Goal: Task Accomplishment & Management: Use online tool/utility

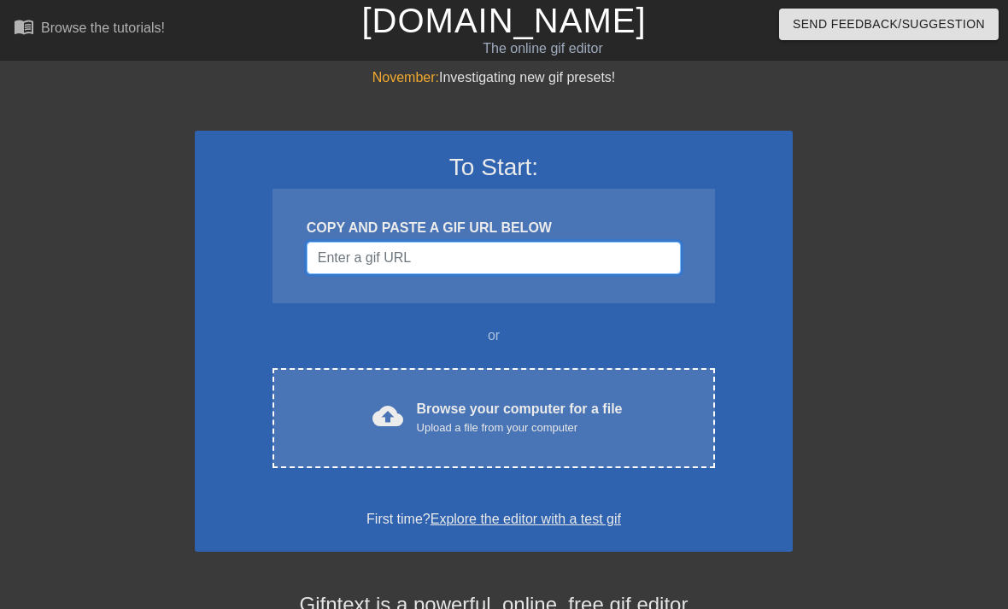
click at [380, 249] on input "Username" at bounding box center [494, 258] width 374 height 32
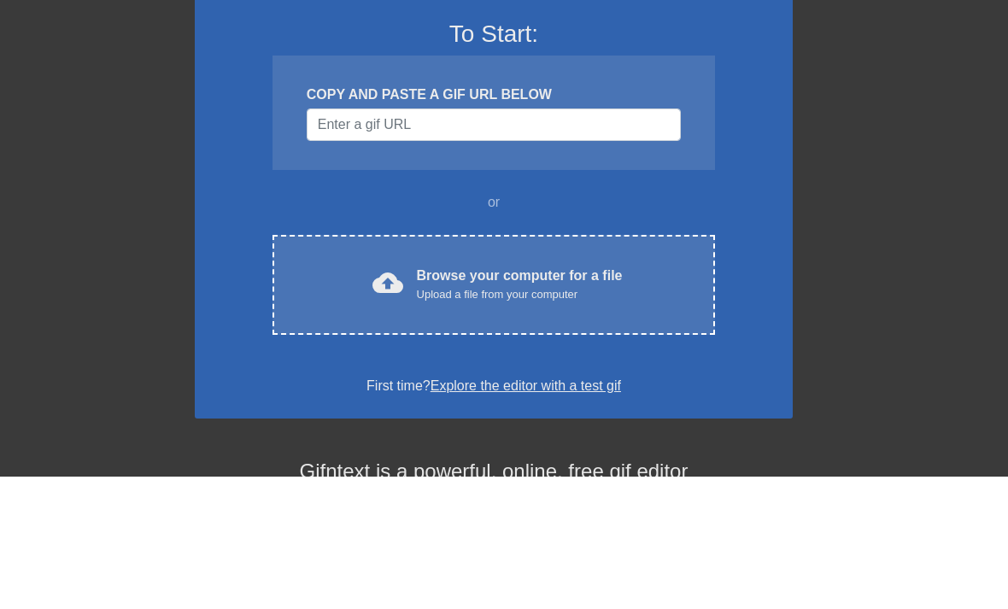
click at [944, 165] on div "November: Investigating new gif presets! To Start: COPY AND PASTE A GIF URL BEL…" at bounding box center [504, 485] width 1008 height 836
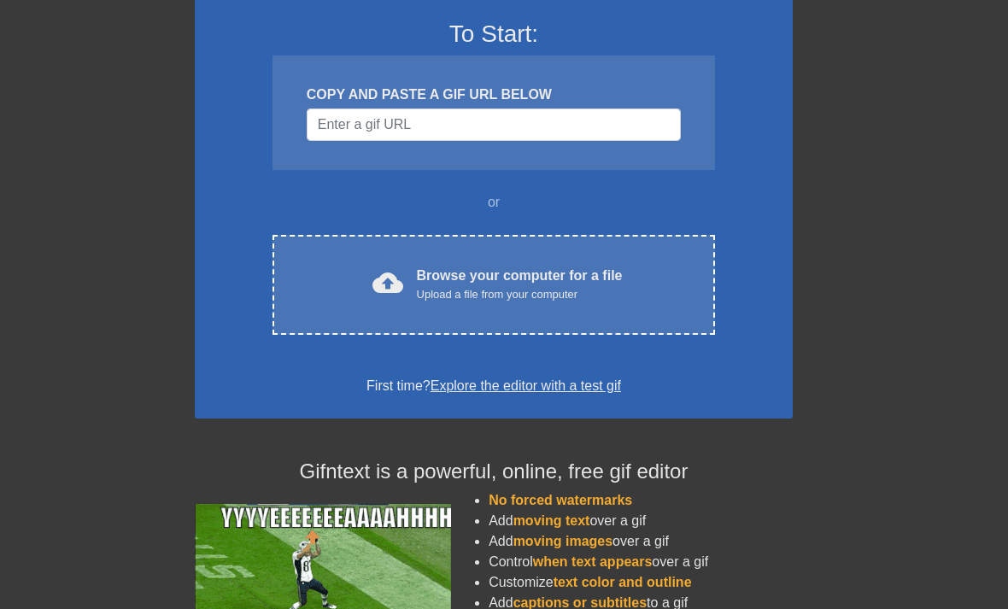
click at [959, 577] on div "November: Investigating new gif presets! To Start: COPY AND PASTE A GIF URL BEL…" at bounding box center [504, 352] width 1008 height 836
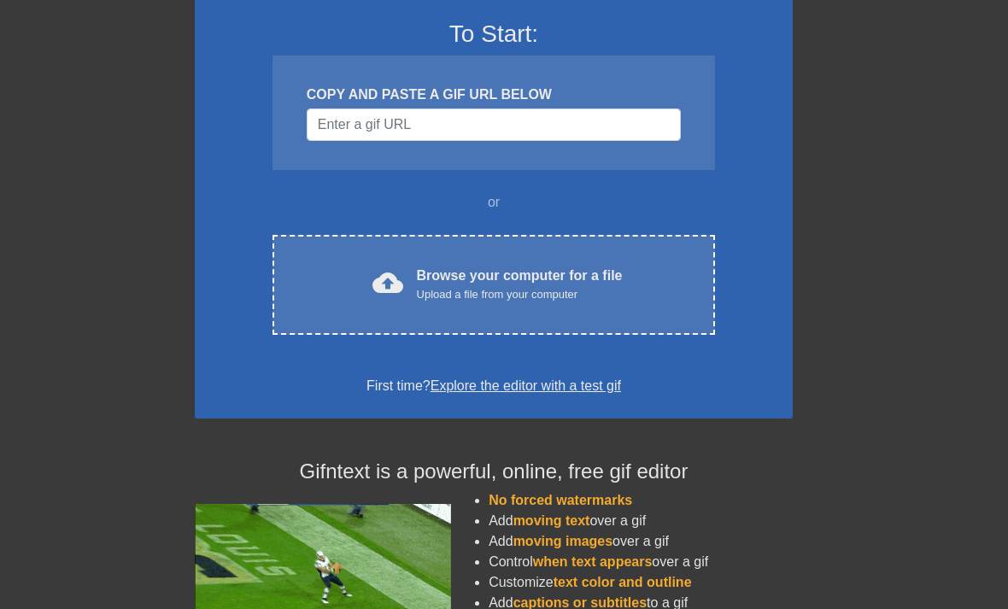
click at [581, 284] on div "Browse your computer for a file Upload a file from your computer" at bounding box center [520, 285] width 206 height 38
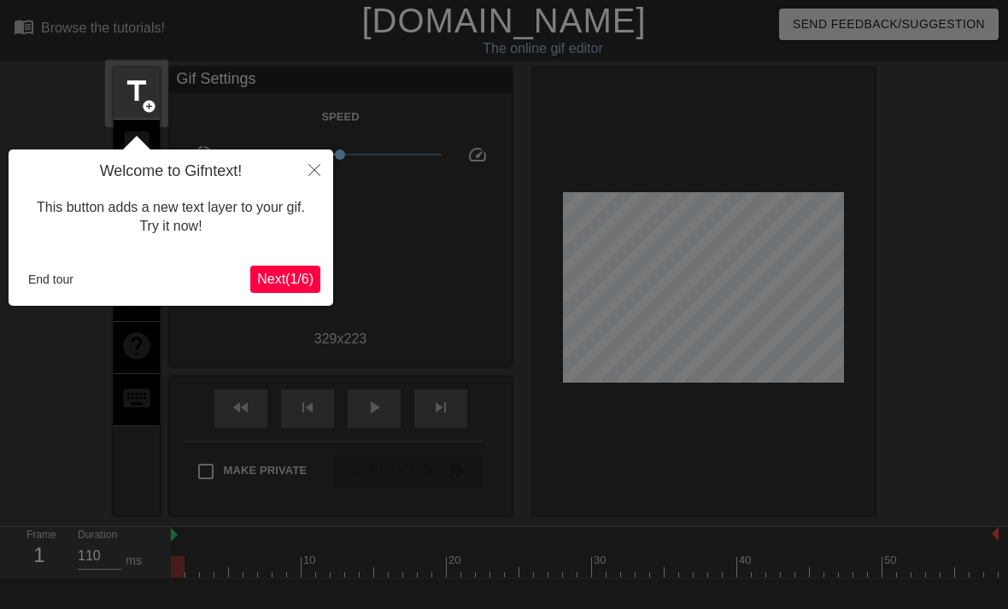
scroll to position [42, 0]
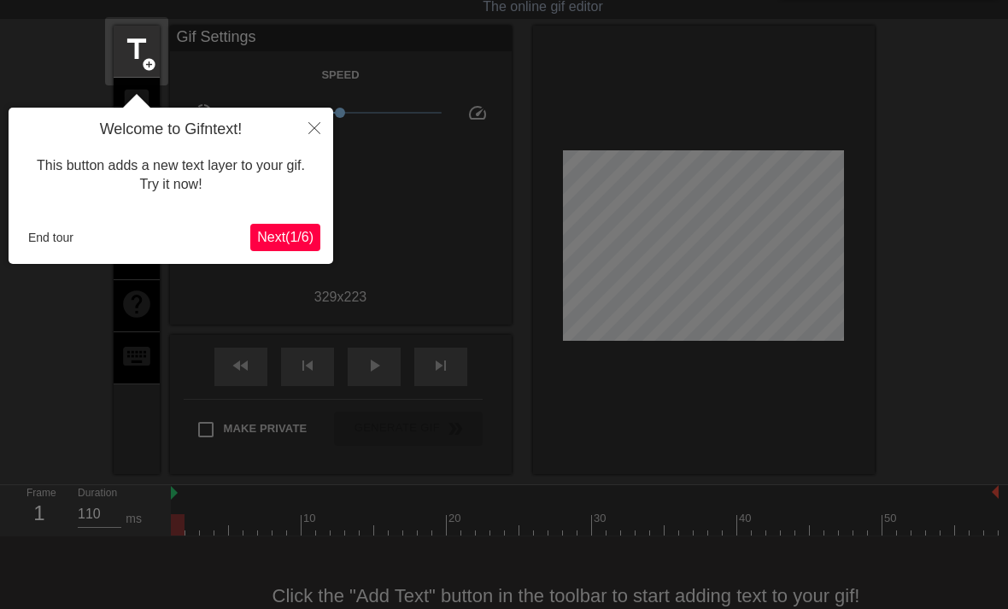
click at [279, 232] on span "Next ( 1 / 6 )" at bounding box center [285, 237] width 56 height 15
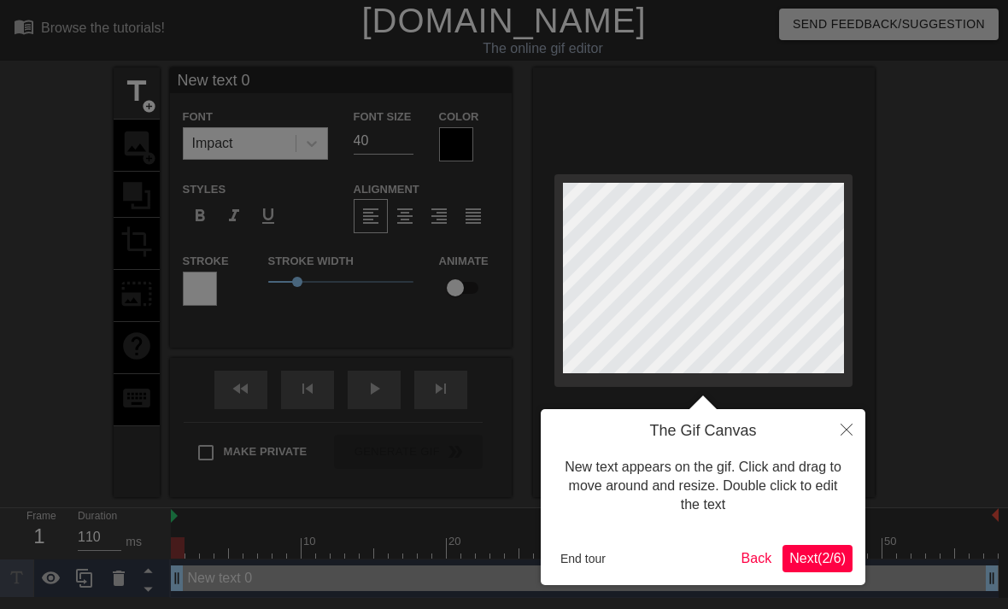
click at [802, 558] on span "Next ( 2 / 6 )" at bounding box center [817, 558] width 56 height 15
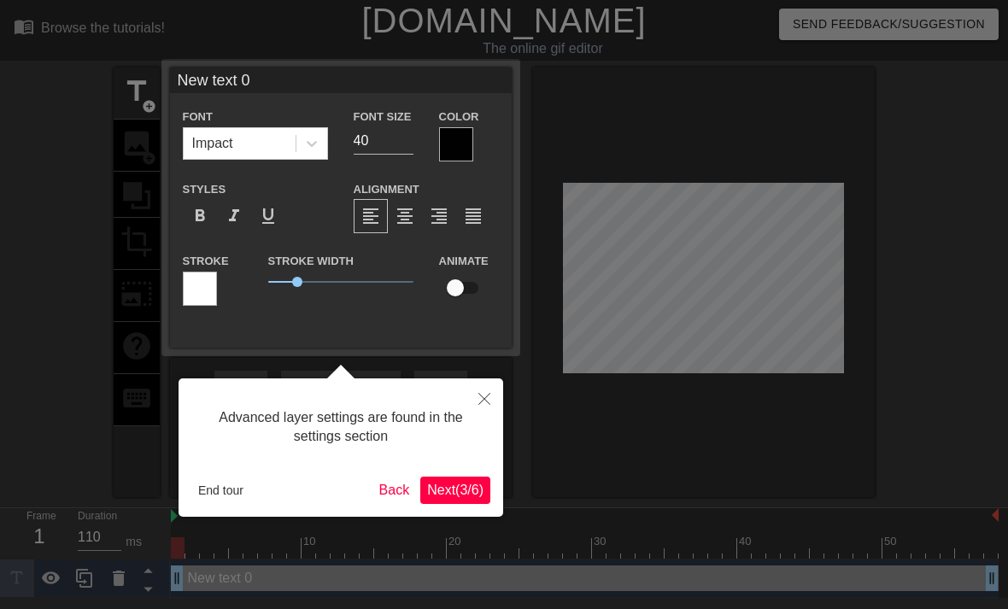
click at [441, 491] on span "Next ( 3 / 6 )" at bounding box center [455, 490] width 56 height 15
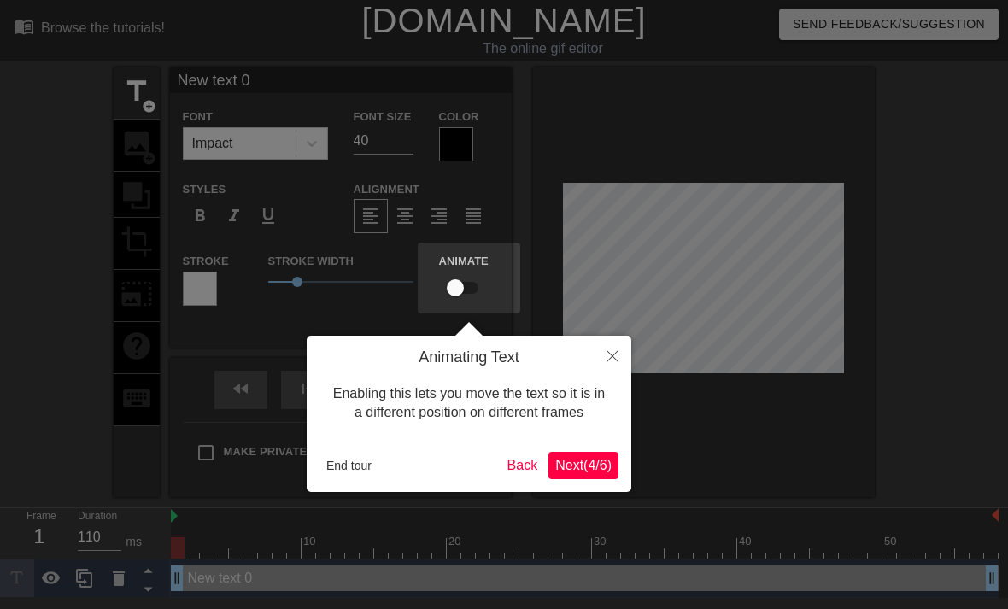
click at [572, 464] on span "Next ( 4 / 6 )" at bounding box center [583, 465] width 56 height 15
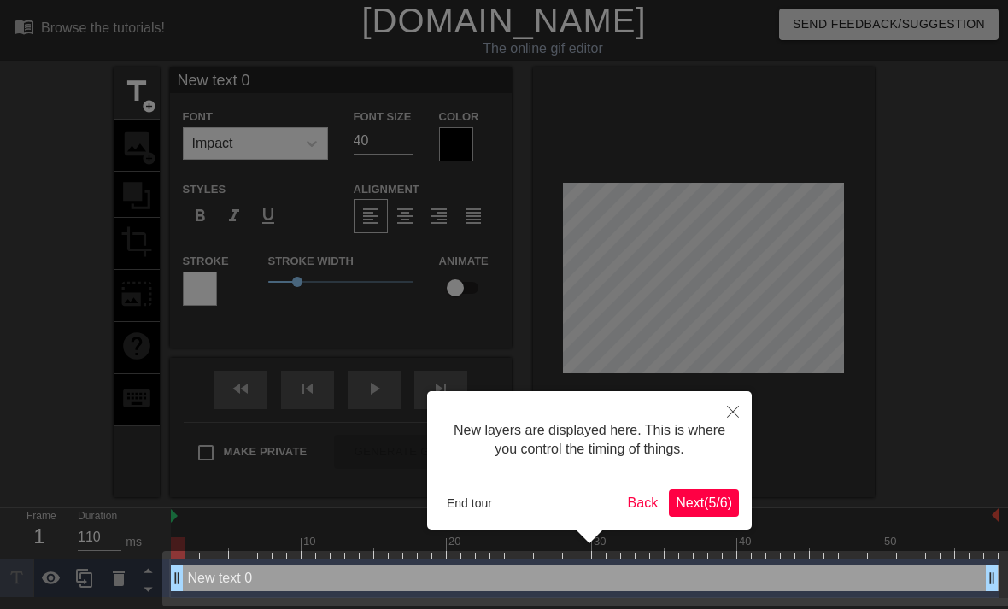
scroll to position [4, 0]
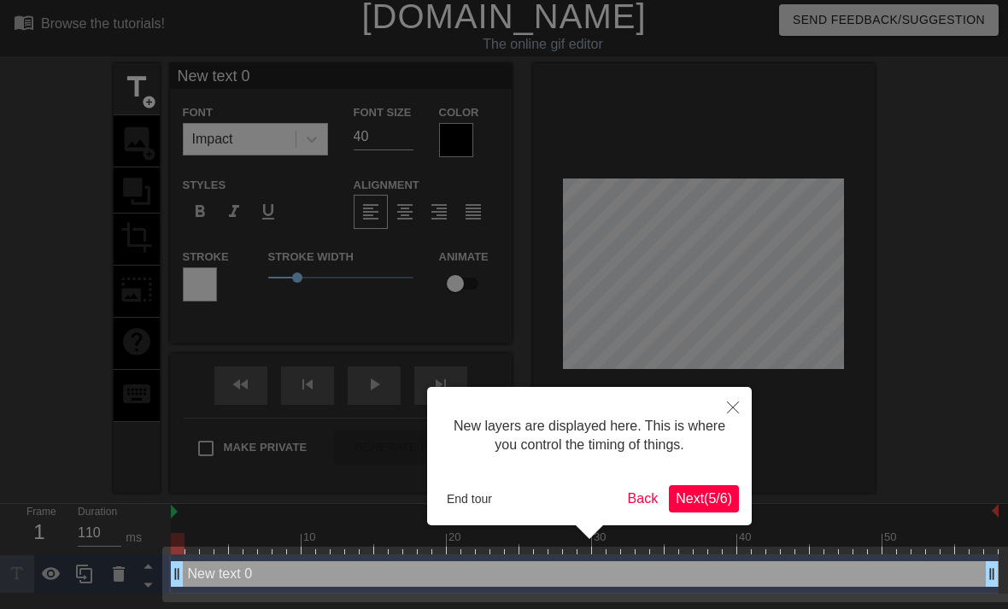
click at [690, 499] on span "Next ( 5 / 6 )" at bounding box center [704, 498] width 56 height 15
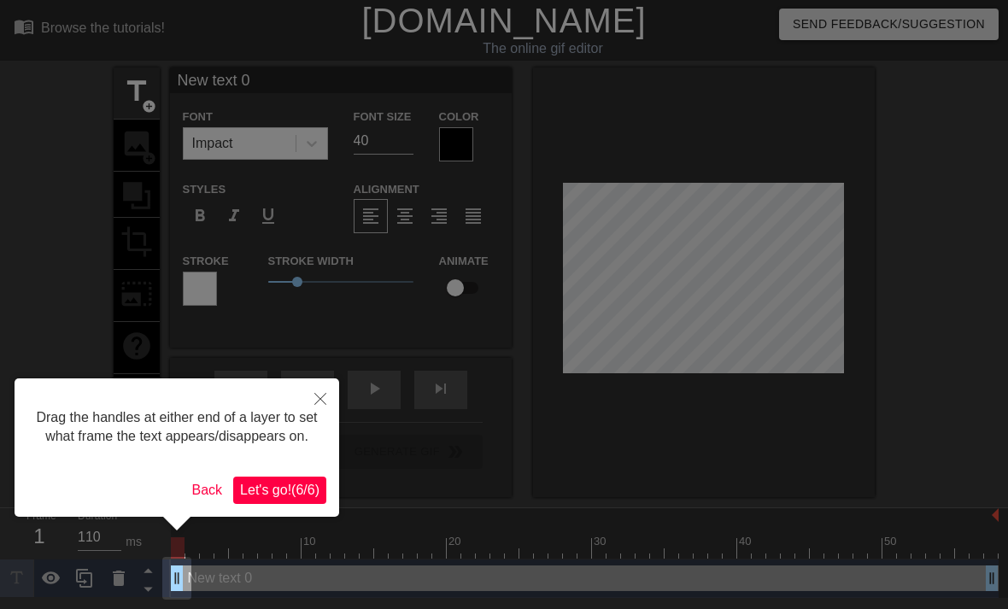
click at [273, 497] on span "Let's go! ( 6 / 6 )" at bounding box center [279, 490] width 79 height 15
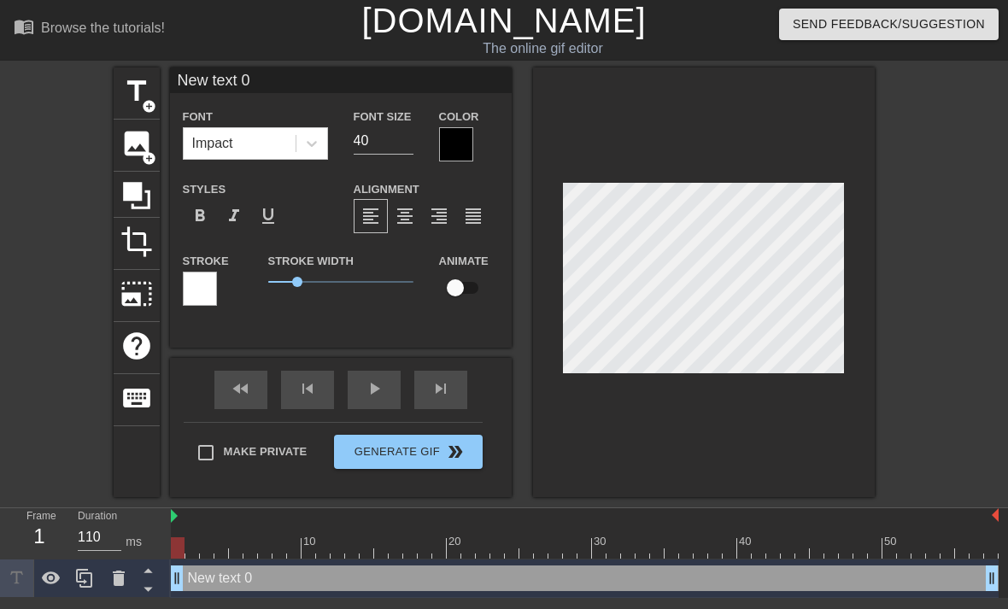
click at [146, 89] on span "title" at bounding box center [136, 91] width 32 height 32
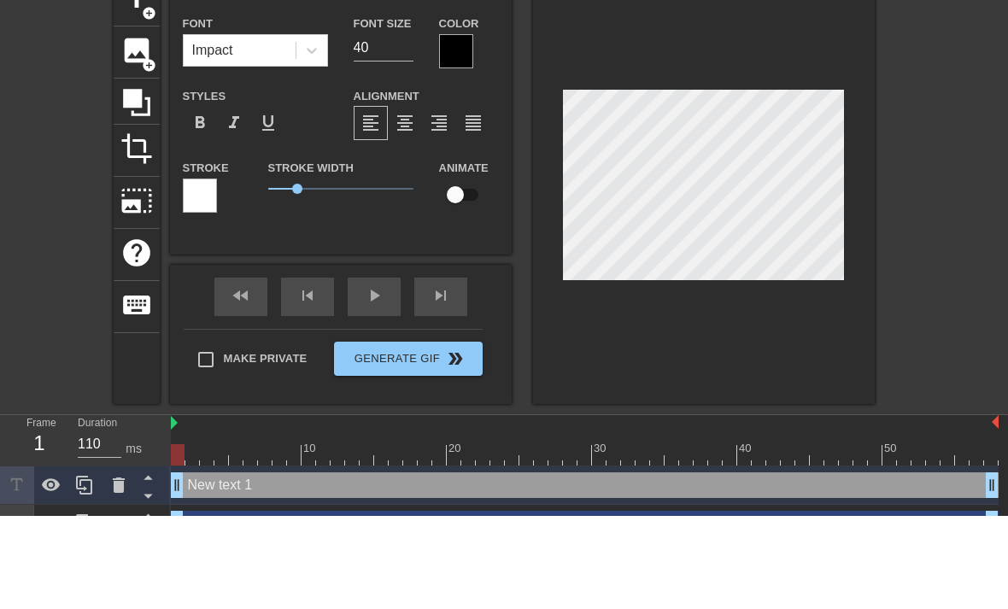
scroll to position [30, 0]
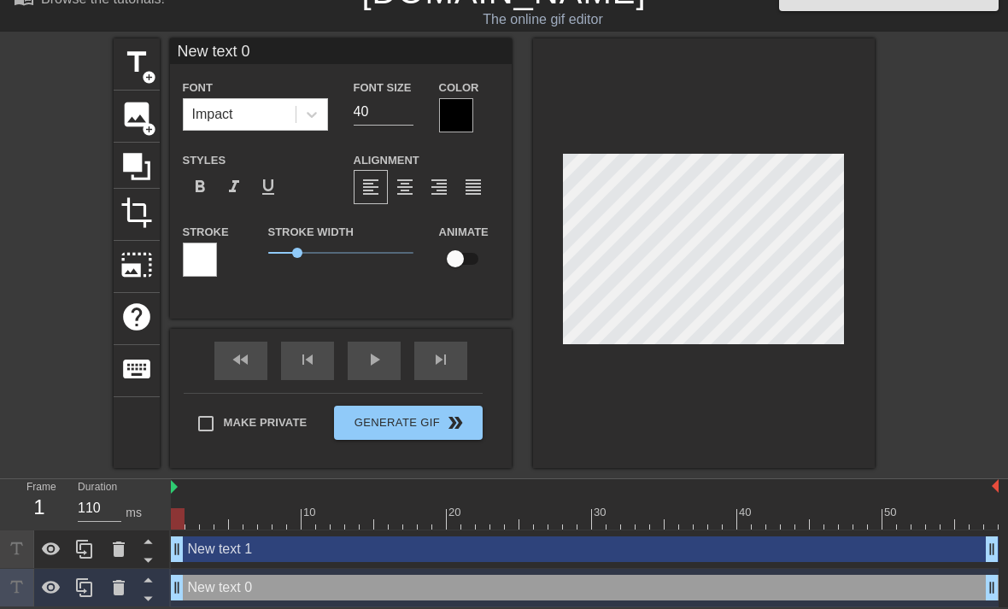
type input "New text 1"
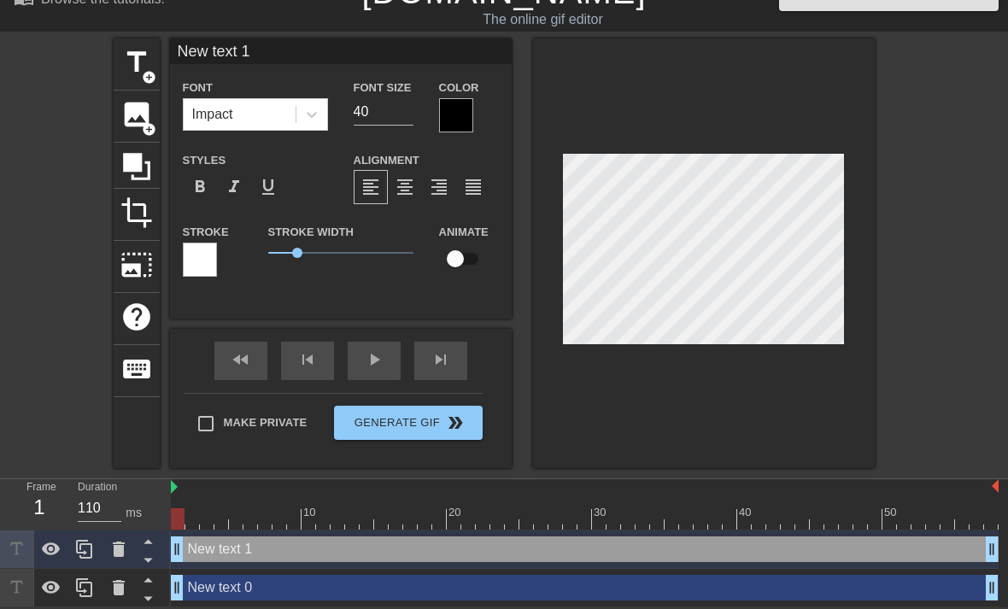
scroll to position [0, 3]
type textarea "New txt 1"
type input "New txt 1"
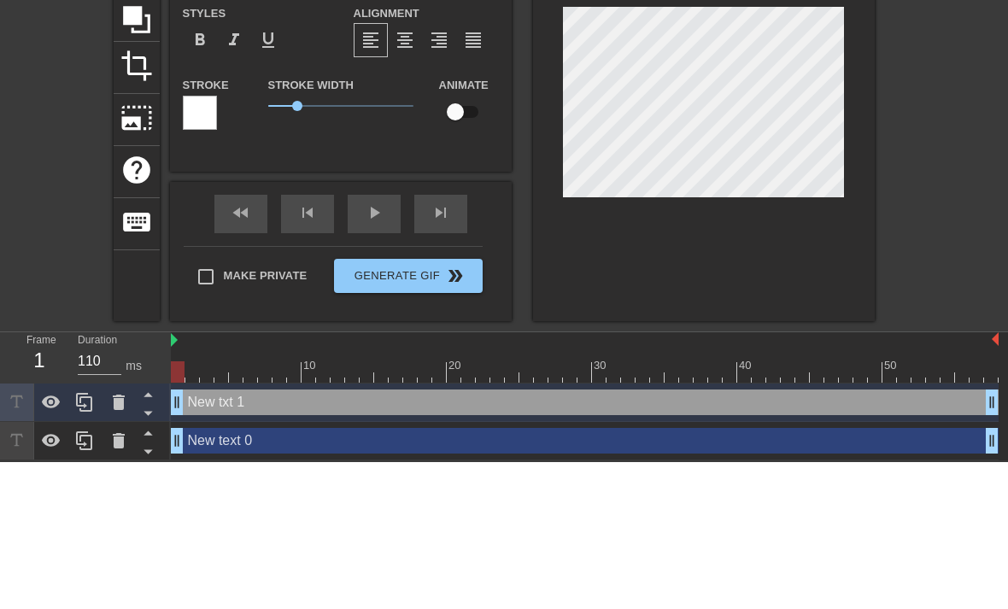
type textarea "New txt 1"
type input "New txt"
type textarea "New txt"
type input "New txt"
type textarea "New tx"
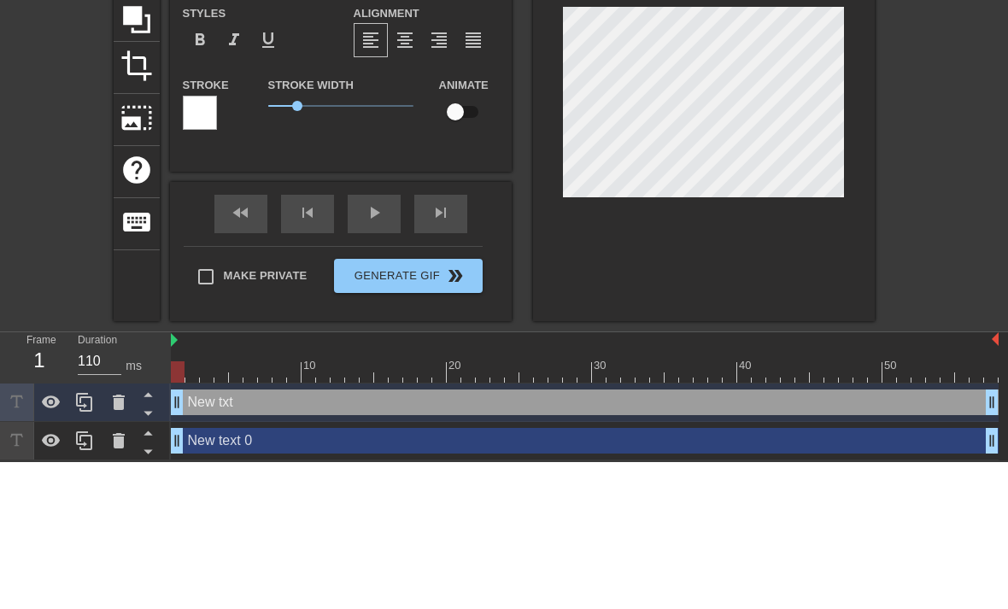
type input "New tx"
type textarea "New t"
type input "New t"
type textarea "New"
type input "New"
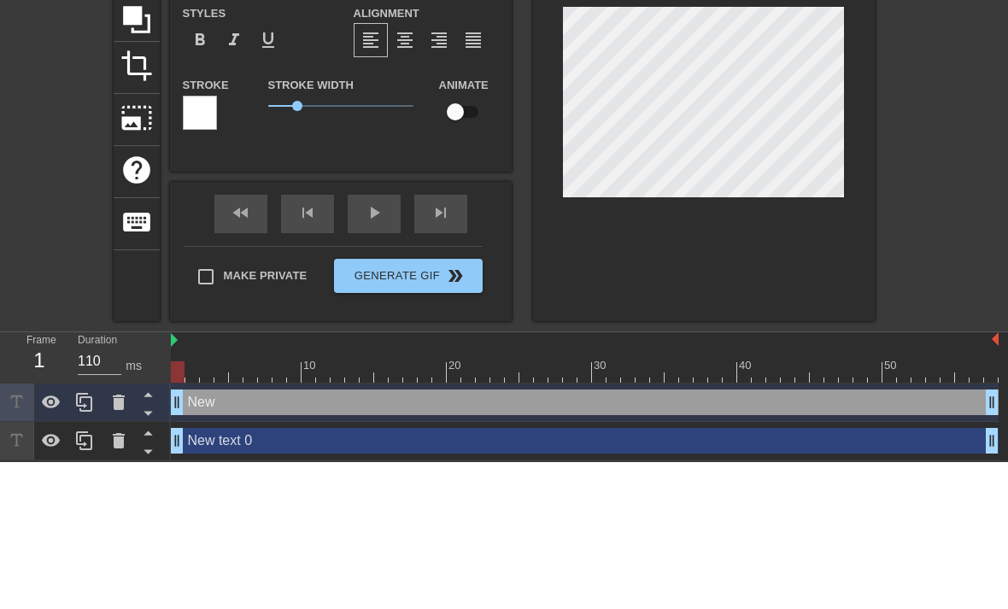
type textarea "Ne"
type input "Ne"
type textarea "N"
type input "N"
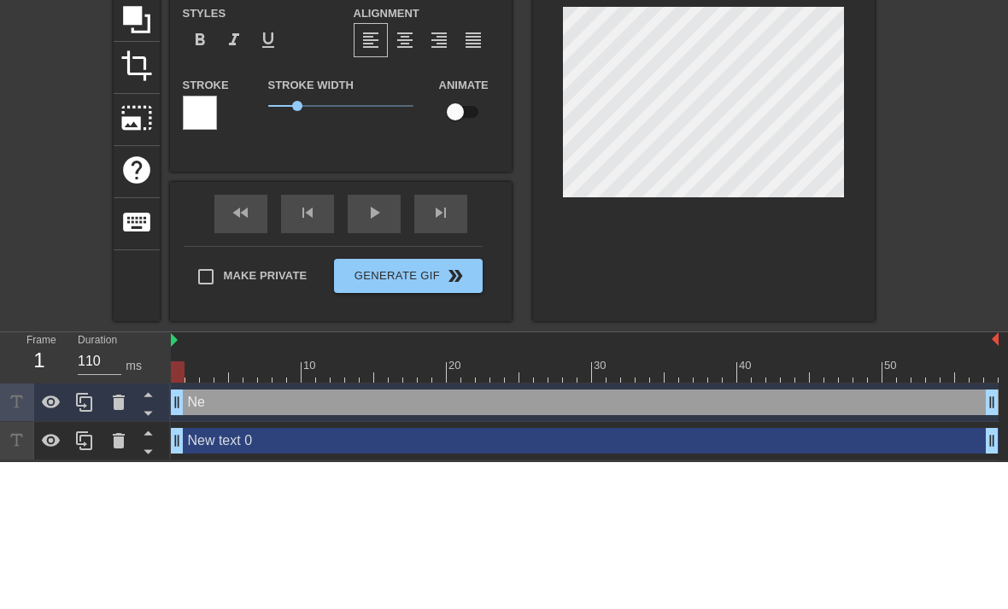
scroll to position [0, 0]
type input "New text 0"
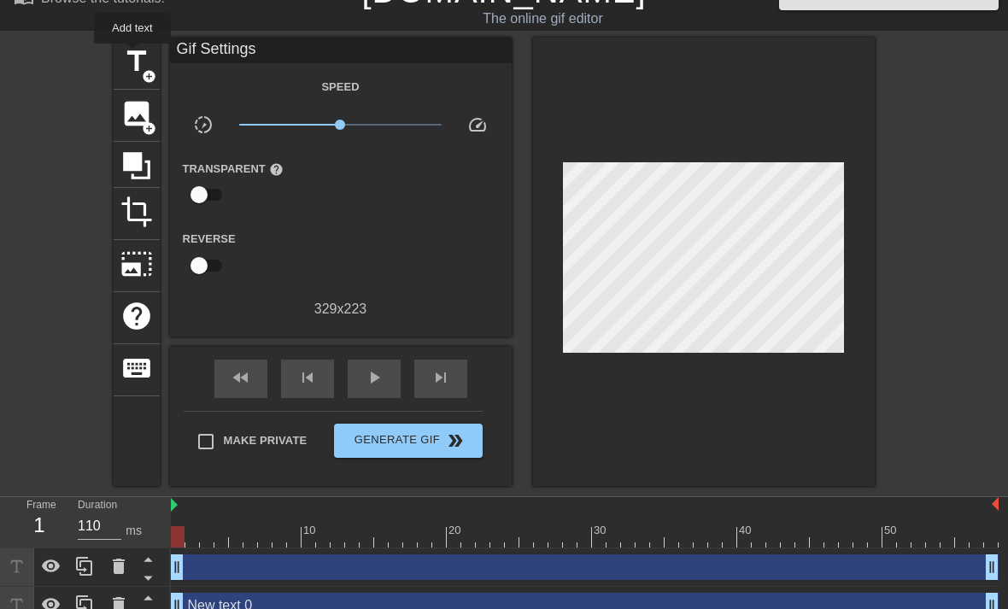
click at [133, 56] on span "title" at bounding box center [136, 61] width 32 height 32
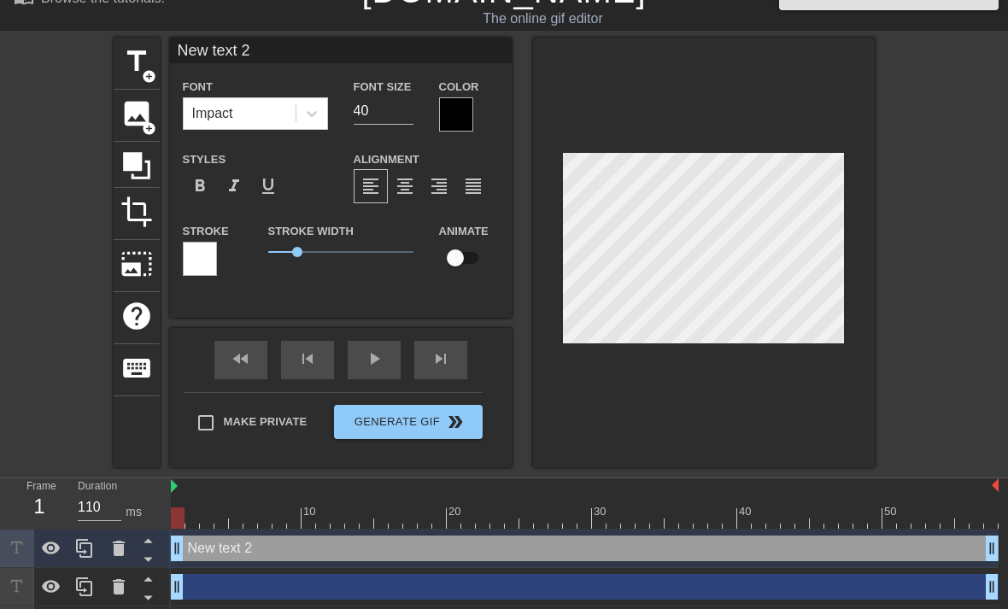
scroll to position [0, 4]
type input "New tex 2"
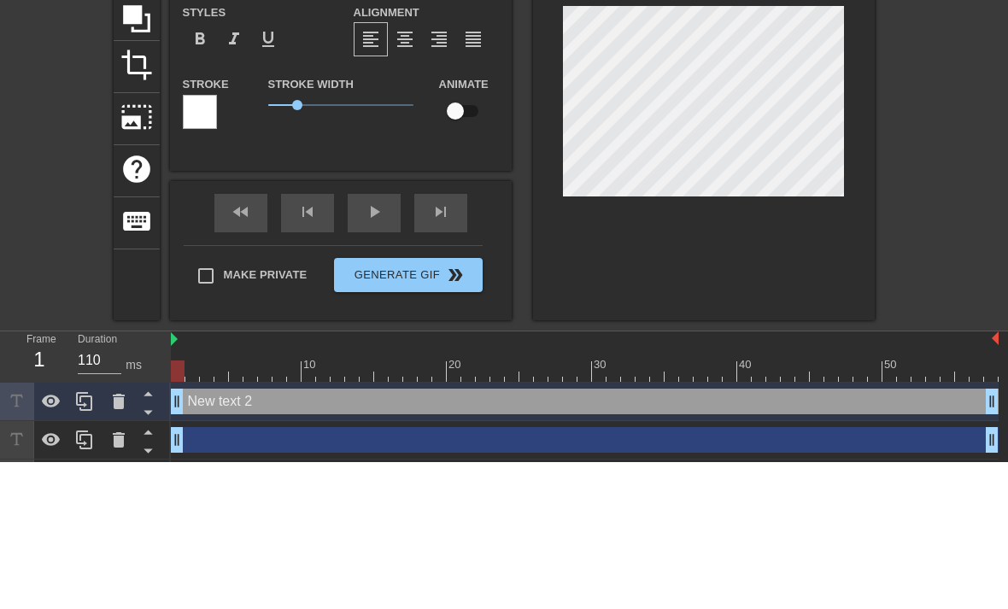
type textarea "New te 2"
type input "New te 2"
type textarea "New t 2"
type input "New t 2"
type textarea "New 2"
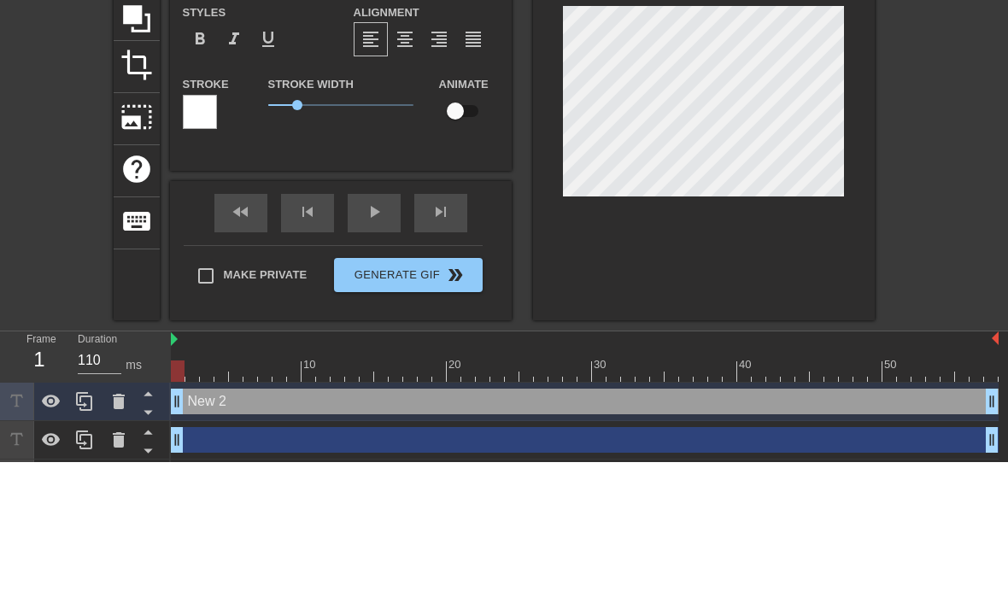
type input "New 2"
type textarea "Ne 2"
type input "Ne 2"
type textarea "N 2"
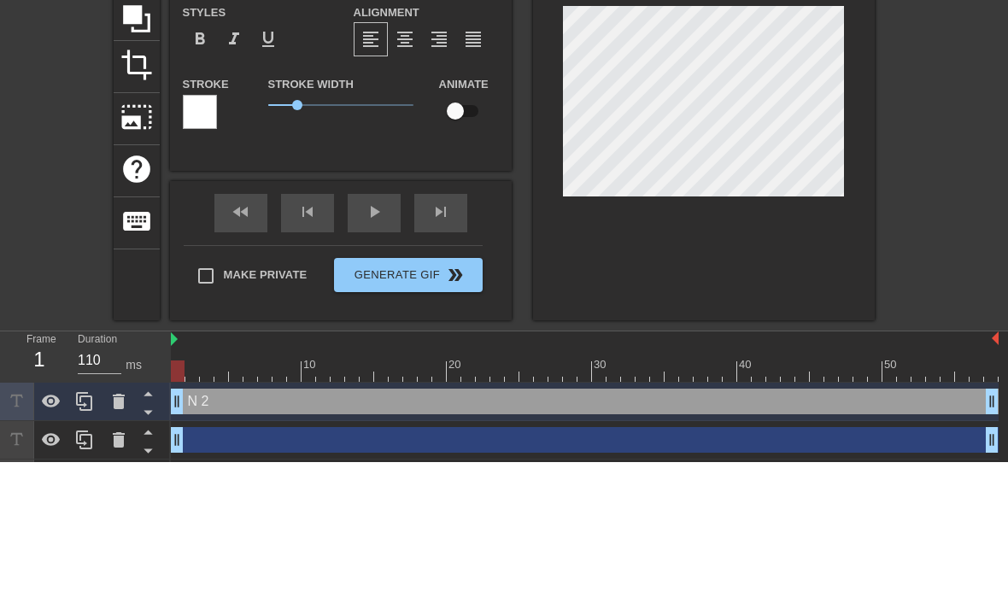
type input "2"
type textarea "2"
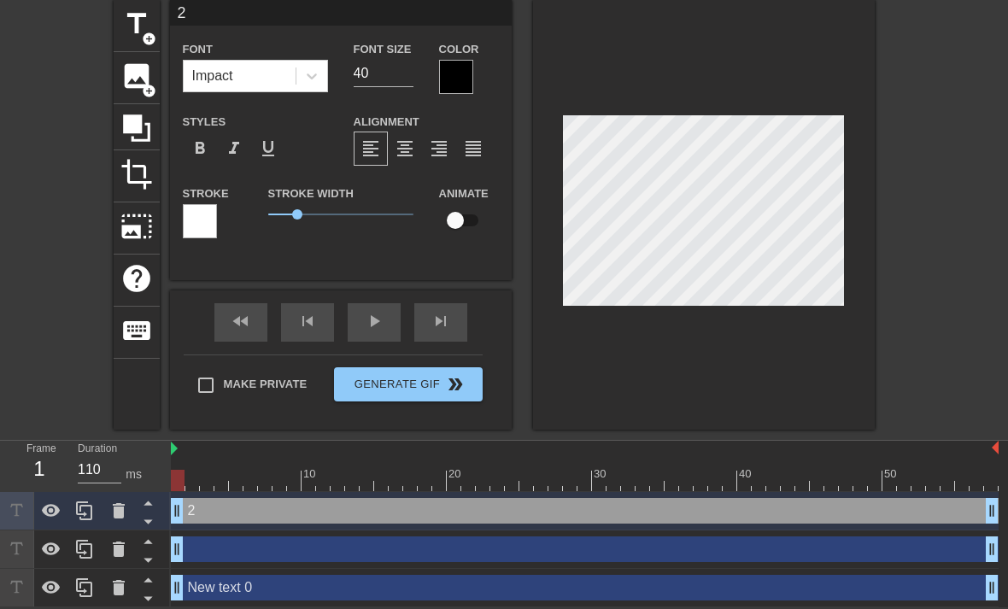
click at [125, 583] on icon at bounding box center [119, 588] width 21 height 21
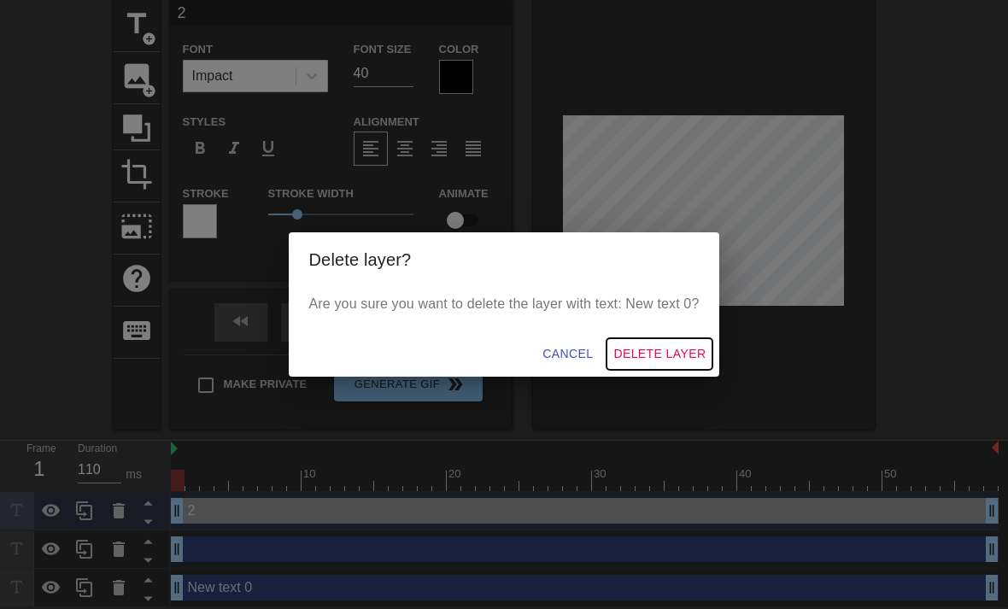
click at [661, 355] on span "Delete Layer" at bounding box center [659, 353] width 92 height 21
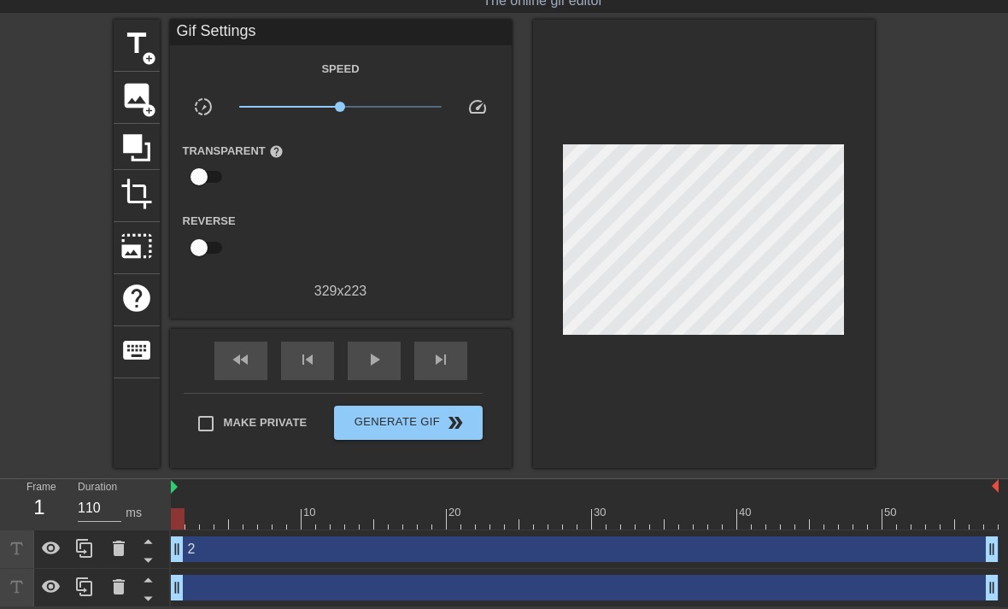
click at [115, 593] on icon at bounding box center [119, 586] width 12 height 15
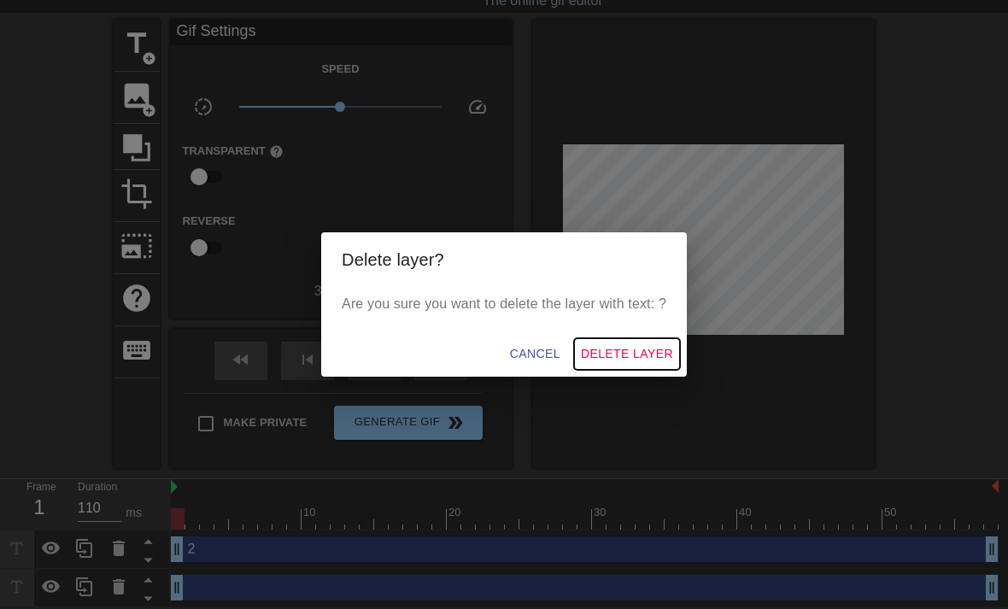
click at [646, 350] on span "Delete Layer" at bounding box center [627, 353] width 92 height 21
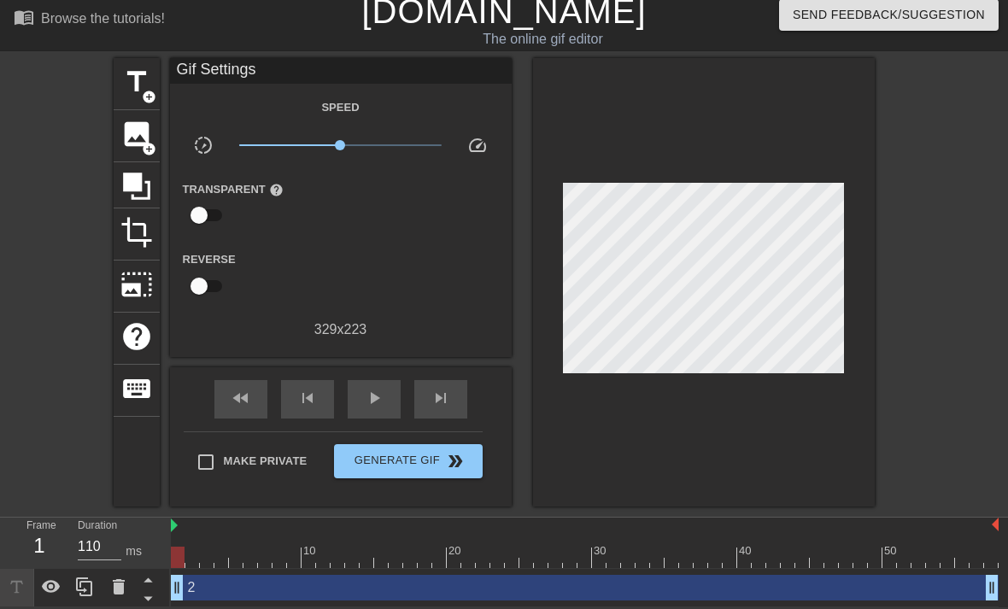
click at [120, 586] on icon at bounding box center [119, 586] width 12 height 15
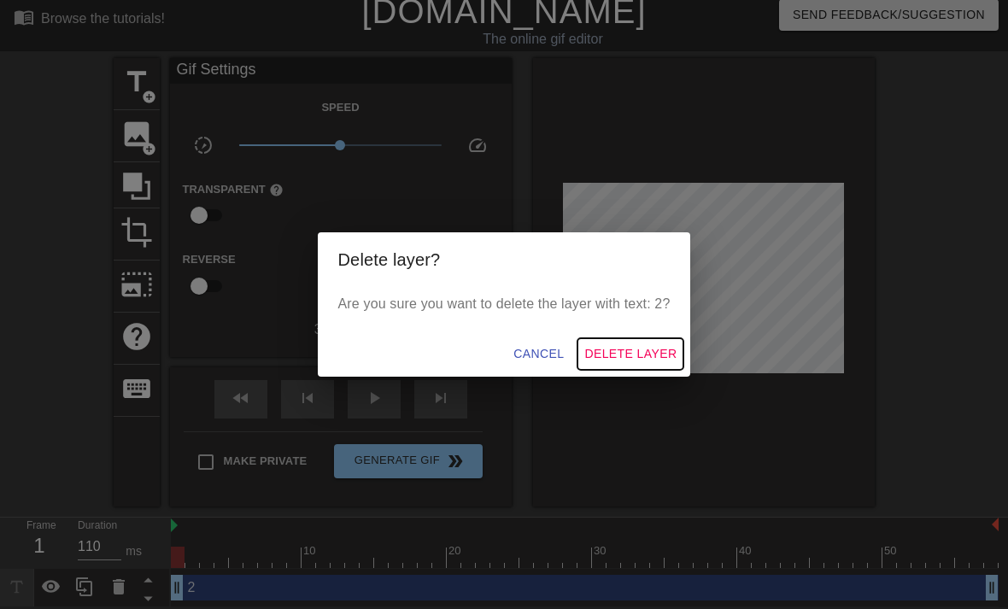
click at [647, 350] on span "Delete Layer" at bounding box center [630, 353] width 92 height 21
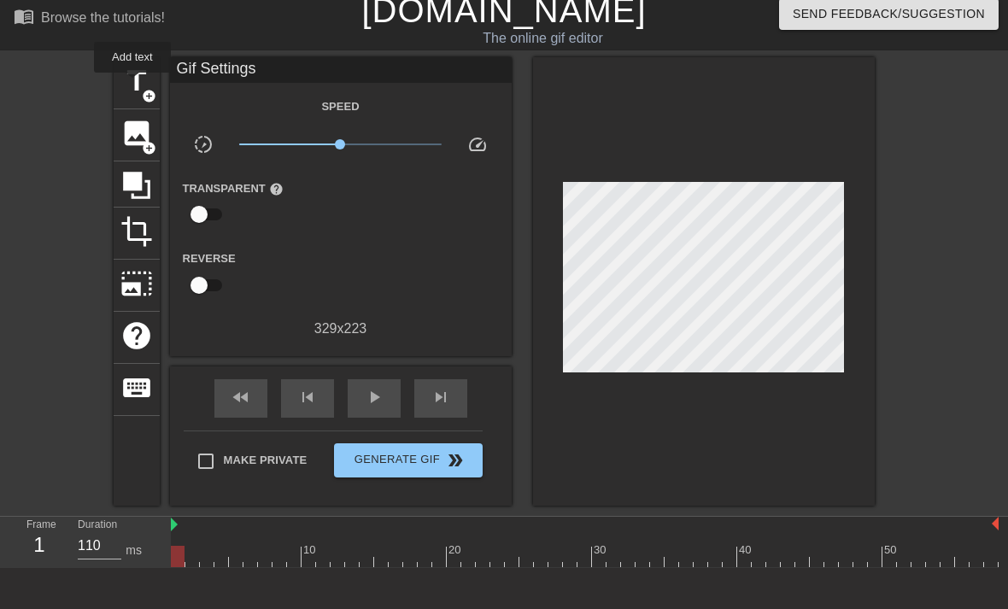
click at [133, 85] on span "title" at bounding box center [136, 81] width 32 height 32
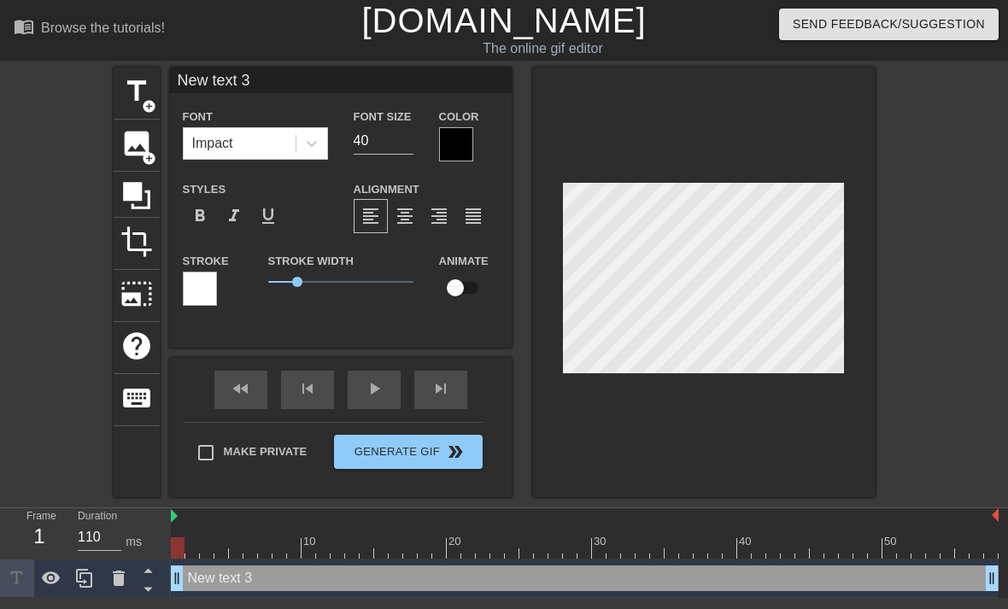
scroll to position [0, 4]
type input "New text3"
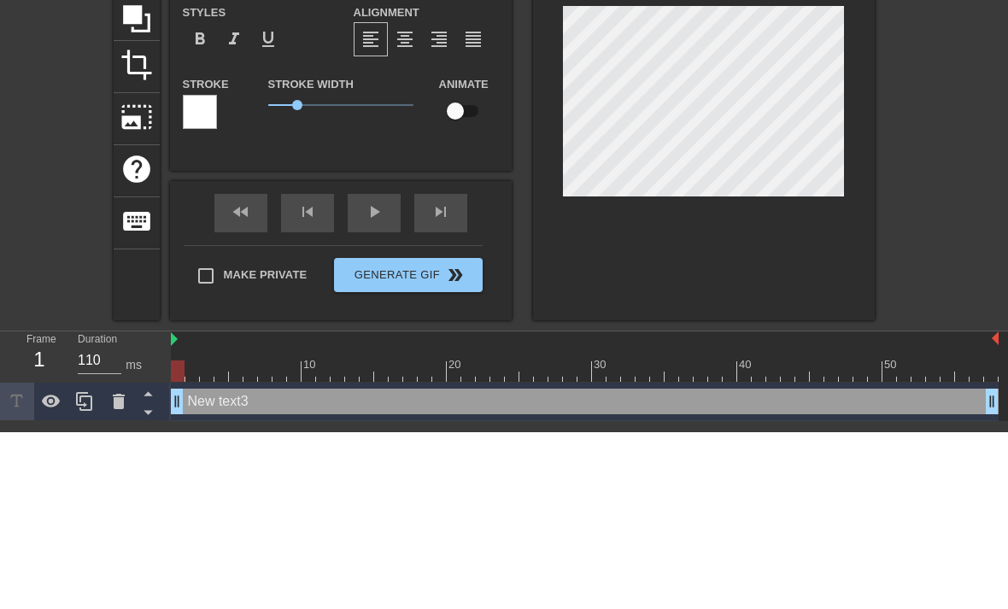
type textarea "New tex3"
type input "New tex3"
type textarea "New te3"
type input "New t3"
type textarea "New 3"
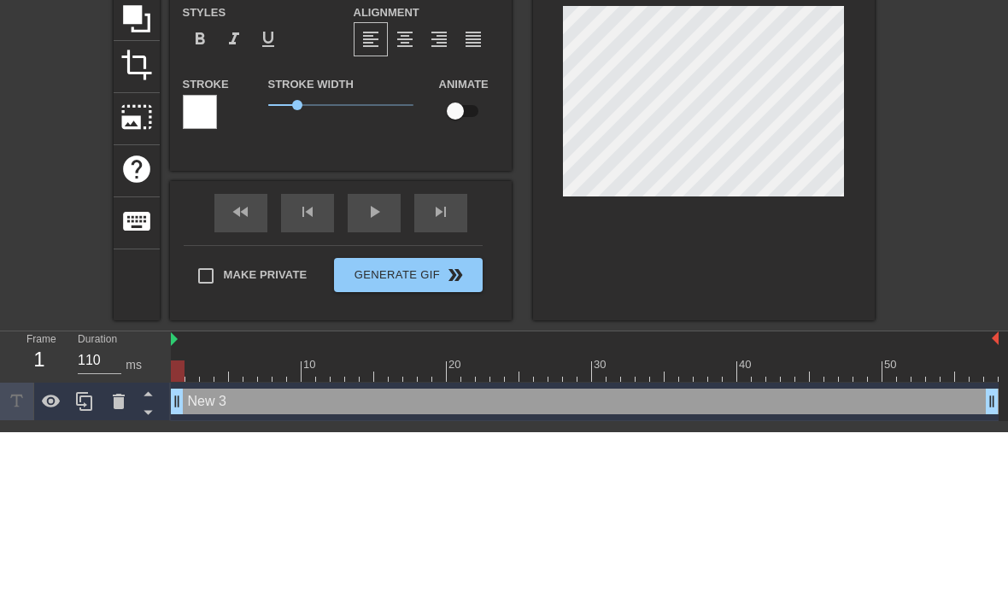
type input "New3"
type textarea "New3"
type input "Ne3"
type textarea "N3"
type input "N3"
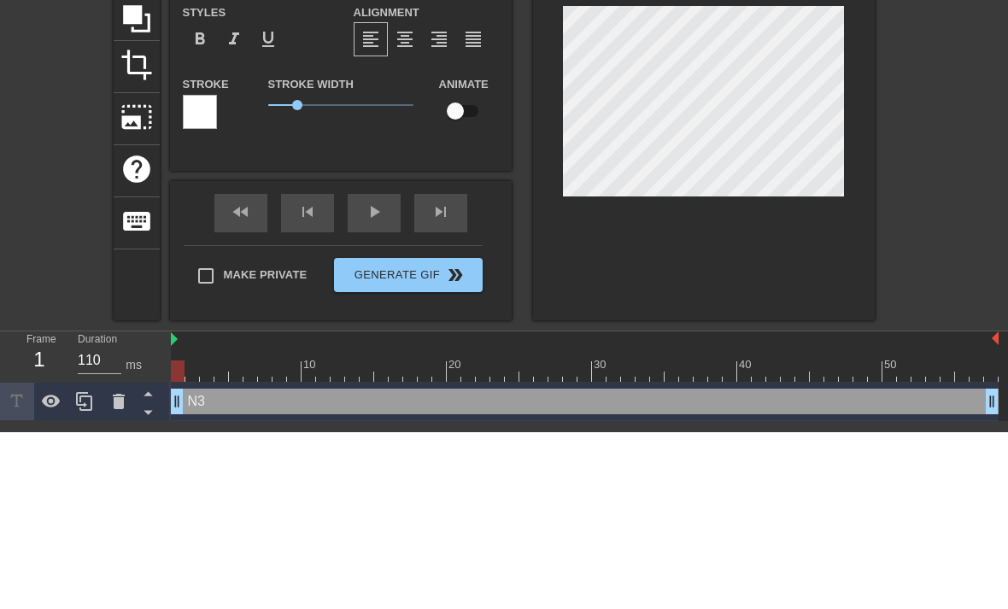
scroll to position [0, 1]
type textarea "3"
type input "3"
type textarea "3"
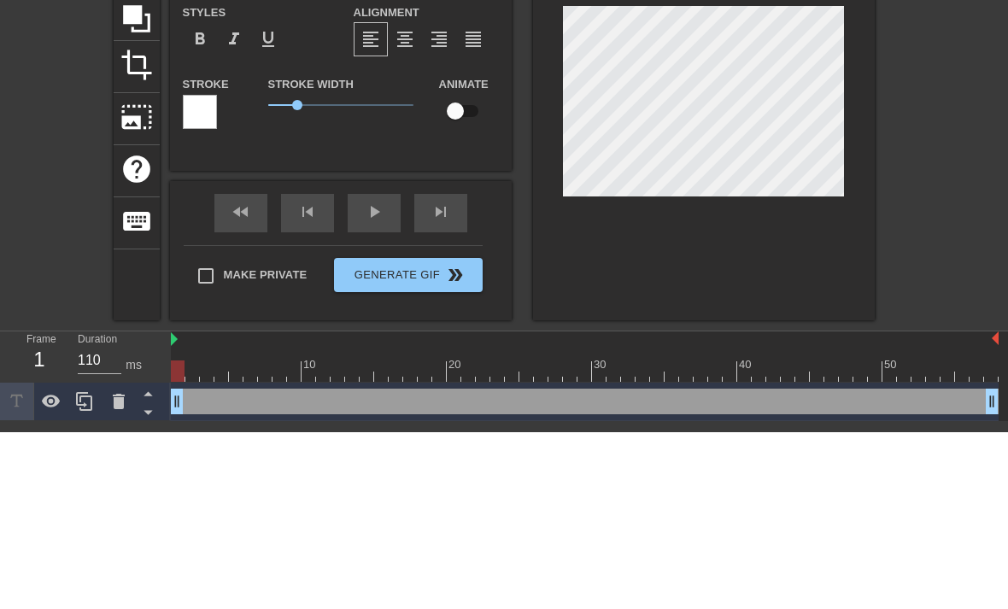
type textarea "p"
type input "p"
type textarea "pr"
type input "pr"
type textarea "pre"
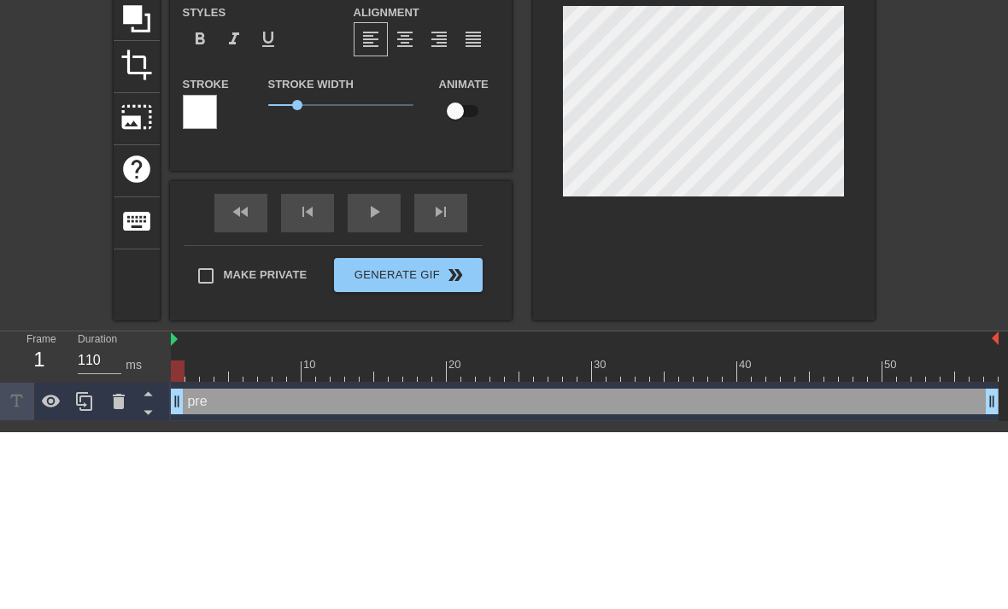
type input "pr"
type textarea "p"
type input "p"
type input "P"
type textarea "Pr"
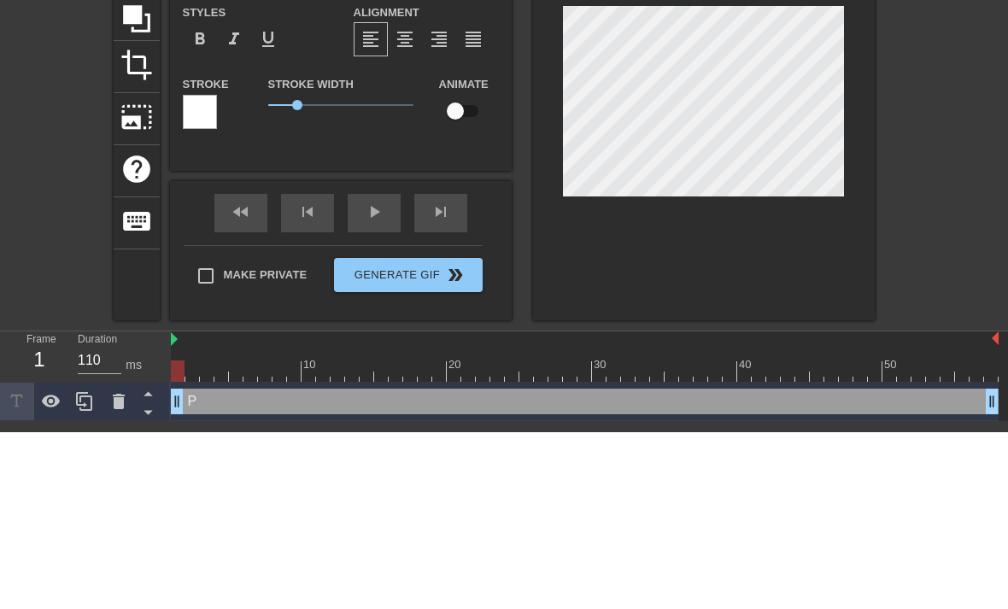
type input "Pr"
type textarea "Pre"
type input "Pre"
type textarea "Prem"
type input "Prem"
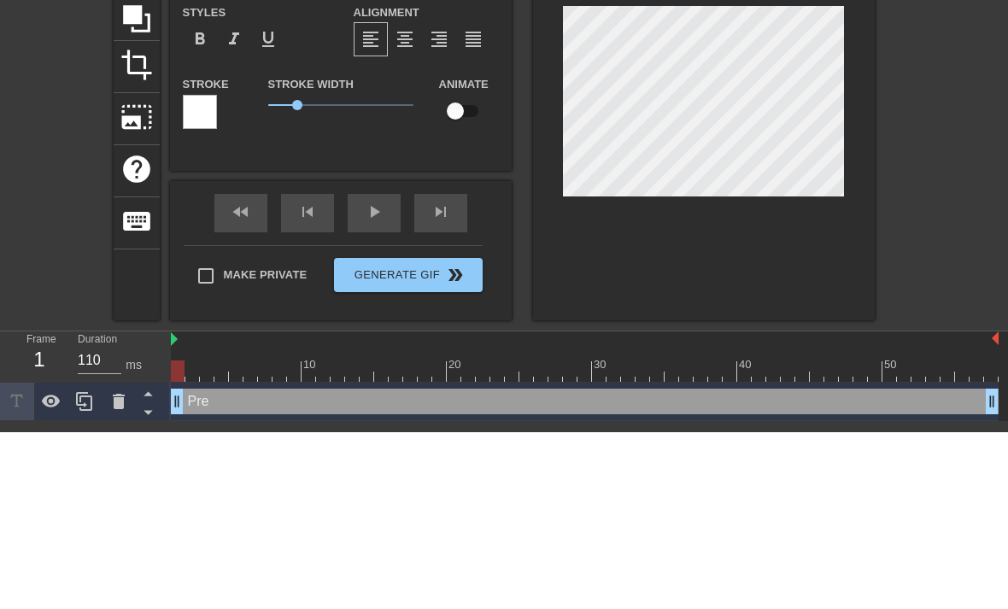
scroll to position [0, 1]
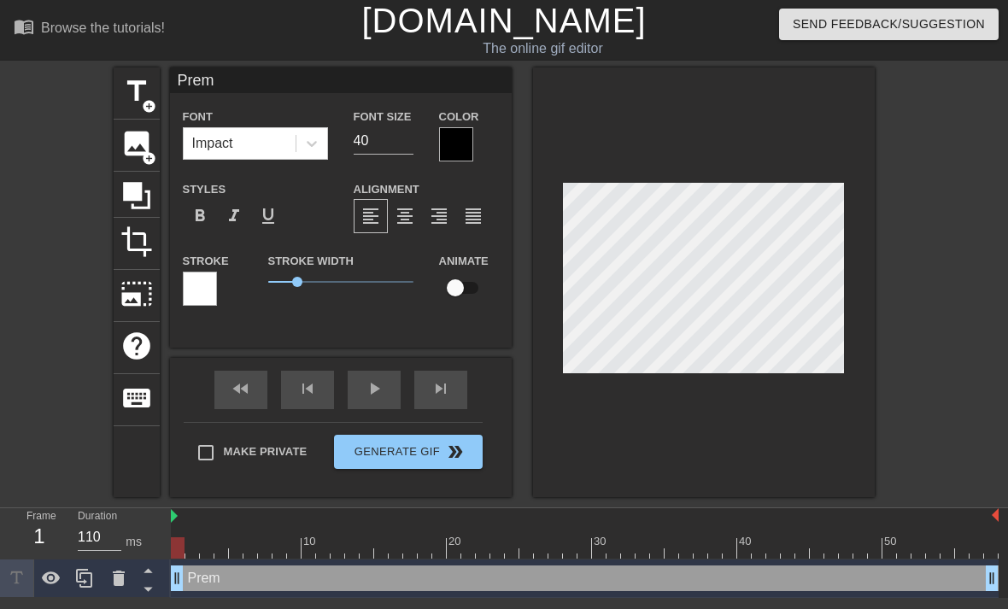
type textarea "Prem"
click at [384, 141] on input "40" at bounding box center [384, 140] width 60 height 27
type input "4"
type input "25"
click at [408, 220] on span "format_align_center" at bounding box center [405, 216] width 21 height 21
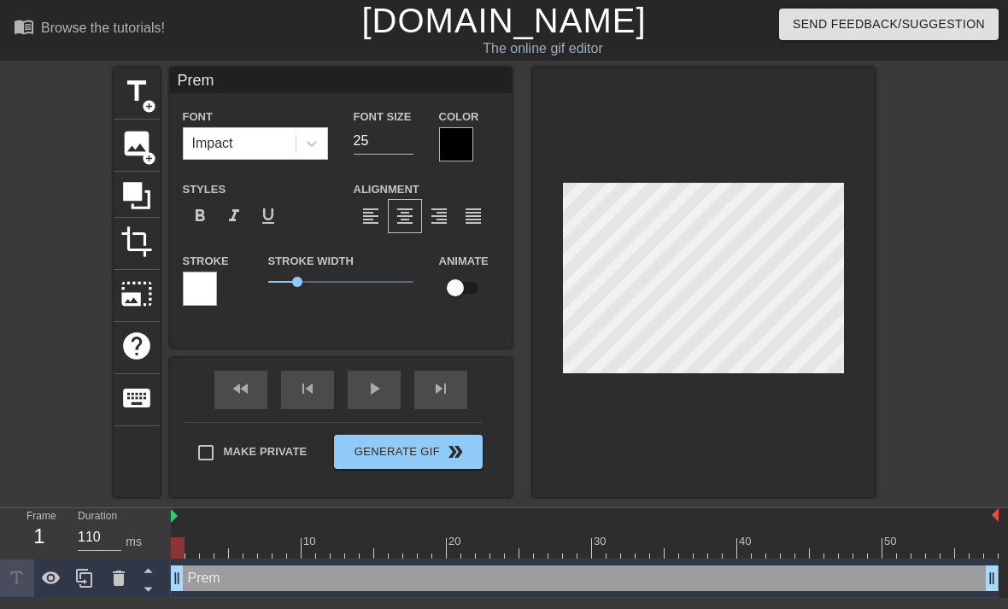
click at [151, 96] on span "title" at bounding box center [136, 91] width 32 height 32
type input "New text 4"
type input "40"
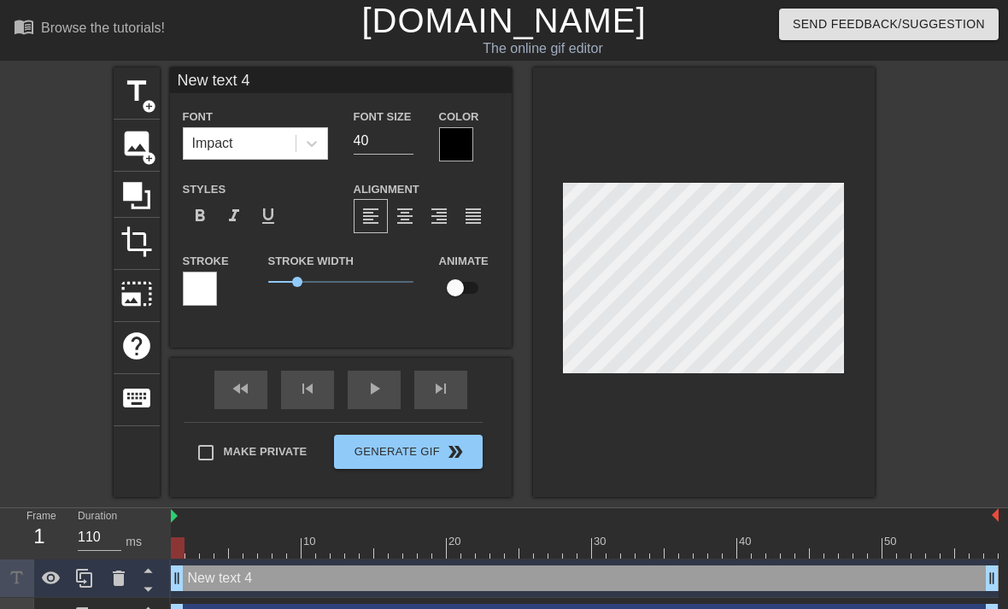
type input "New tex 4"
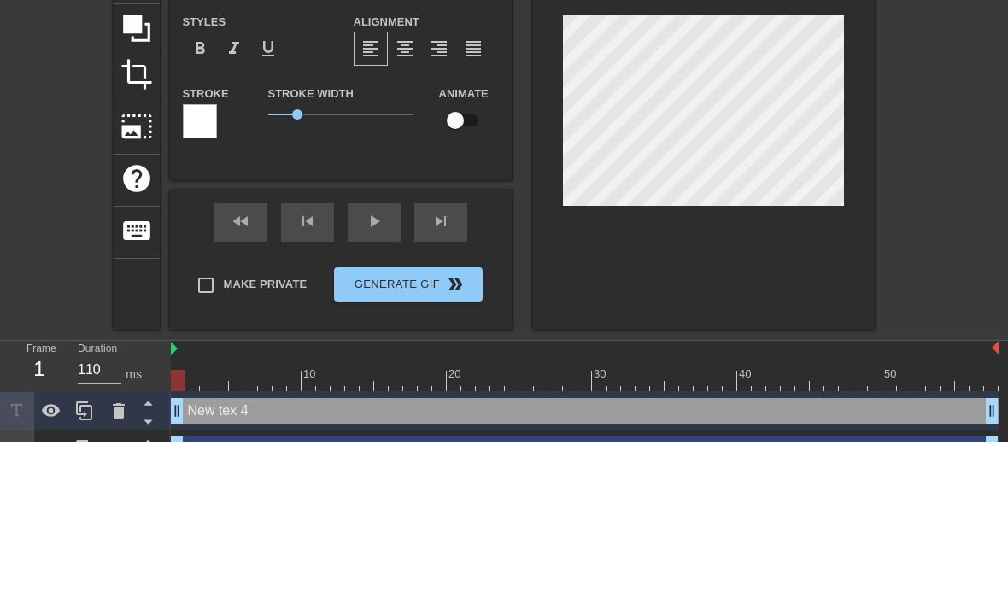
type textarea "New te 4"
type input "New te 4"
type textarea "New t 4"
type input "New 4"
type textarea "New 4"
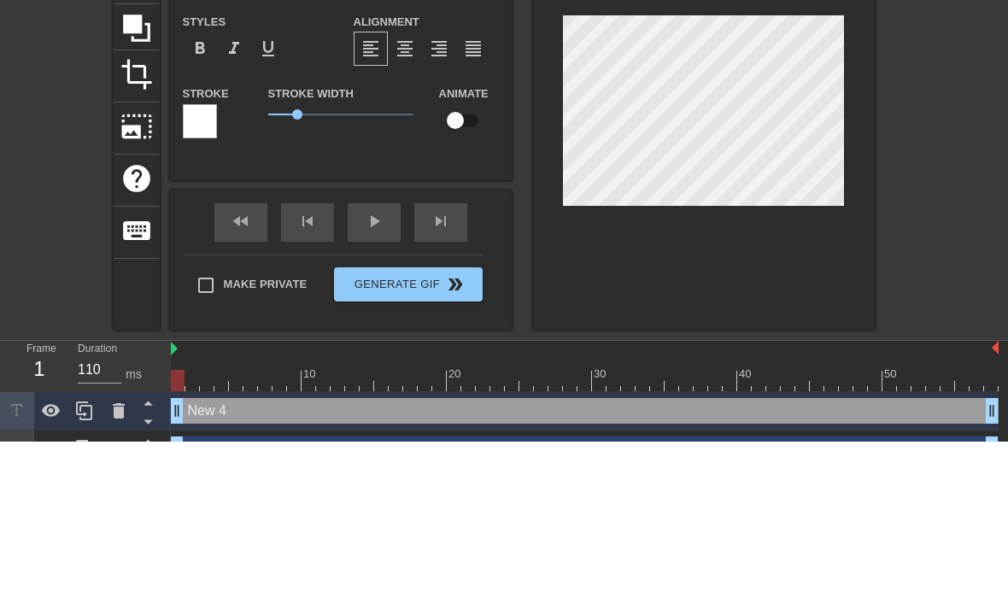
type input "New 4"
type textarea "Ne 4"
type input "Ne 4"
type textarea "N 4"
type input "N 4"
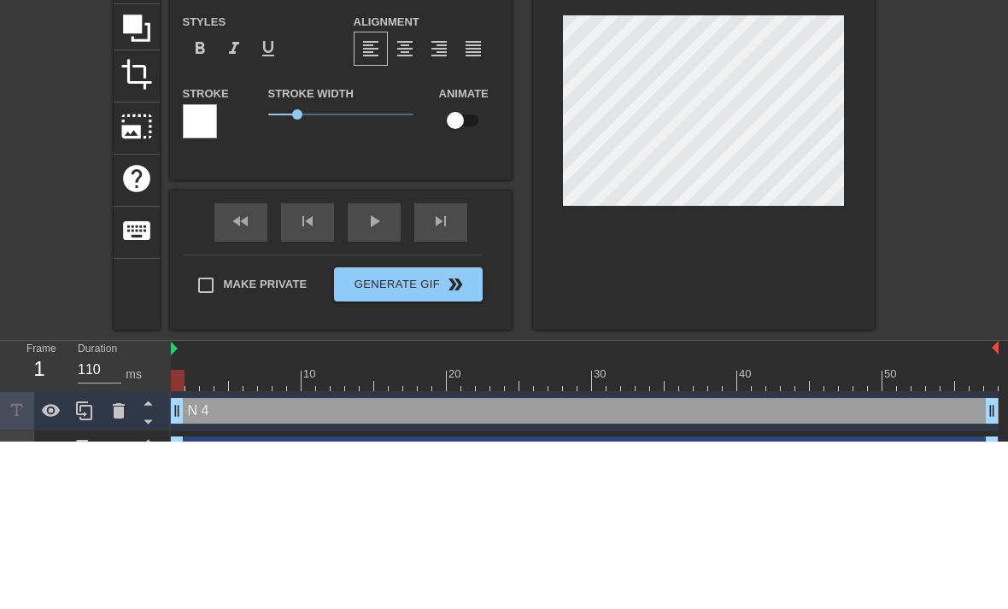
type textarea "4"
type input "4"
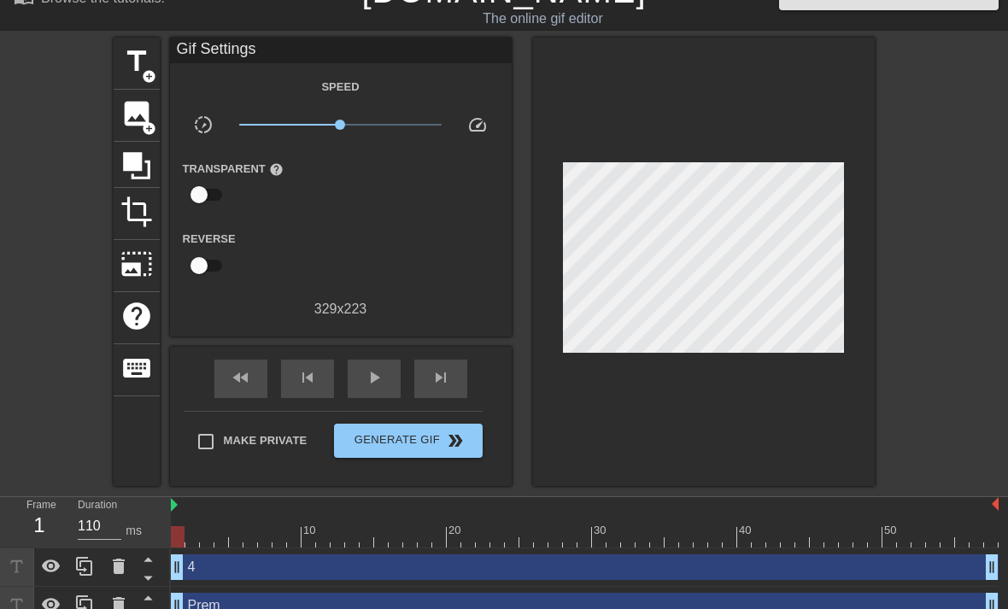
click at [706, 103] on div at bounding box center [704, 262] width 342 height 449
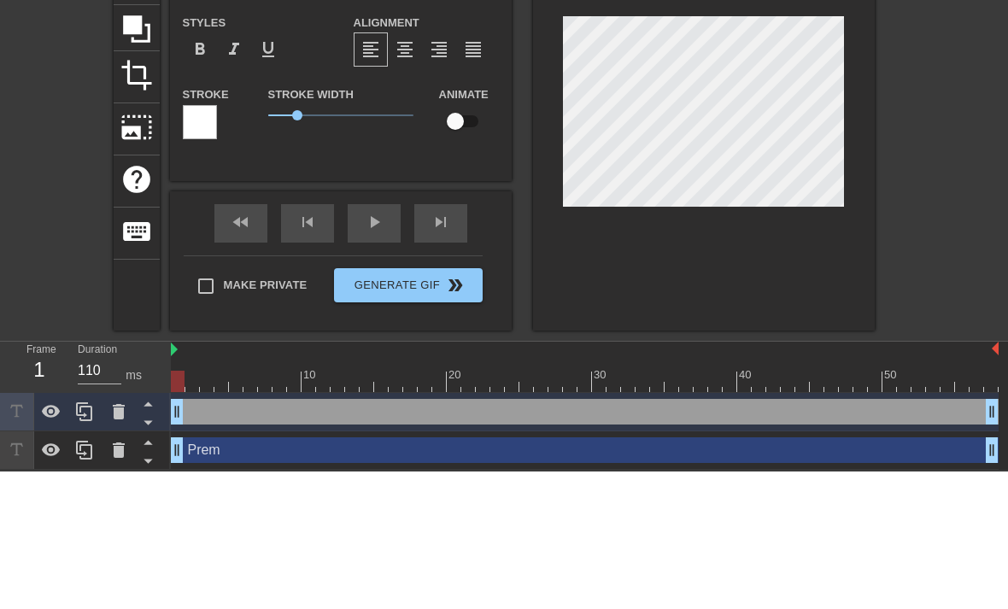
type input "B"
type textarea "B"
type input "BB"
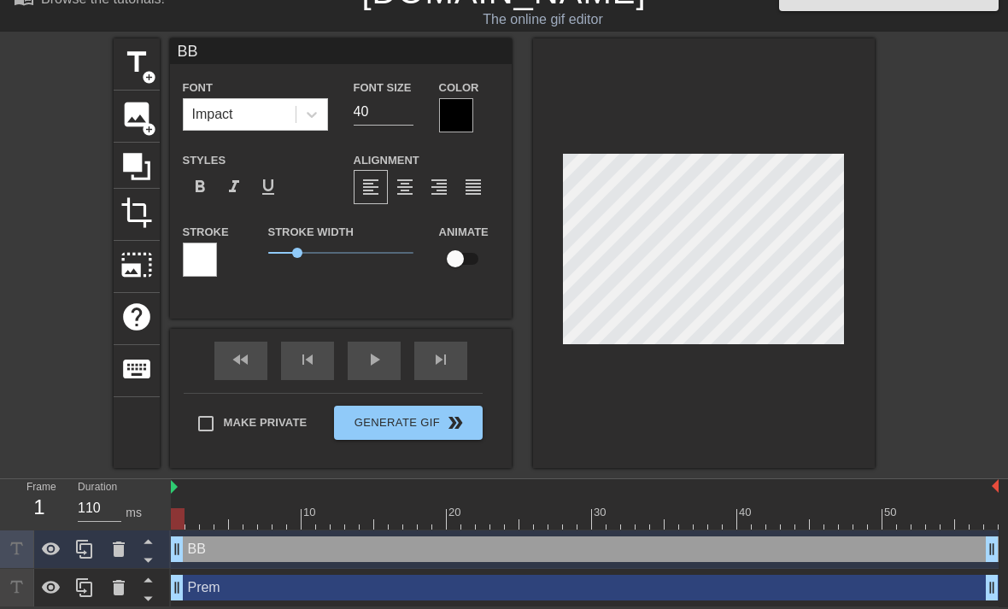
type textarea "BB"
click at [388, 107] on input "40" at bounding box center [384, 111] width 60 height 27
type input "4"
type input "25"
click at [144, 67] on span "title" at bounding box center [136, 62] width 32 height 32
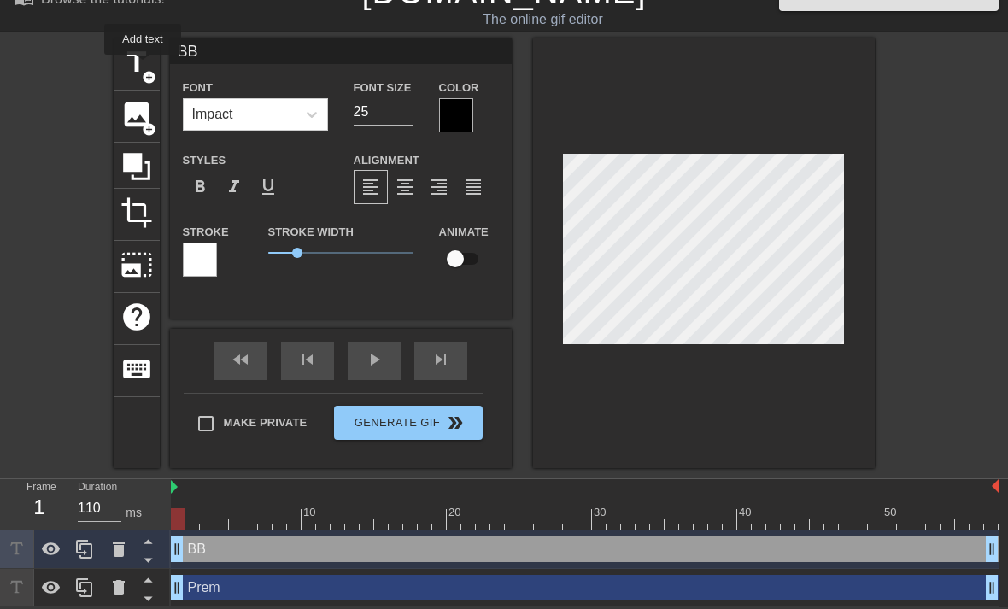
type input "New text 5"
type input "40"
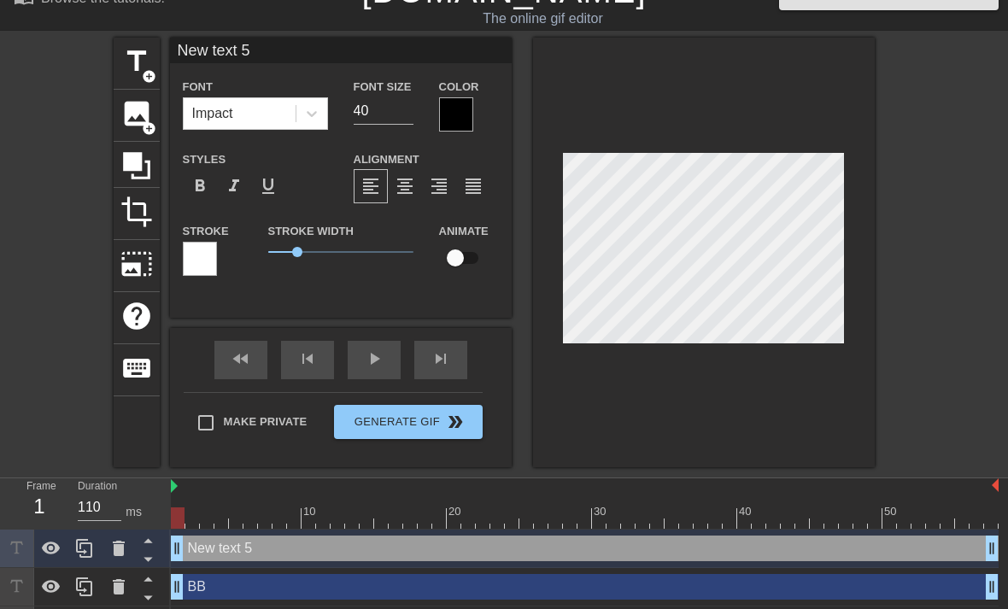
type input "New text"
type textarea "New text"
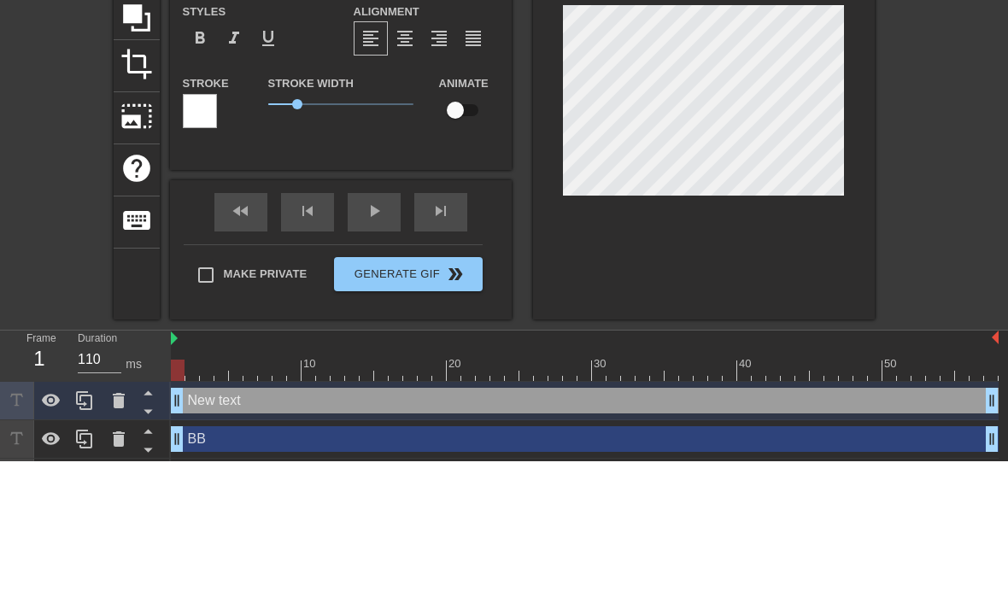
type input "New text"
type textarea "New tex"
type input "New tex"
type textarea "New te"
type input "New te"
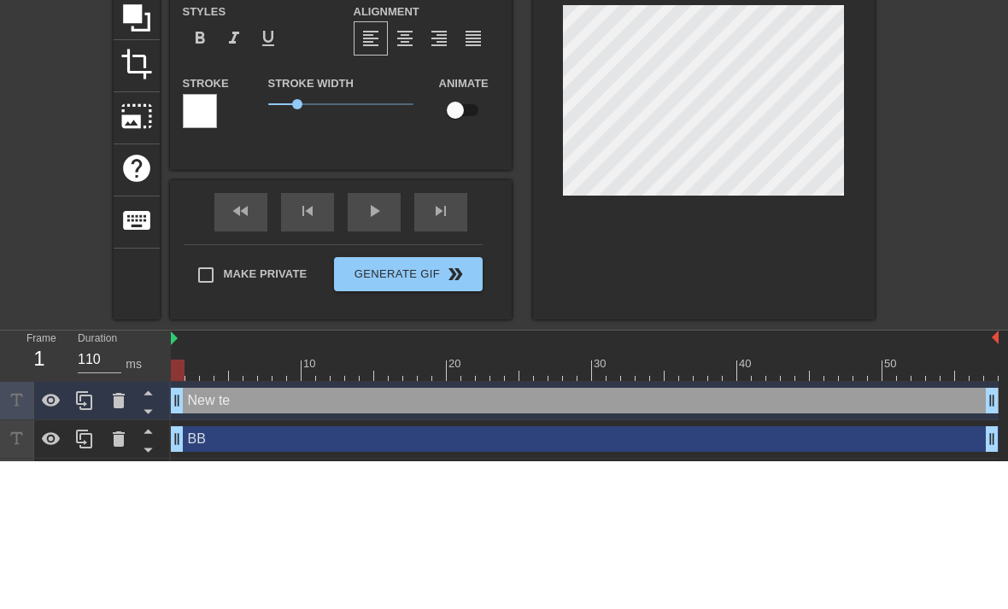
type textarea "New t"
type input "New"
type textarea "New"
type input "New"
type textarea "Ne"
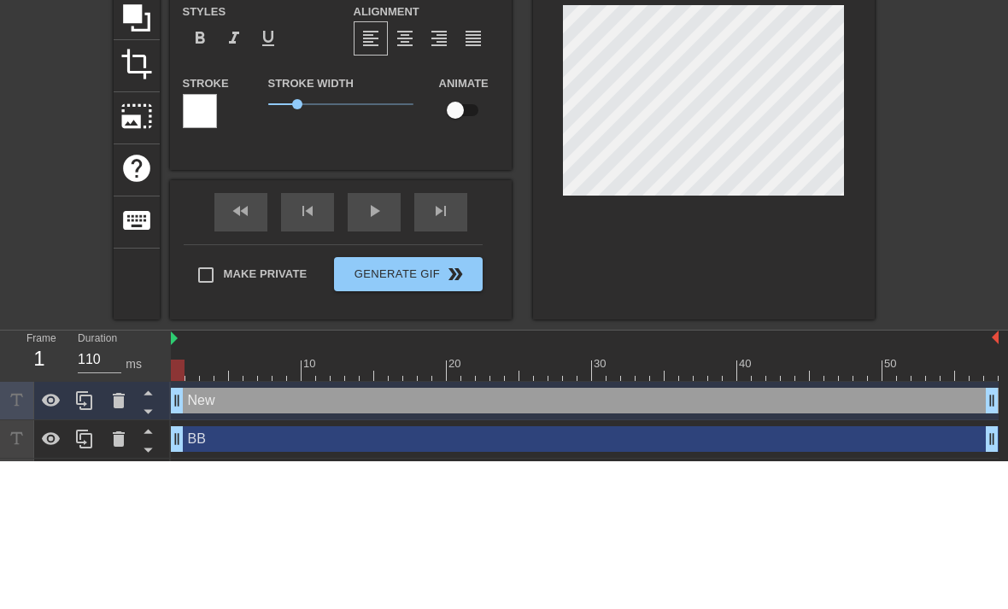
type input "Ne"
type textarea "N"
type input "N"
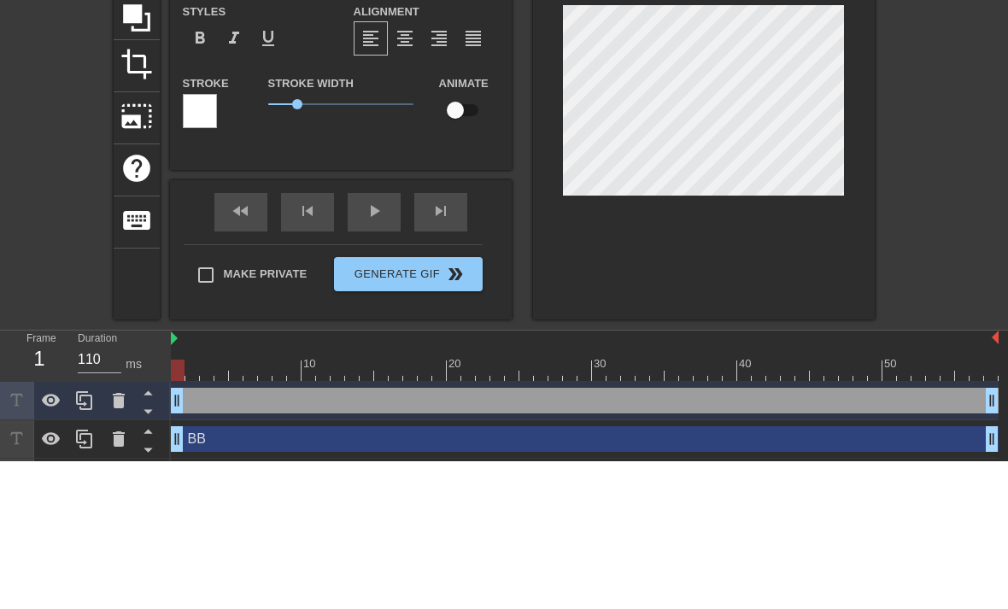
type input "A"
type textarea "Aa"
type input "Aa"
type textarea "Aar"
type input "Aar"
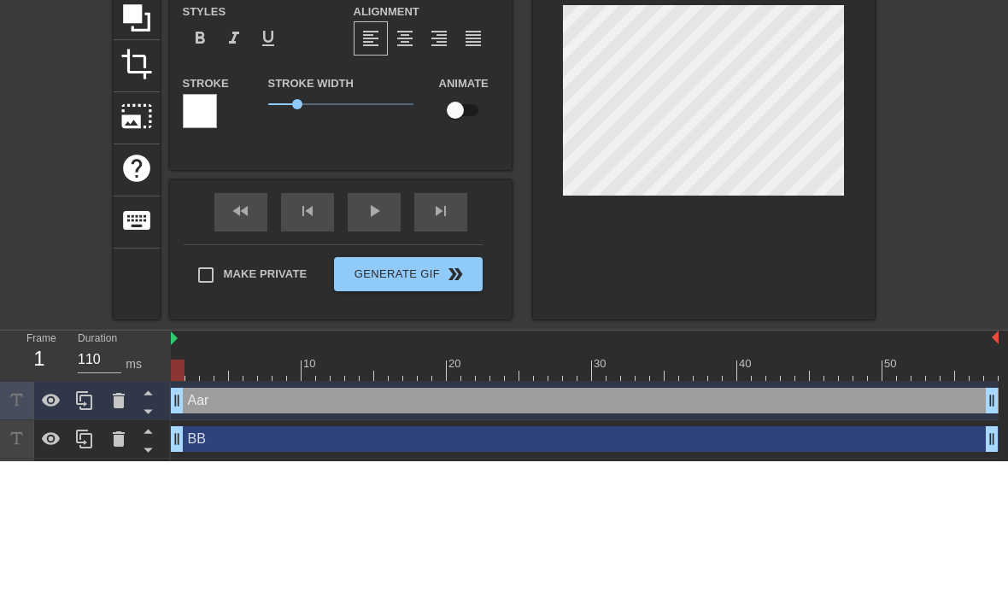
type textarea "Aard"
type input "Aard"
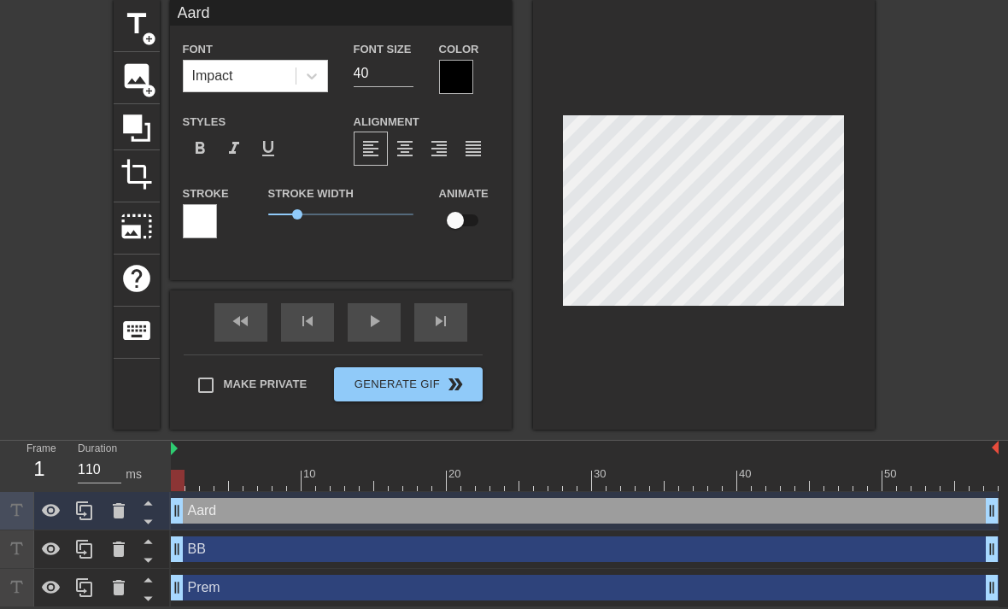
type textarea "Aard"
click at [380, 73] on input "40" at bounding box center [384, 73] width 60 height 27
type input "4"
type input "25"
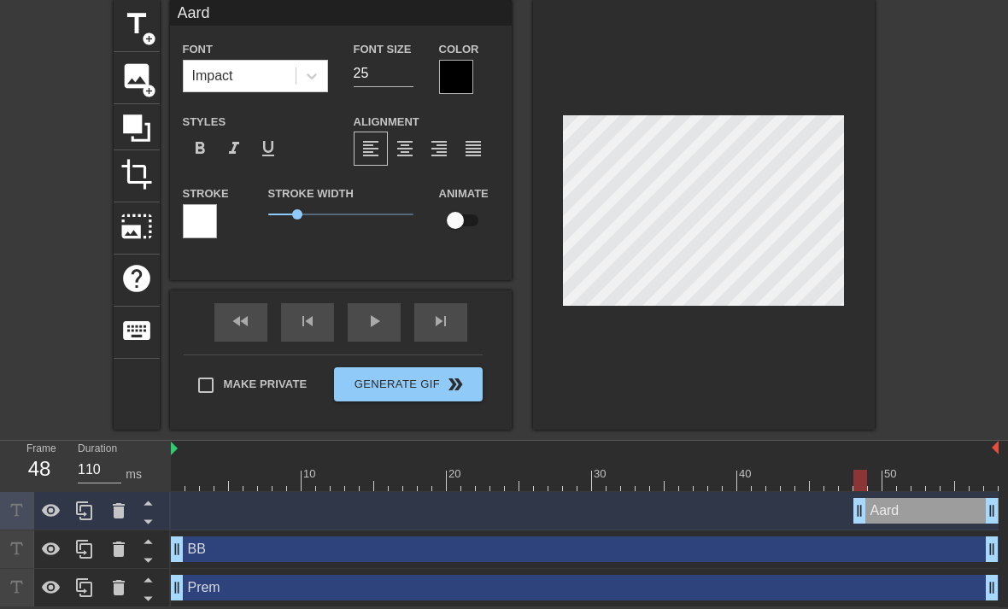
click at [810, 509] on div "10 20 30 40 50 Aard drag_handle drag_handle BB drag_handle drag_handle Prem dra…" at bounding box center [589, 524] width 837 height 167
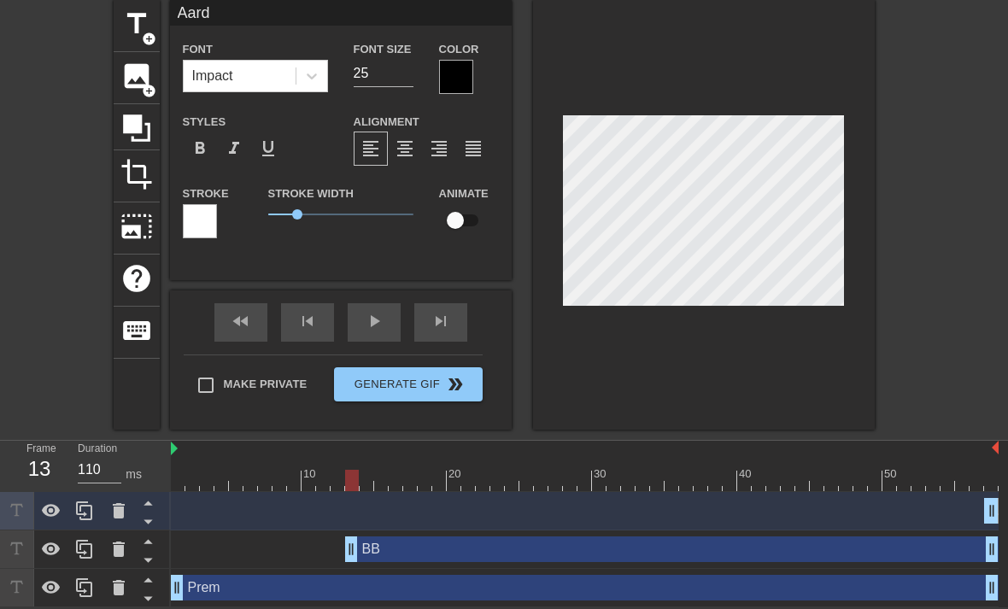
type input "BB"
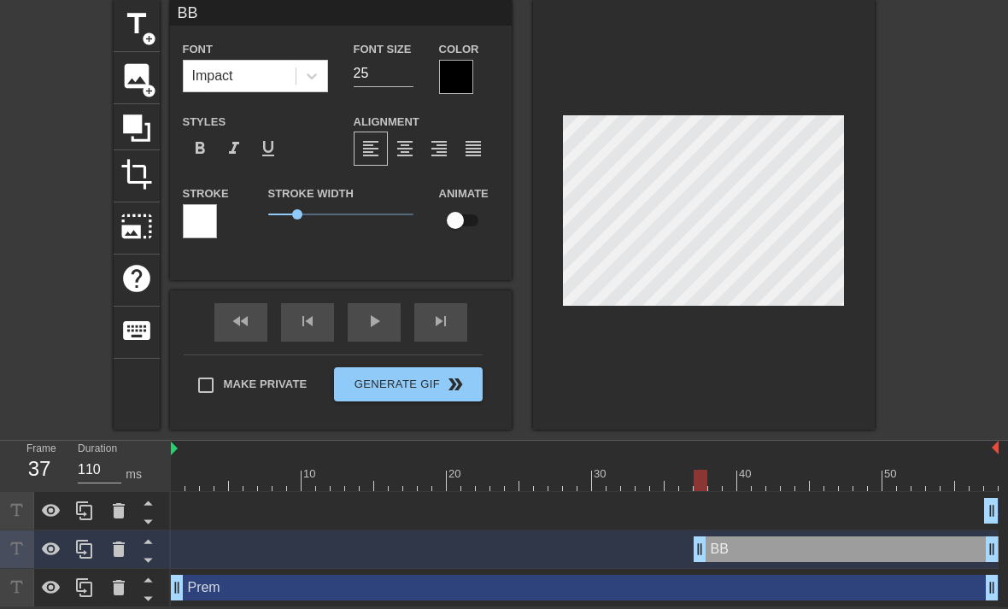
click at [672, 551] on div "BB drag_handle drag_handle" at bounding box center [585, 550] width 828 height 38
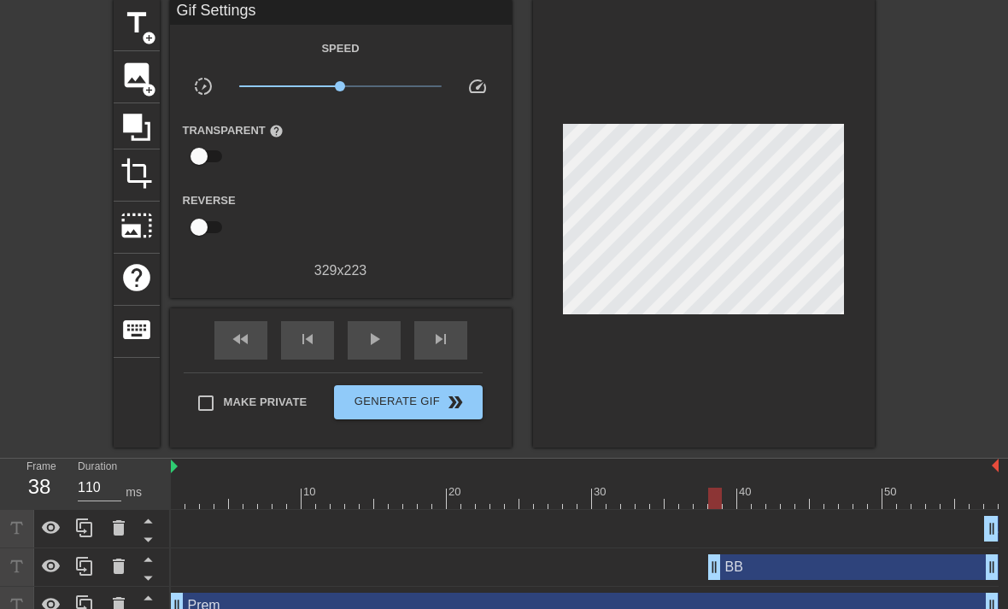
click at [699, 572] on div "BB drag_handle drag_handle" at bounding box center [585, 568] width 828 height 26
click at [689, 572] on div "BB drag_handle drag_handle" at bounding box center [585, 568] width 828 height 26
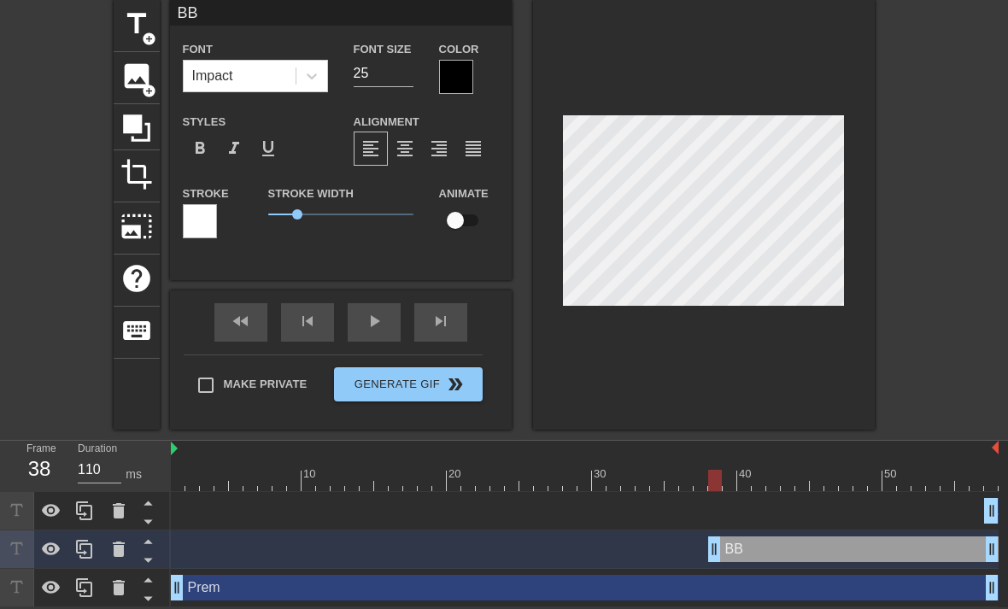
click at [699, 549] on div "BB drag_handle drag_handle" at bounding box center [585, 550] width 828 height 38
click at [714, 554] on div "BB drag_handle drag_handle" at bounding box center [585, 550] width 828 height 38
click at [829, 549] on div "BB drag_handle drag_handle" at bounding box center [585, 550] width 828 height 38
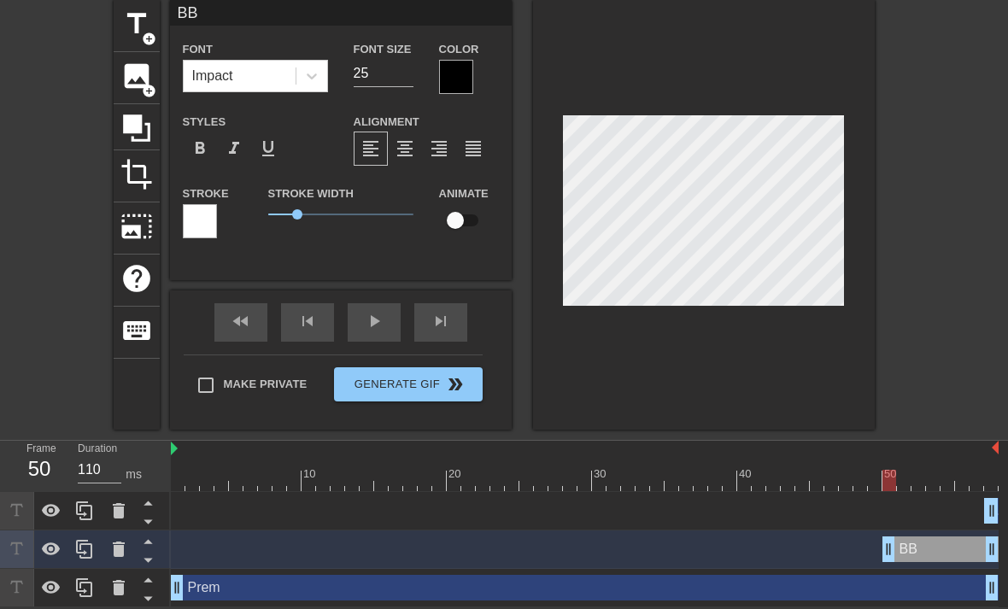
click at [859, 549] on div "BB drag_handle drag_handle" at bounding box center [585, 550] width 828 height 38
click at [971, 551] on div "BB drag_handle drag_handle" at bounding box center [585, 550] width 828 height 38
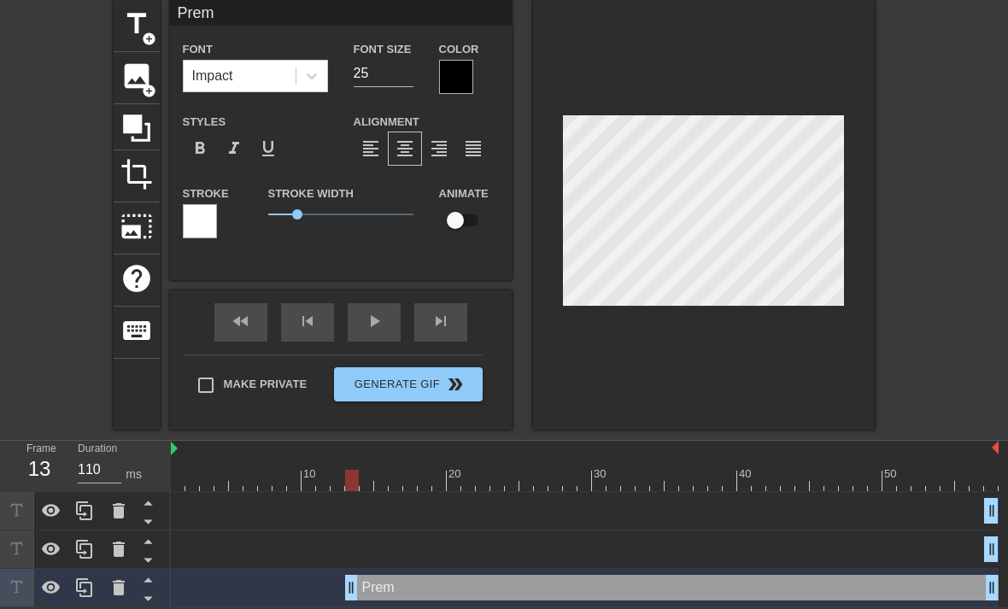
click at [325, 584] on div "Aard drag_handle drag_handle BB drag_handle drag_handle Prem drag_handle drag_h…" at bounding box center [589, 549] width 837 height 115
click at [354, 584] on div "Aard drag_handle drag_handle BB drag_handle drag_handle Prem drag_handle drag_h…" at bounding box center [589, 549] width 837 height 115
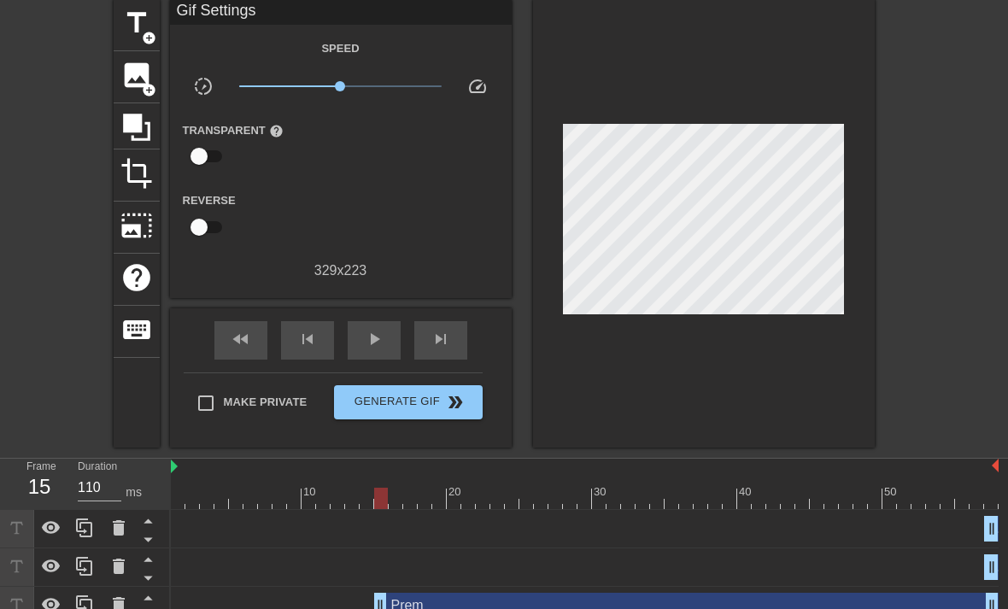
click at [365, 600] on div "Prem drag_handle drag_handle" at bounding box center [585, 606] width 828 height 26
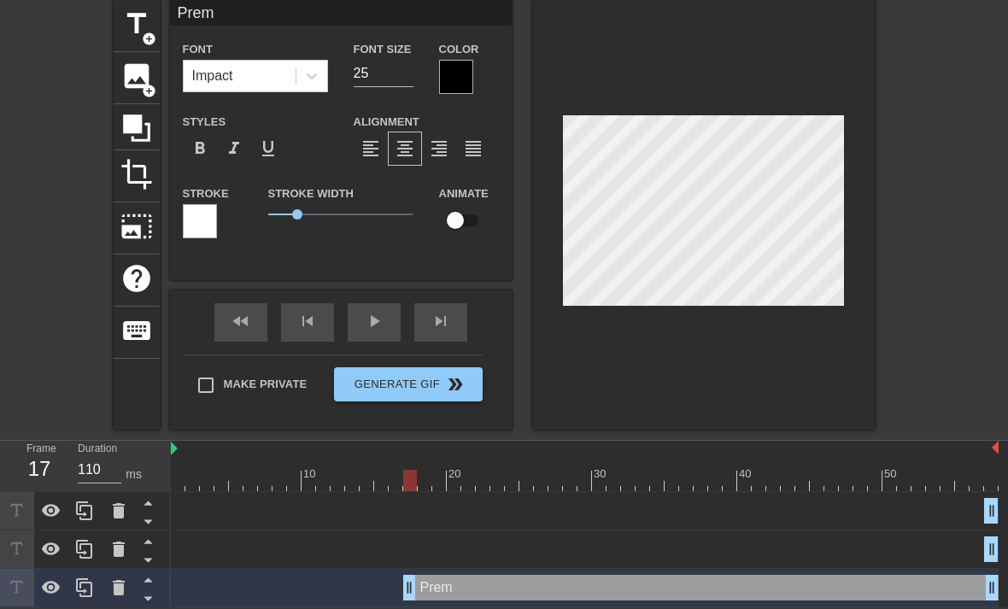
click at [382, 585] on div "Aard drag_handle drag_handle BB drag_handle drag_handle Prem drag_handle drag_h…" at bounding box center [589, 549] width 837 height 115
click at [439, 584] on div "Aard drag_handle drag_handle BB drag_handle drag_handle Prem drag_handle drag_h…" at bounding box center [589, 549] width 837 height 115
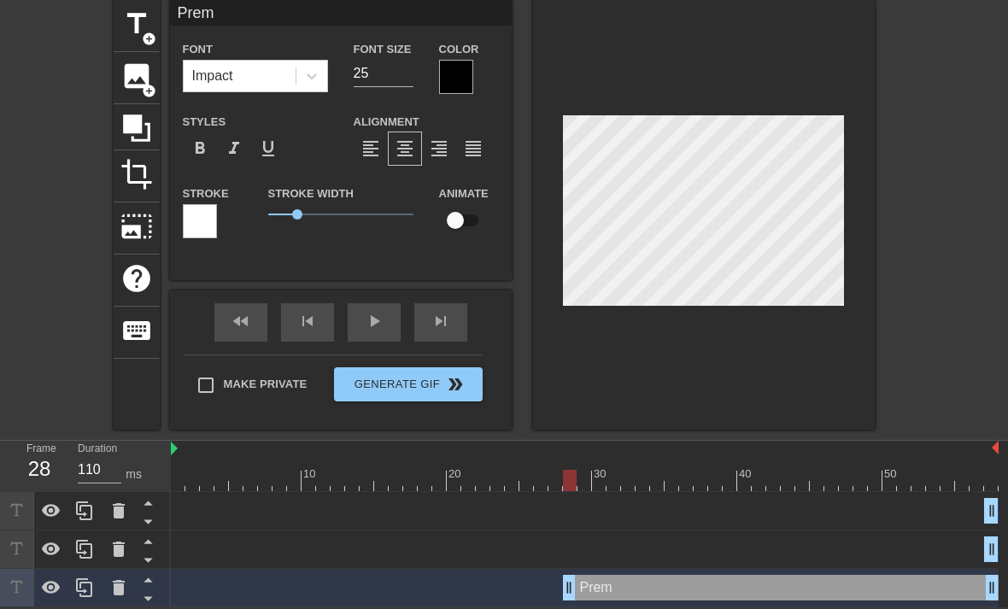
click at [554, 585] on div "Aard drag_handle drag_handle BB drag_handle drag_handle Prem drag_handle drag_h…" at bounding box center [589, 549] width 837 height 115
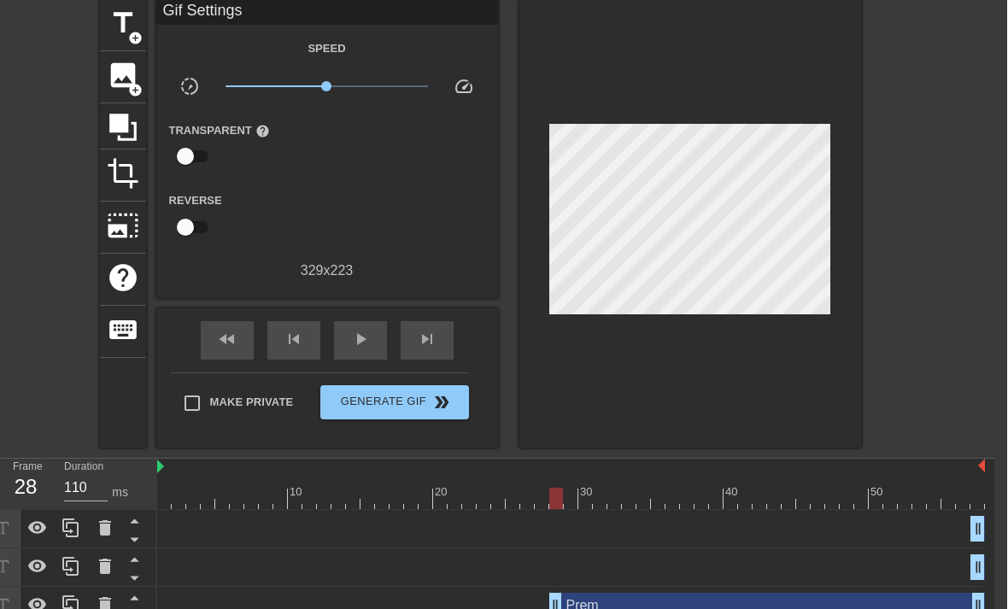
scroll to position [68, 9]
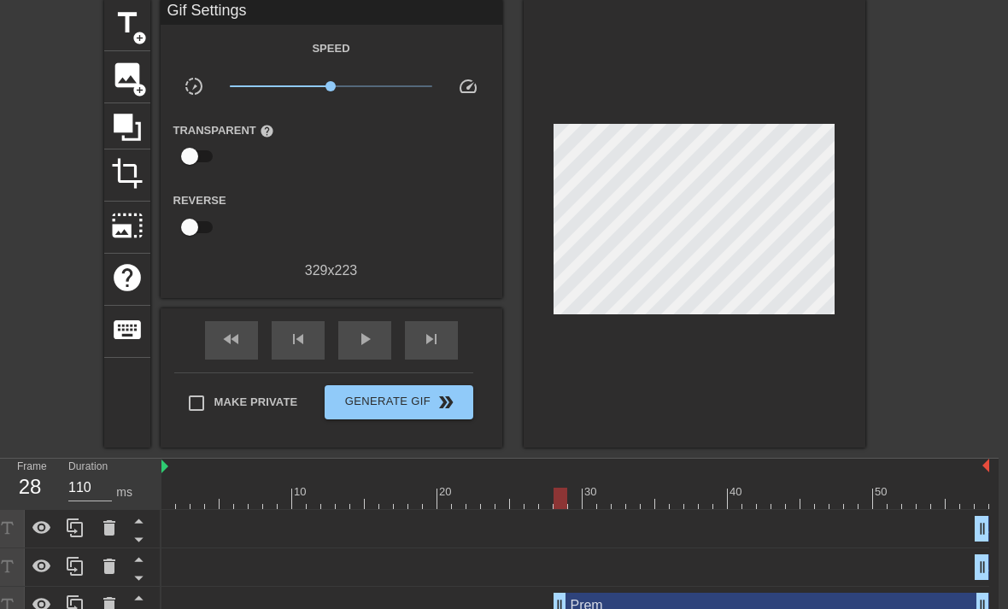
click at [665, 597] on div "Prem drag_handle drag_handle" at bounding box center [772, 606] width 436 height 26
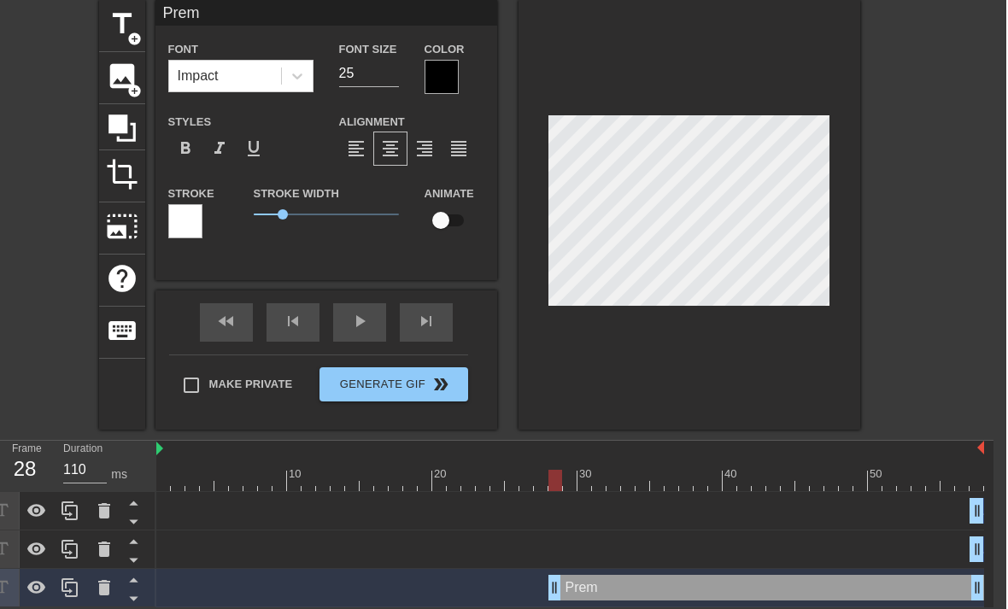
scroll to position [68, 12]
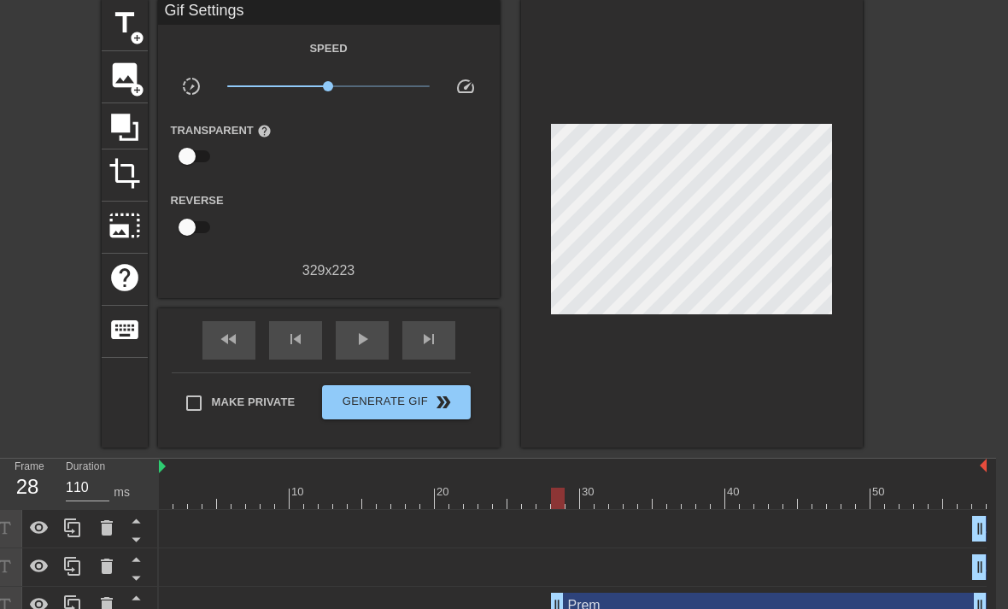
click at [690, 606] on div "Prem drag_handle drag_handle" at bounding box center [769, 606] width 436 height 26
click at [671, 589] on div "Prem drag_handle drag_handle" at bounding box center [573, 606] width 828 height 38
click at [678, 596] on div "Prem drag_handle drag_handle" at bounding box center [769, 606] width 436 height 26
click at [679, 602] on div "Prem drag_handle drag_handle" at bounding box center [769, 606] width 436 height 26
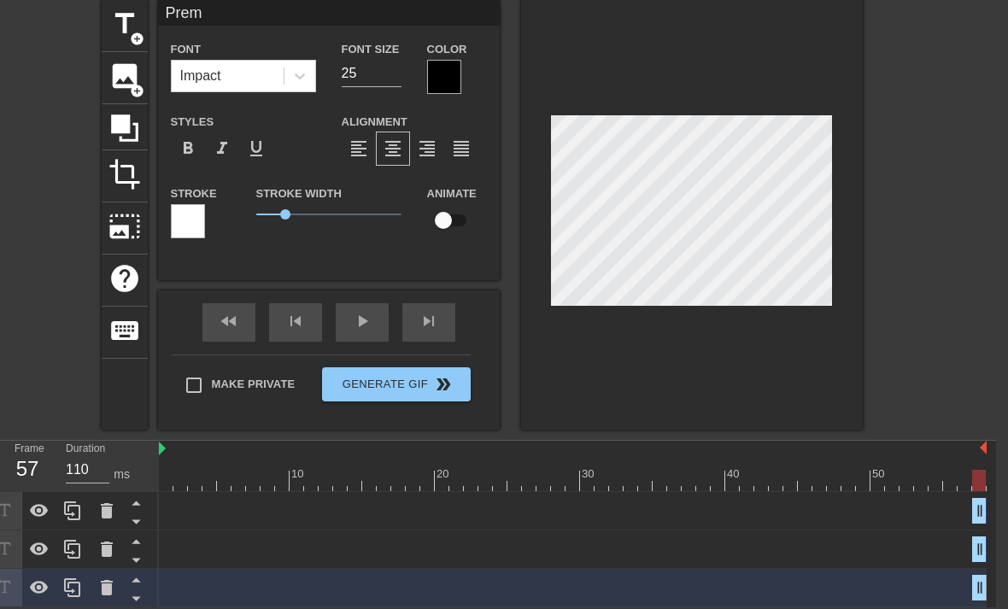
click at [986, 578] on div "Aard drag_handle drag_handle BB drag_handle drag_handle Prem drag_handle drag_h…" at bounding box center [577, 549] width 837 height 115
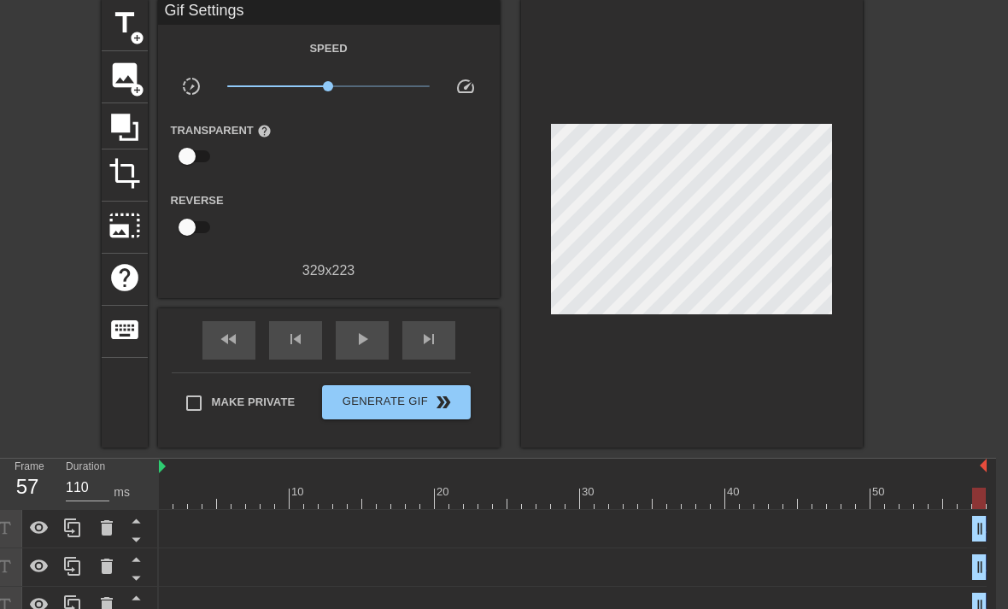
click at [366, 344] on span "play_arrow" at bounding box center [362, 339] width 21 height 21
click at [963, 537] on div "Aard drag_handle drag_handle" at bounding box center [573, 529] width 828 height 26
click at [371, 337] on span "pause" at bounding box center [362, 339] width 21 height 21
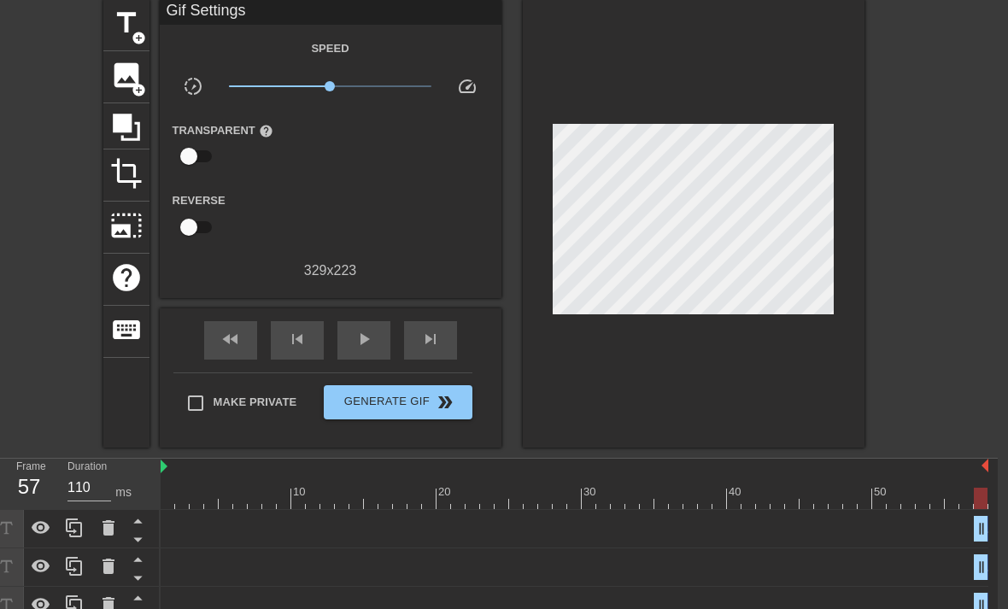
scroll to position [68, 13]
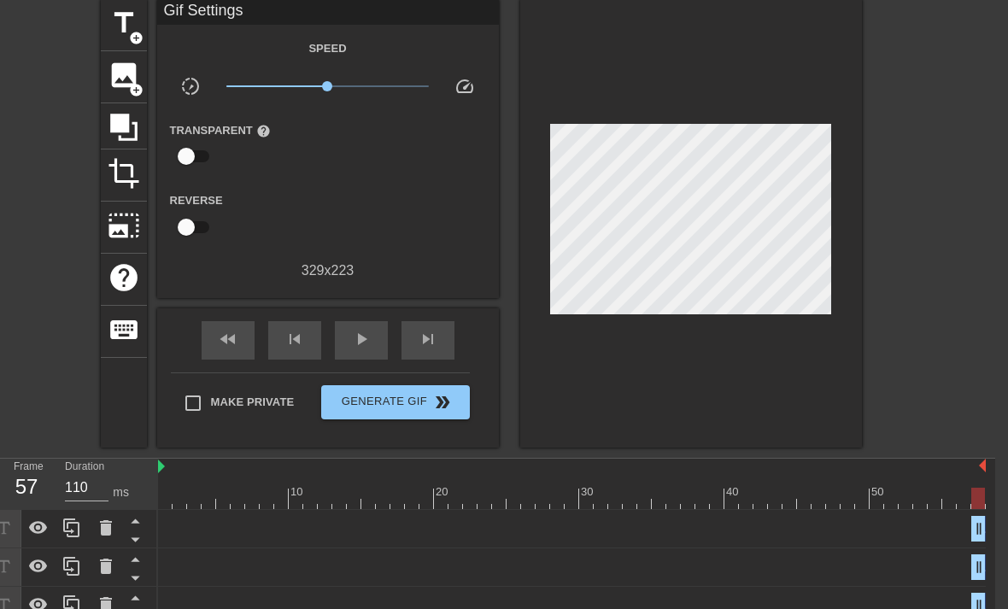
click at [934, 572] on div "BB drag_handle drag_handle" at bounding box center [572, 568] width 828 height 26
click at [686, 566] on div "BB drag_handle drag_handle" at bounding box center [572, 568] width 828 height 26
click at [731, 608] on div "Prem drag_handle drag_handle" at bounding box center [572, 606] width 828 height 26
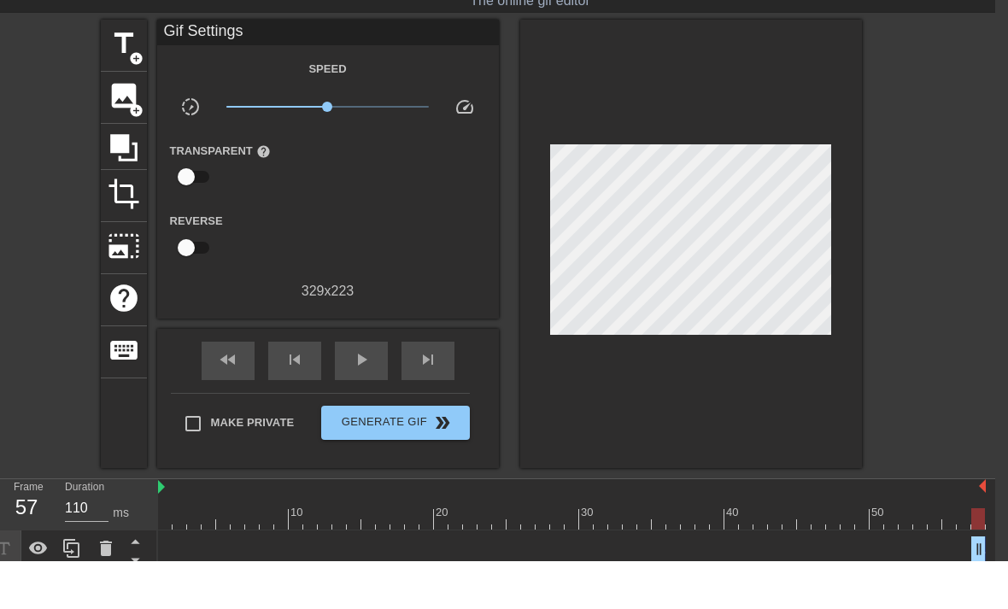
scroll to position [48, 13]
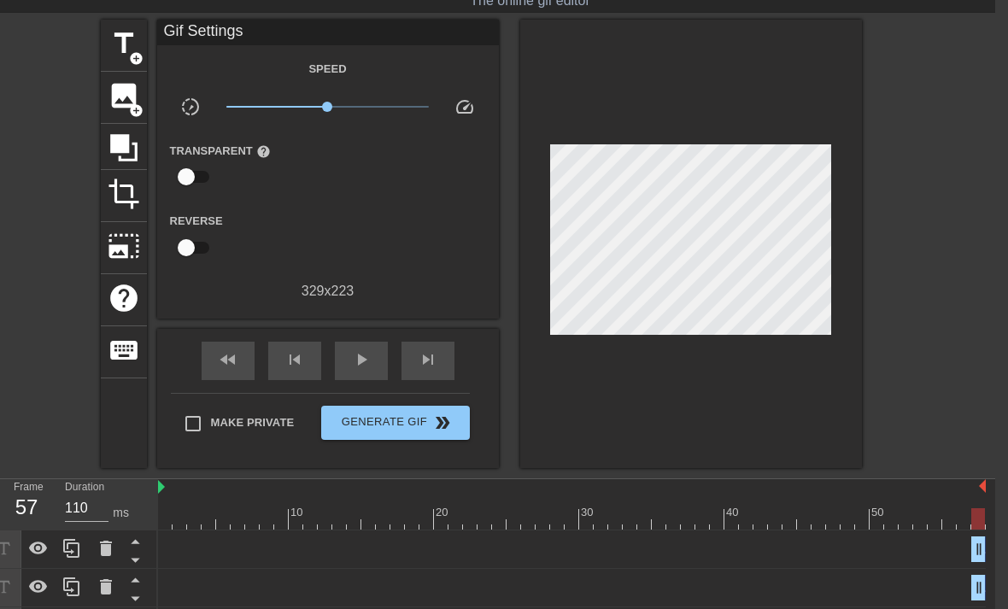
click at [124, 97] on span "image" at bounding box center [124, 95] width 32 height 32
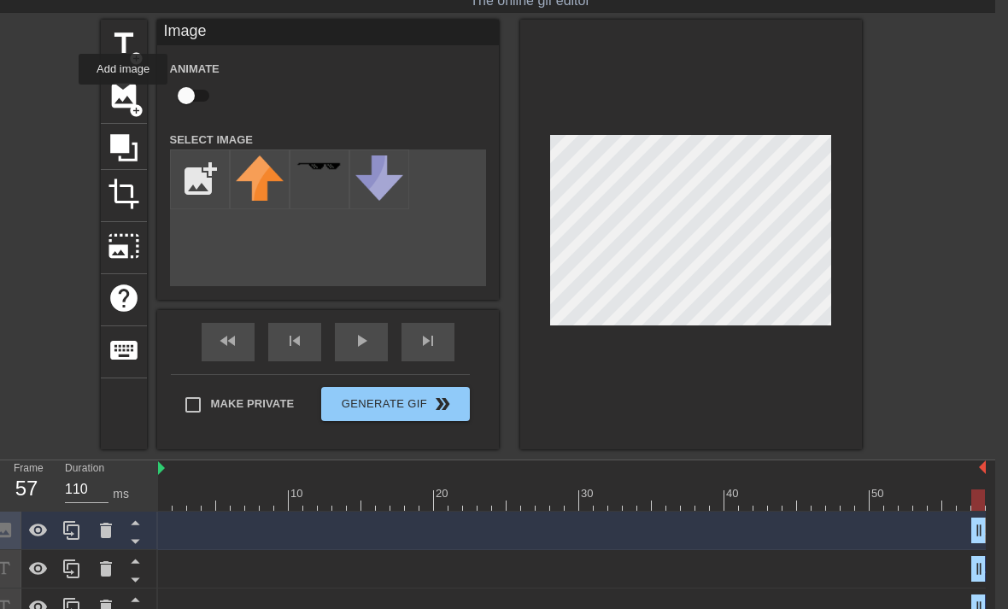
click at [132, 155] on icon at bounding box center [124, 148] width 32 height 32
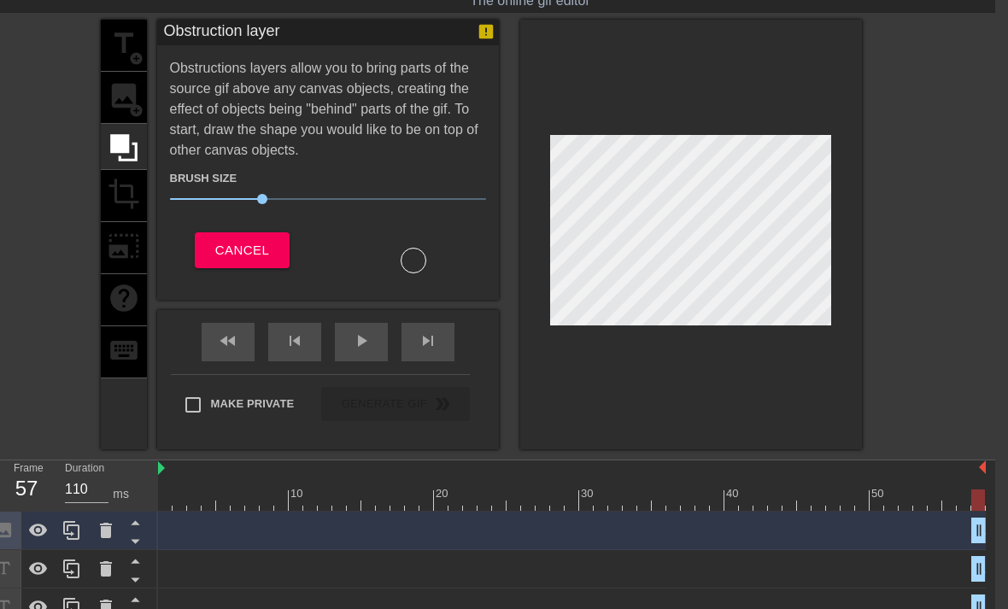
click at [130, 200] on div "title add_circle image add_circle crop photo_size_select_large help keyboard" at bounding box center [124, 235] width 46 height 430
click at [135, 204] on div "title add_circle image add_circle crop photo_size_select_large help keyboard" at bounding box center [124, 235] width 46 height 430
click at [132, 245] on div "title add_circle image add_circle crop photo_size_select_large help keyboard" at bounding box center [124, 235] width 46 height 430
click at [260, 264] on button "Cancel" at bounding box center [242, 250] width 95 height 36
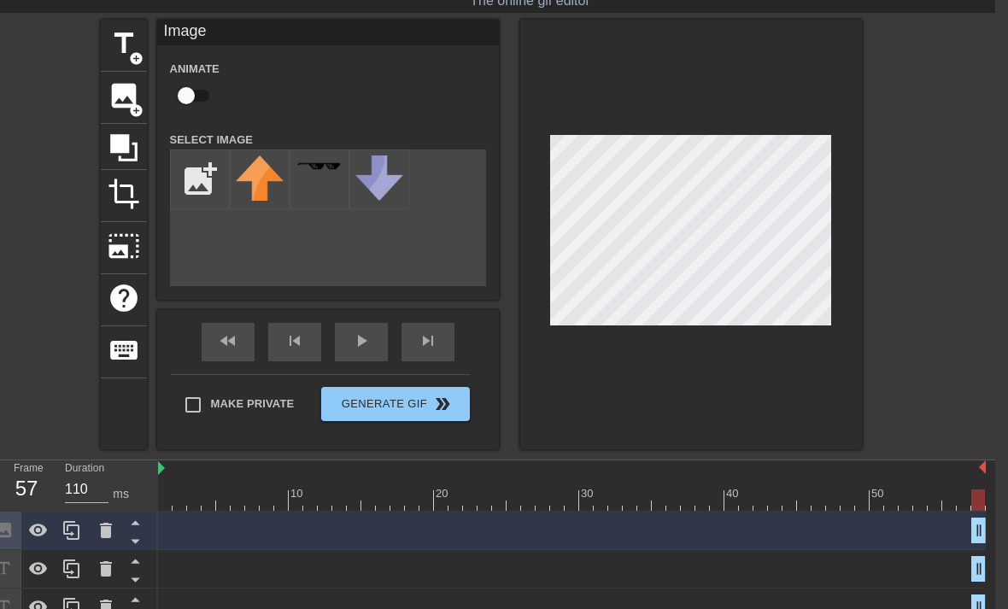
click at [135, 249] on span "photo_size_select_large" at bounding box center [124, 246] width 32 height 32
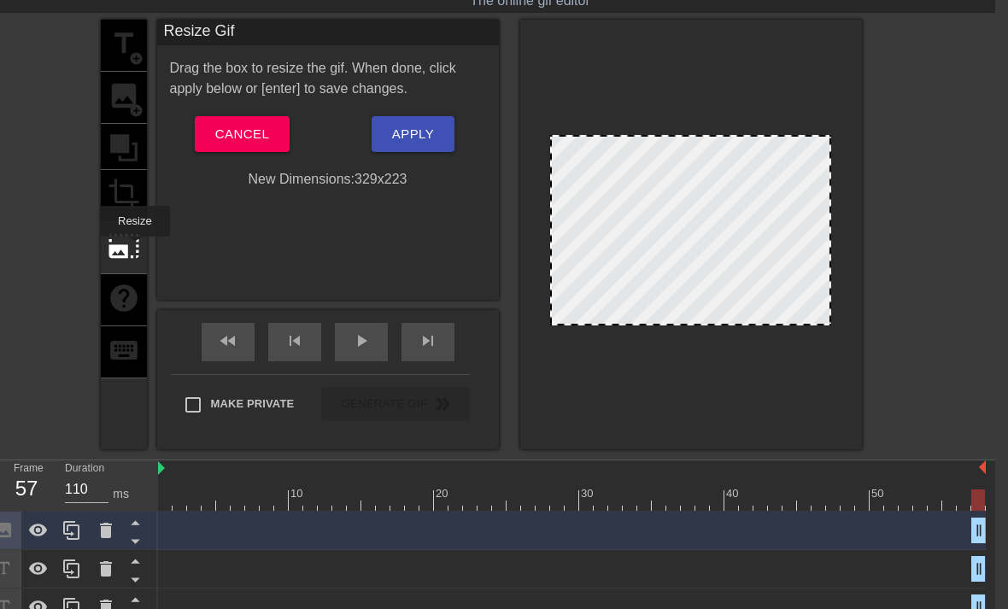
click at [138, 306] on div "title add_circle image add_circle crop photo_size_select_large help keyboard" at bounding box center [124, 235] width 46 height 430
click at [136, 60] on div "title add_circle image add_circle crop photo_size_select_large help keyboard" at bounding box center [124, 235] width 46 height 430
click at [124, 53] on div "title add_circle image add_circle crop photo_size_select_large help keyboard" at bounding box center [124, 235] width 46 height 430
click at [255, 123] on span "Cancel" at bounding box center [242, 134] width 54 height 22
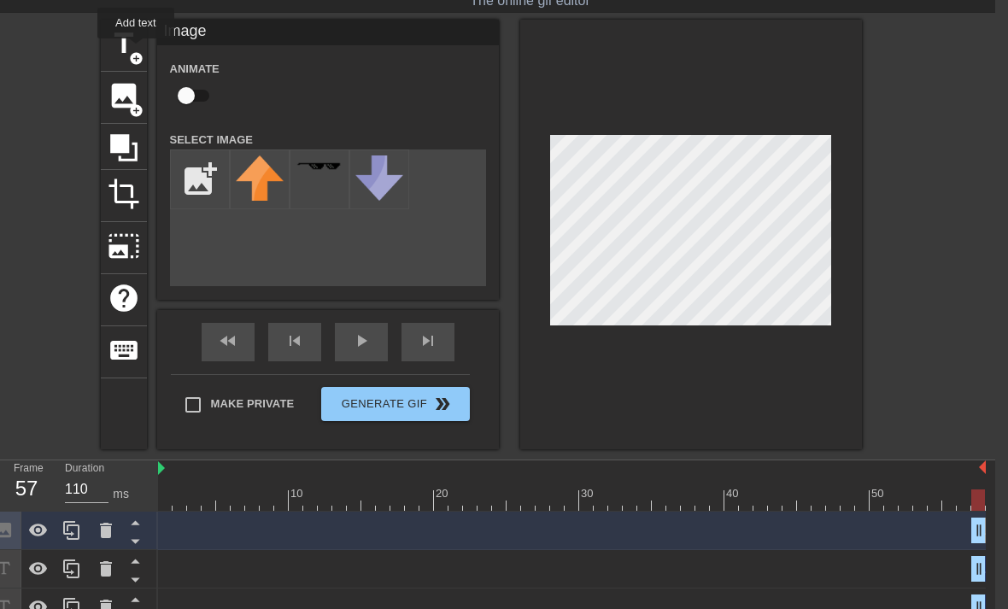
click at [137, 51] on span "add_circle" at bounding box center [136, 58] width 15 height 15
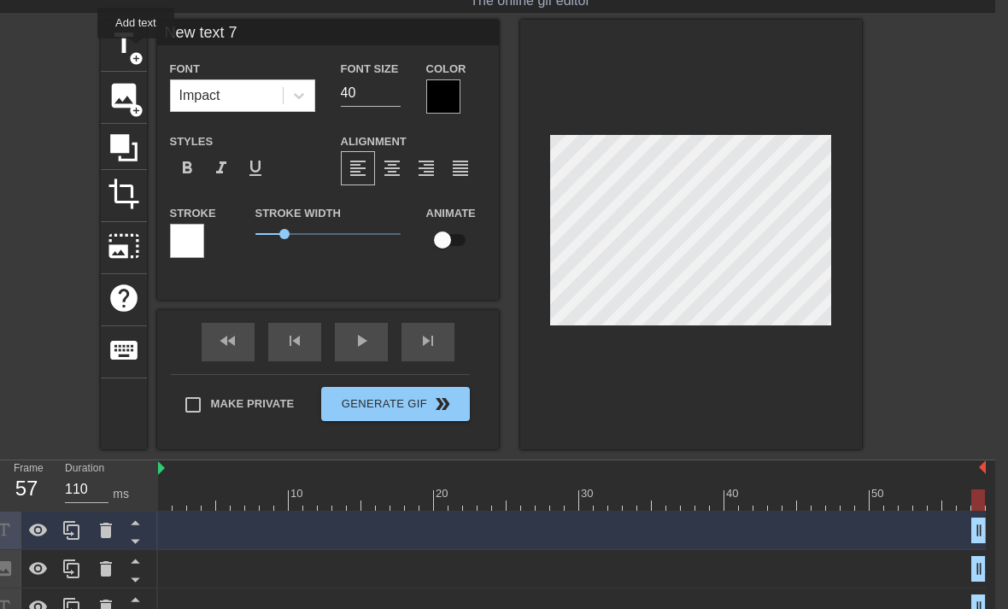
click at [449, 241] on input "checkbox" at bounding box center [442, 240] width 97 height 32
checkbox input "true"
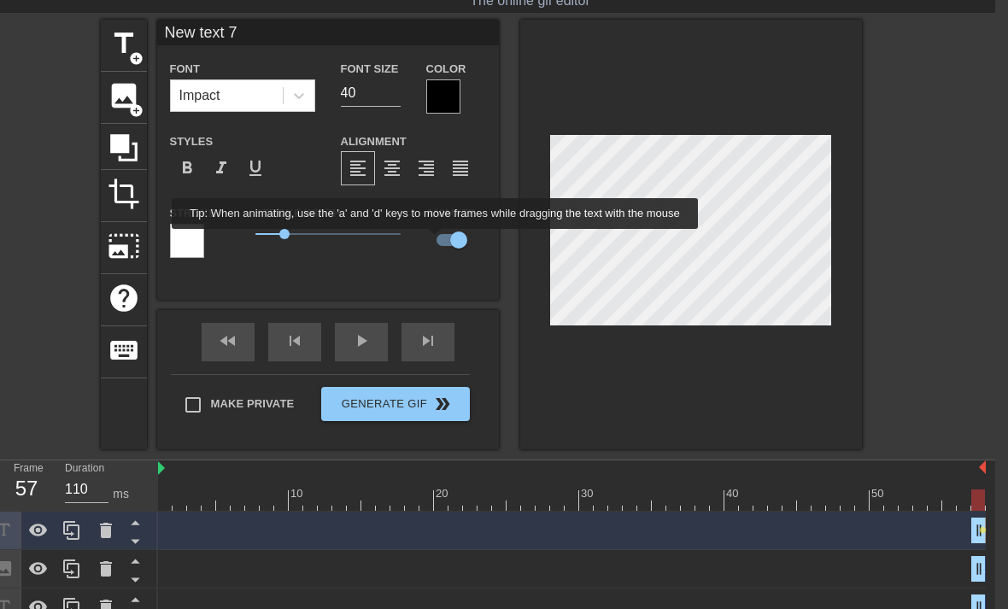
click at [106, 529] on icon at bounding box center [106, 530] width 12 height 15
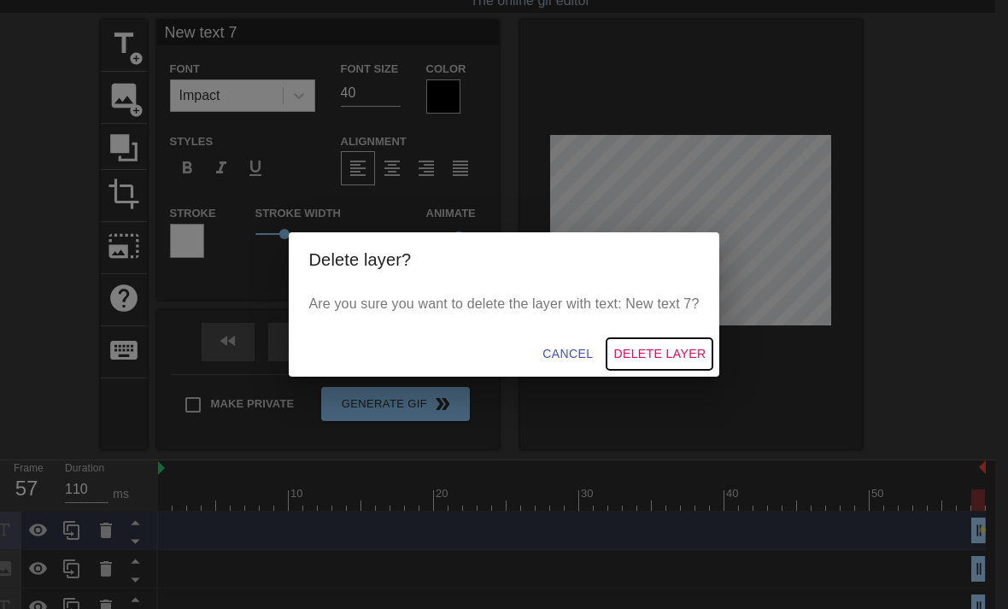
click at [678, 359] on span "Delete Layer" at bounding box center [659, 353] width 92 height 21
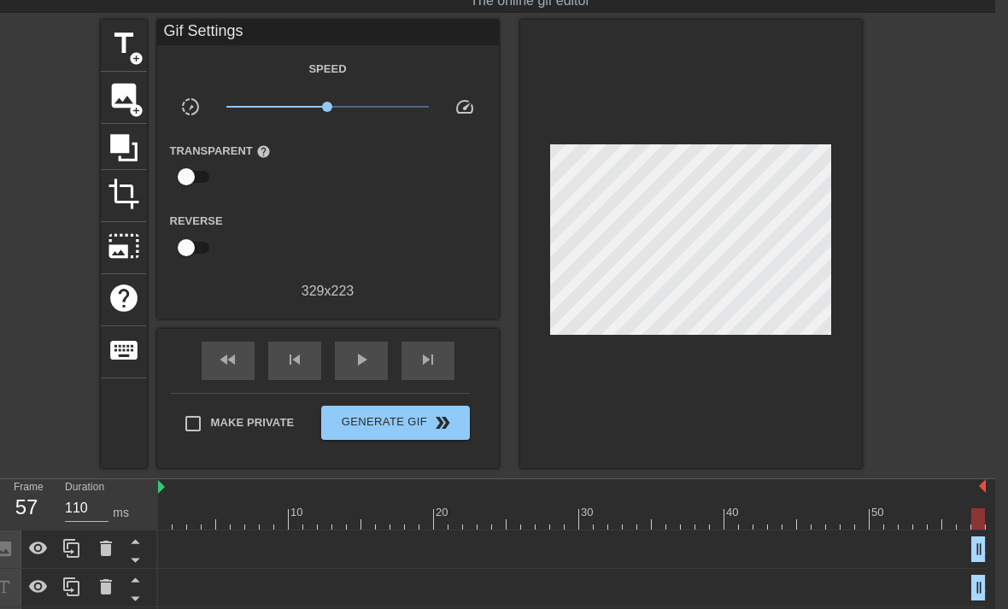
click at [98, 543] on icon at bounding box center [106, 548] width 21 height 21
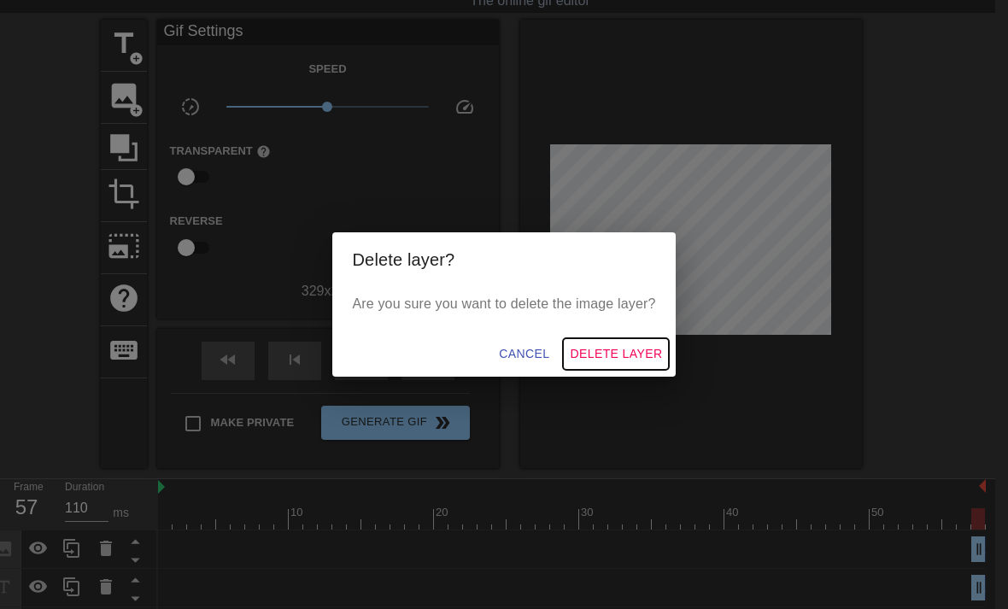
click at [654, 350] on span "Delete Layer" at bounding box center [616, 353] width 92 height 21
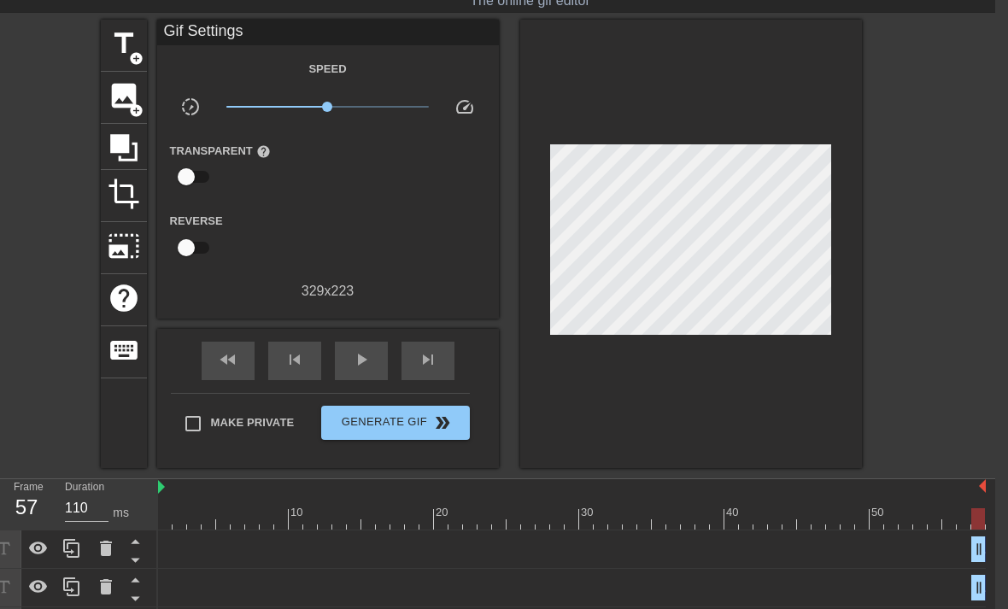
click at [112, 551] on icon at bounding box center [106, 548] width 21 height 21
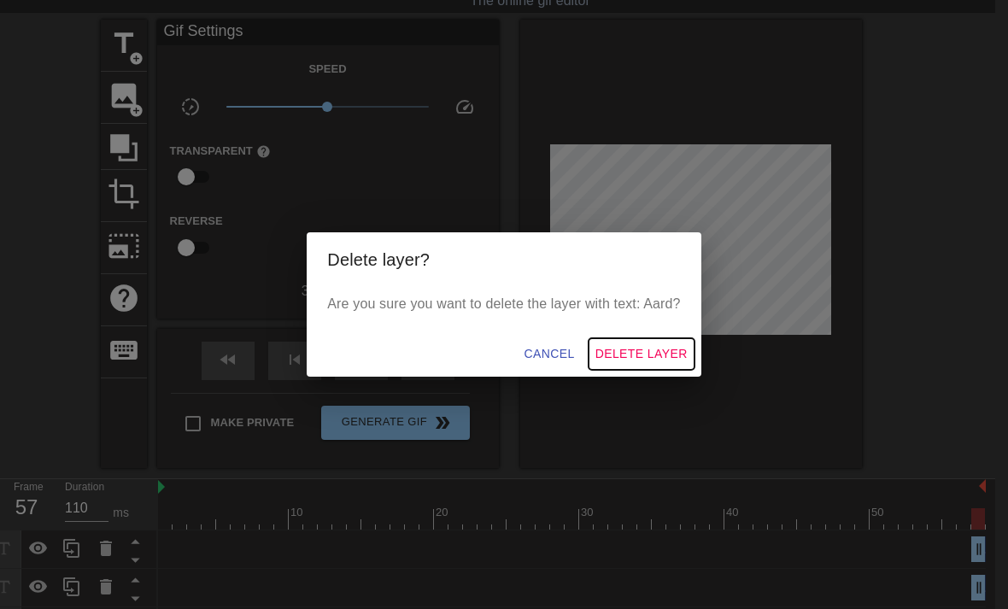
click at [671, 354] on span "Delete Layer" at bounding box center [642, 353] width 92 height 21
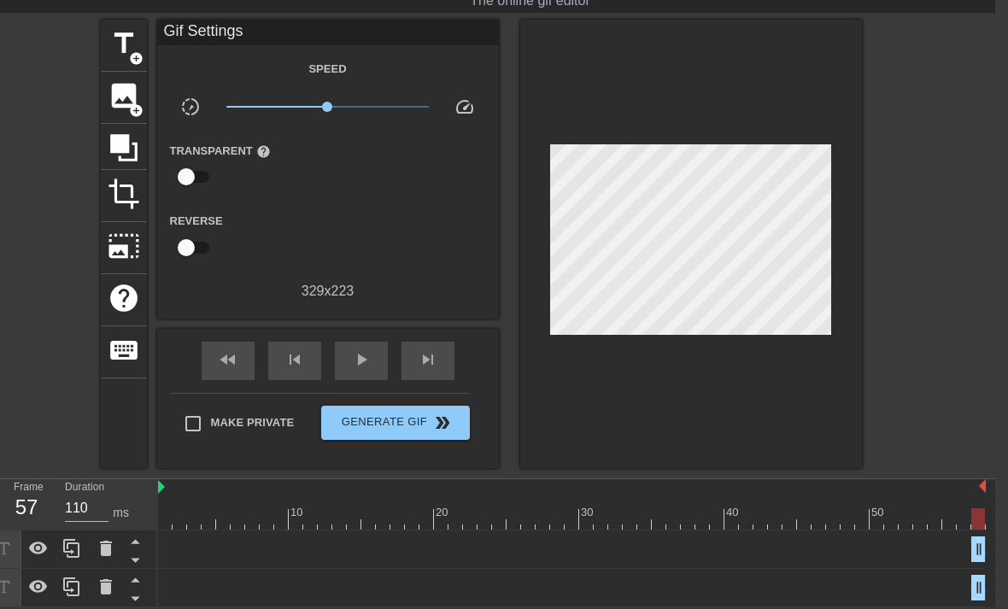
click at [108, 558] on icon at bounding box center [106, 548] width 21 height 21
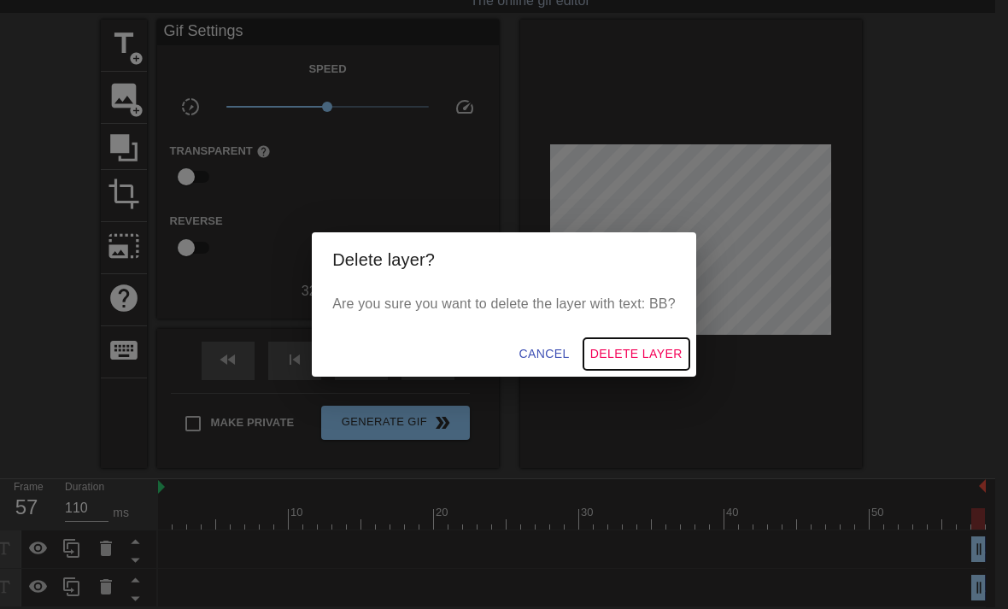
click at [685, 350] on button "Delete Layer" at bounding box center [637, 354] width 106 height 32
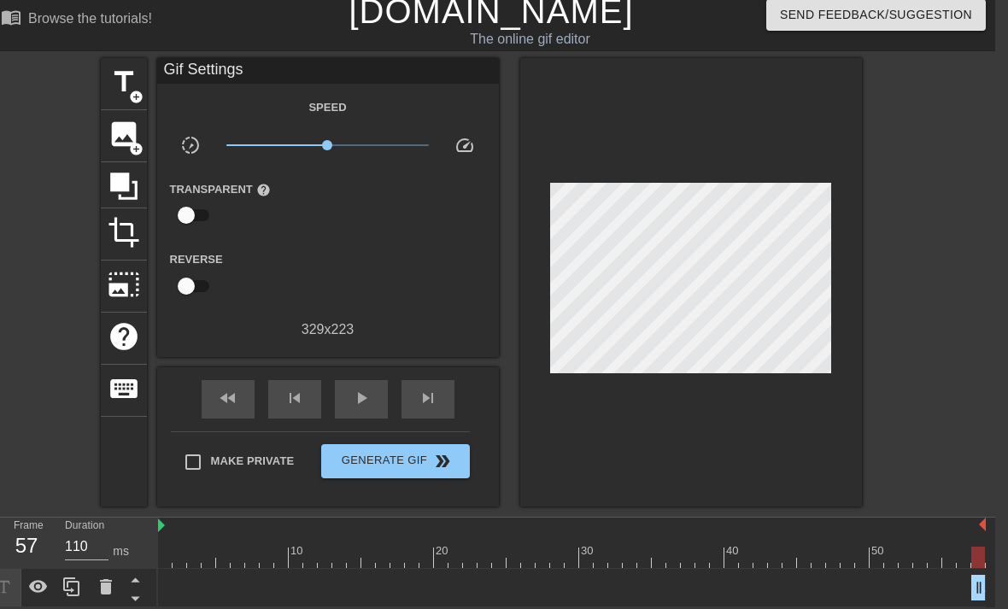
click at [109, 587] on icon at bounding box center [106, 586] width 12 height 15
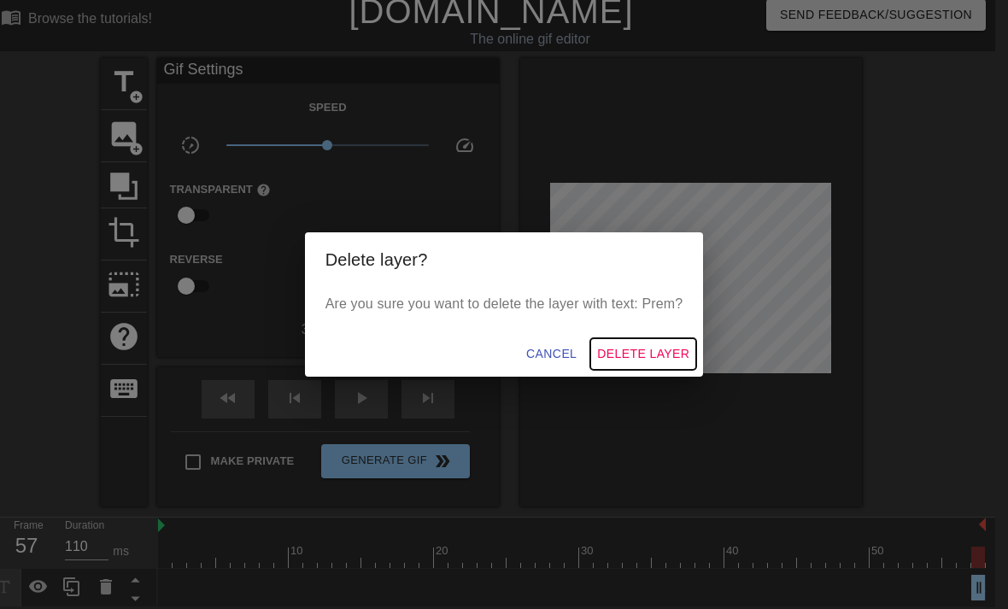
click at [650, 355] on span "Delete Layer" at bounding box center [643, 353] width 92 height 21
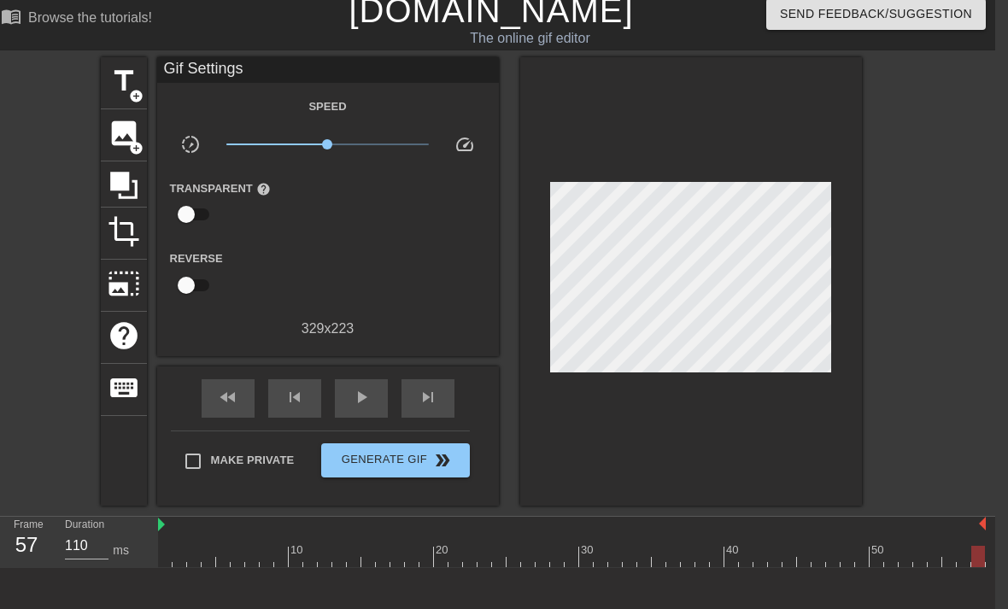
click at [979, 522] on img at bounding box center [982, 524] width 7 height 14
click at [163, 525] on img at bounding box center [161, 525] width 7 height 14
click at [130, 85] on span "title" at bounding box center [124, 81] width 32 height 32
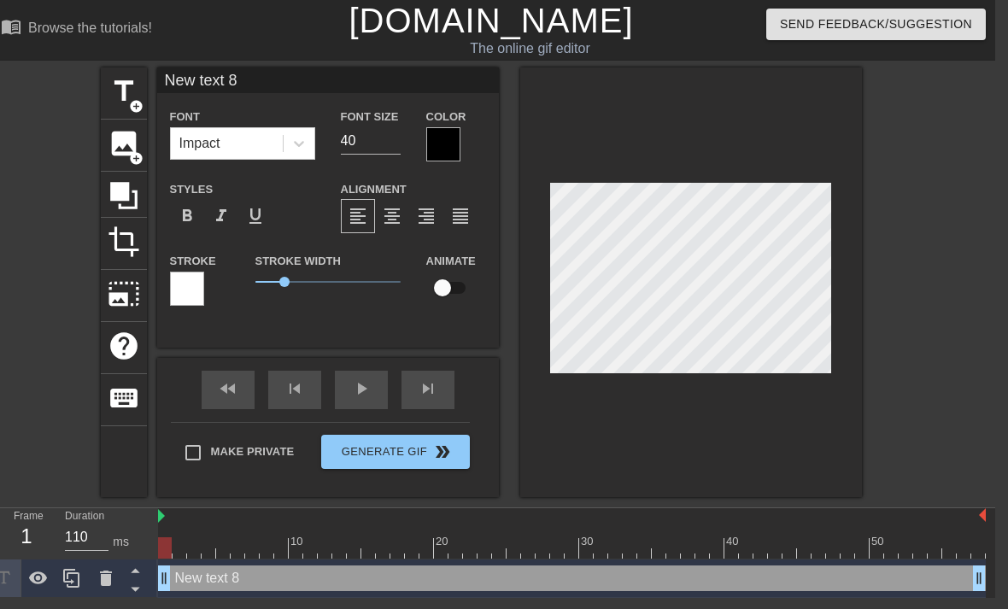
scroll to position [0, 13]
type input "New text8"
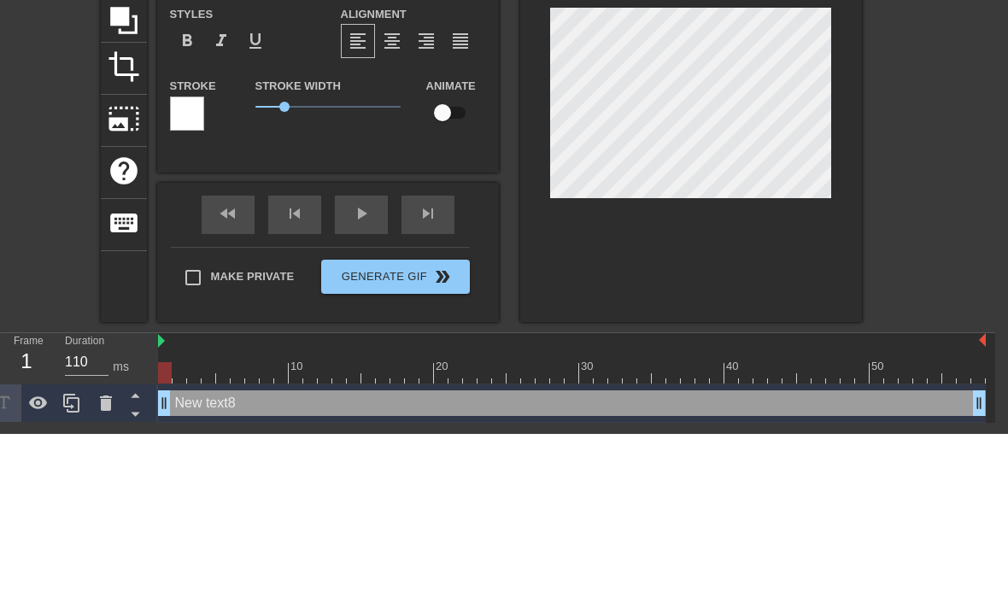
type textarea "New tex8"
type input "New te8"
type textarea "New t8"
type input "New t8"
type textarea "New 8"
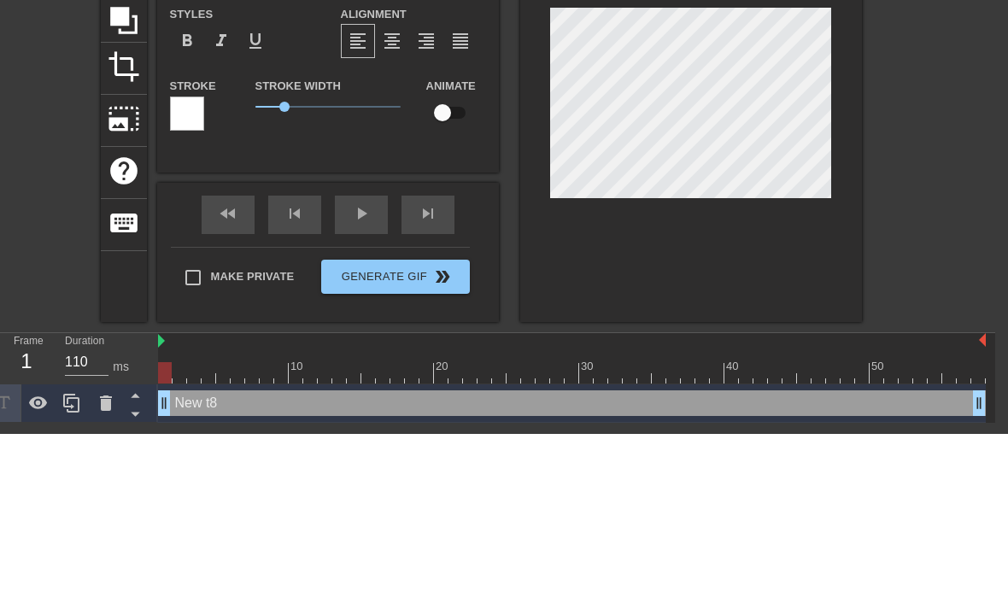
type input "New8"
type textarea "Ne8"
type input "Ne8"
type textarea "N8"
type input "N8"
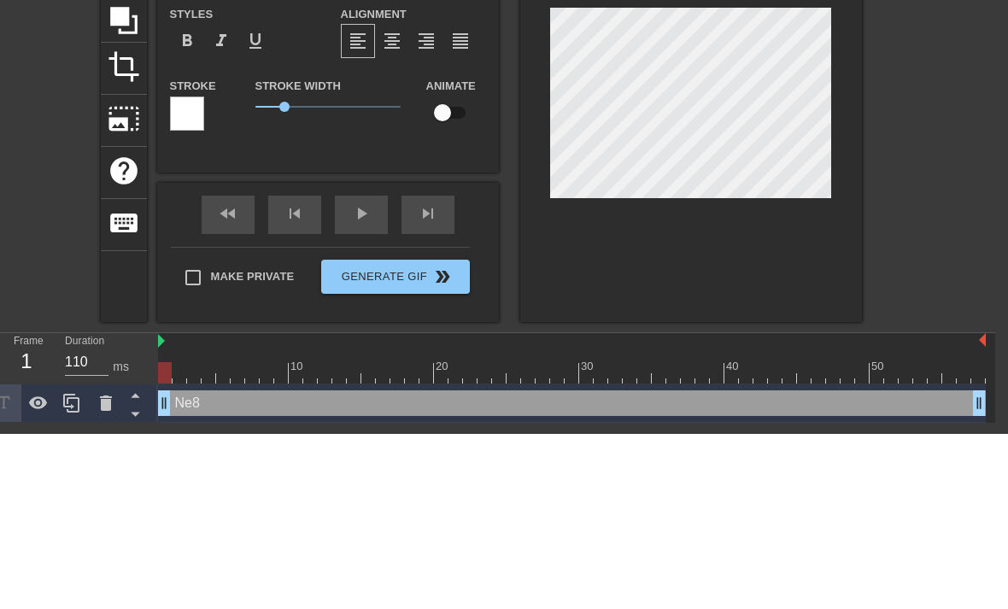
scroll to position [0, 1]
type textarea "8"
type input "8"
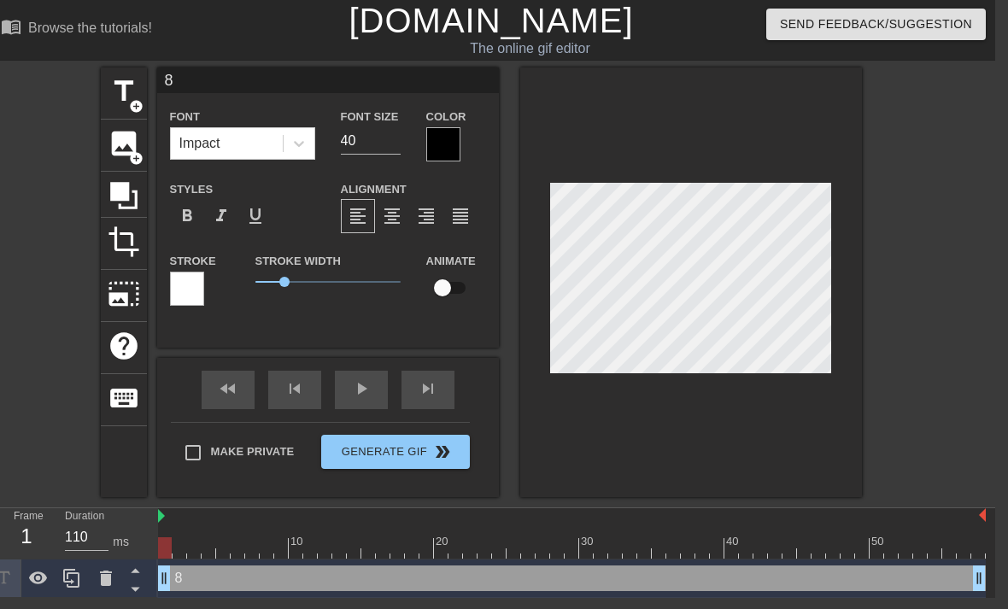
click at [713, 103] on div at bounding box center [691, 282] width 342 height 430
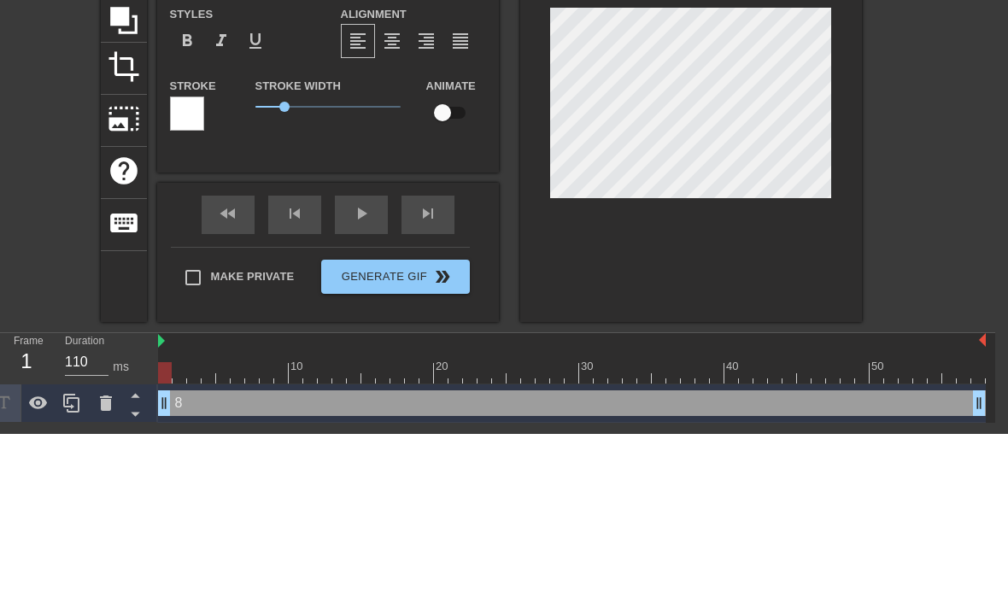
type textarea "8"
type input "8"
type textarea "8"
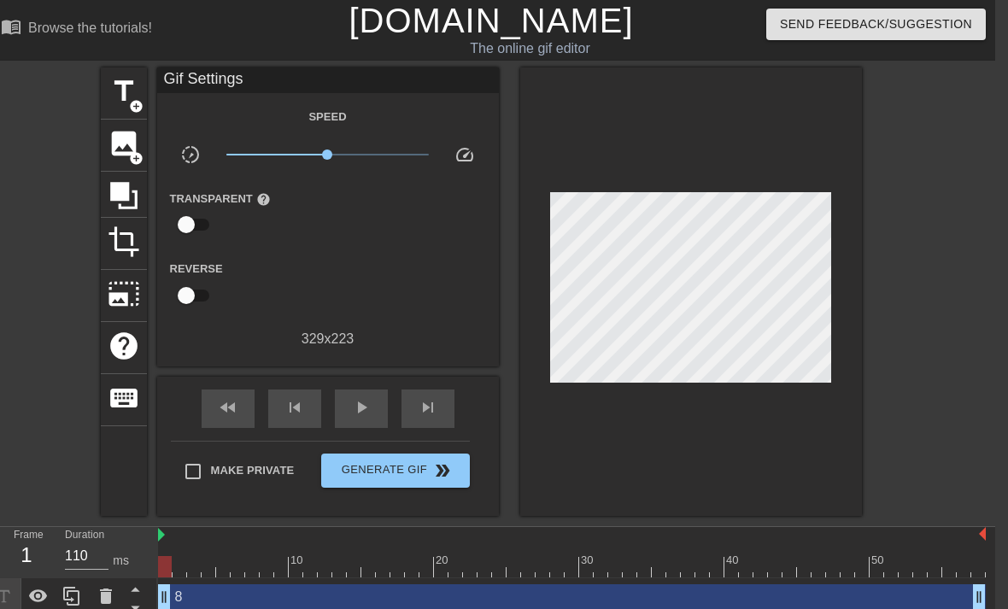
click at [707, 103] on div at bounding box center [691, 291] width 342 height 449
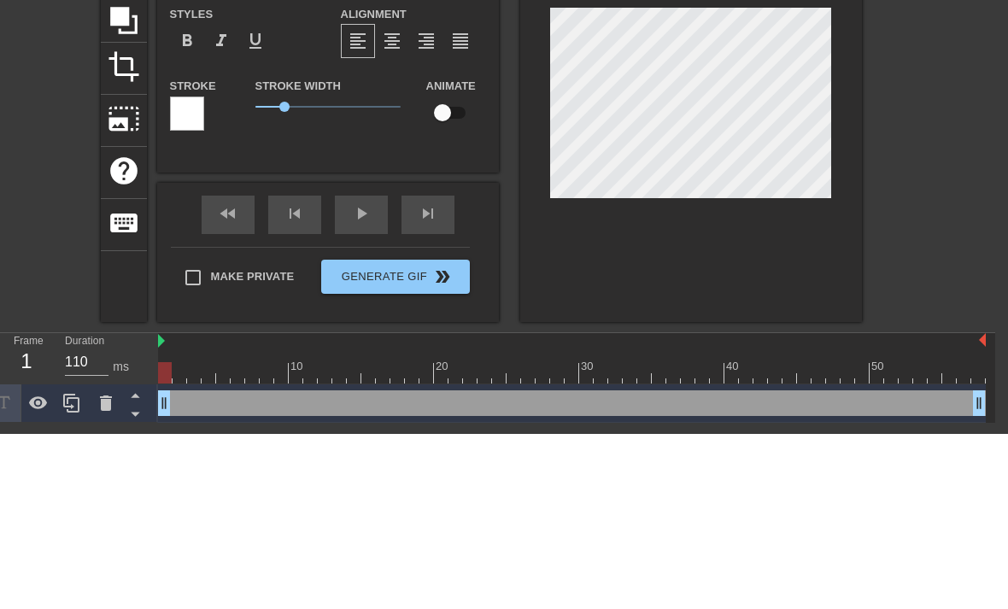
type input "A"
type textarea "Aa"
type input "Aar"
type textarea "Aard"
type input "Aard"
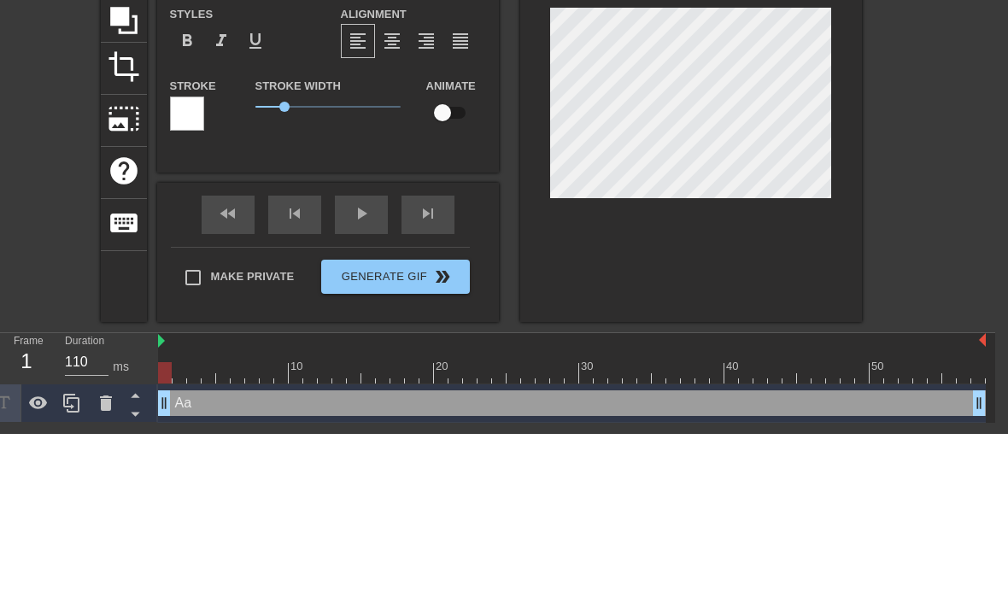
scroll to position [0, 2]
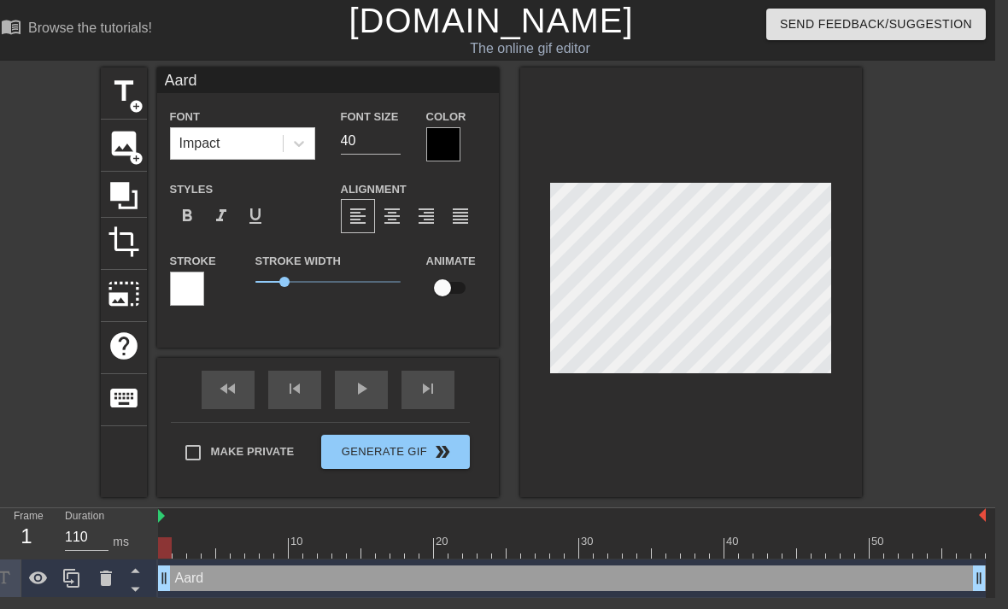
type textarea "Aard"
click at [384, 150] on input "40" at bounding box center [371, 140] width 60 height 27
type input "4"
type input "25"
click at [120, 88] on span "title" at bounding box center [124, 91] width 32 height 32
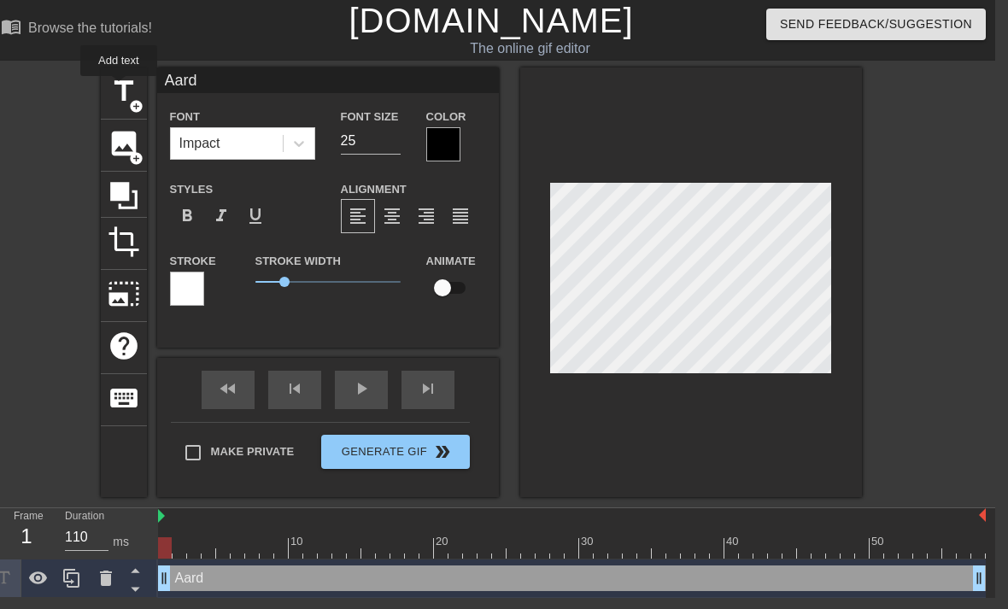
type input "New text 9"
type input "40"
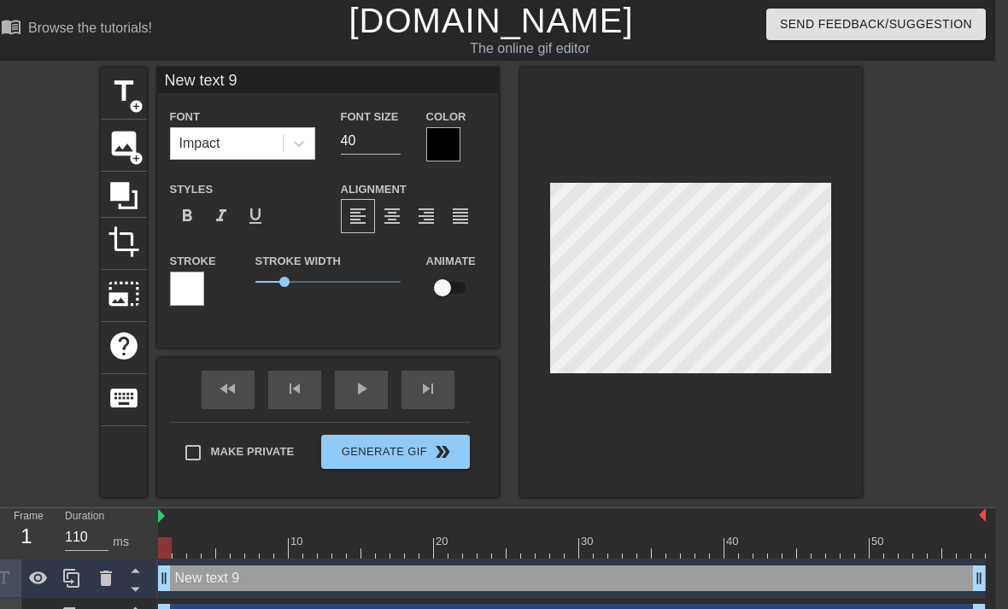
type input "New text9"
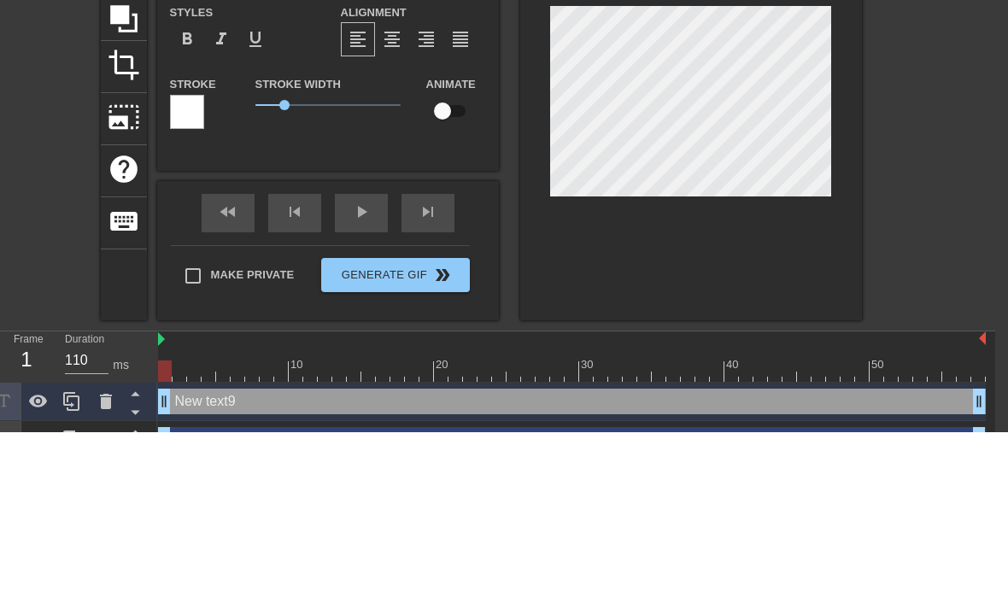
type textarea "New tex9"
type input "New te9"
type textarea "New t9"
type input "New t9"
type textarea "New 9"
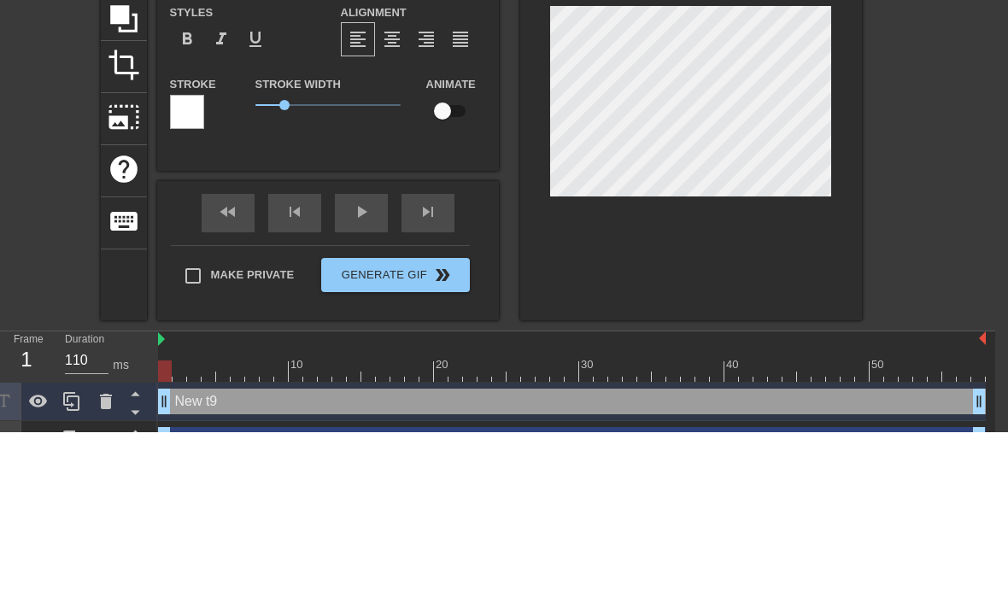
type input "New9"
type textarea "Ne9"
type input "N9"
type textarea "9"
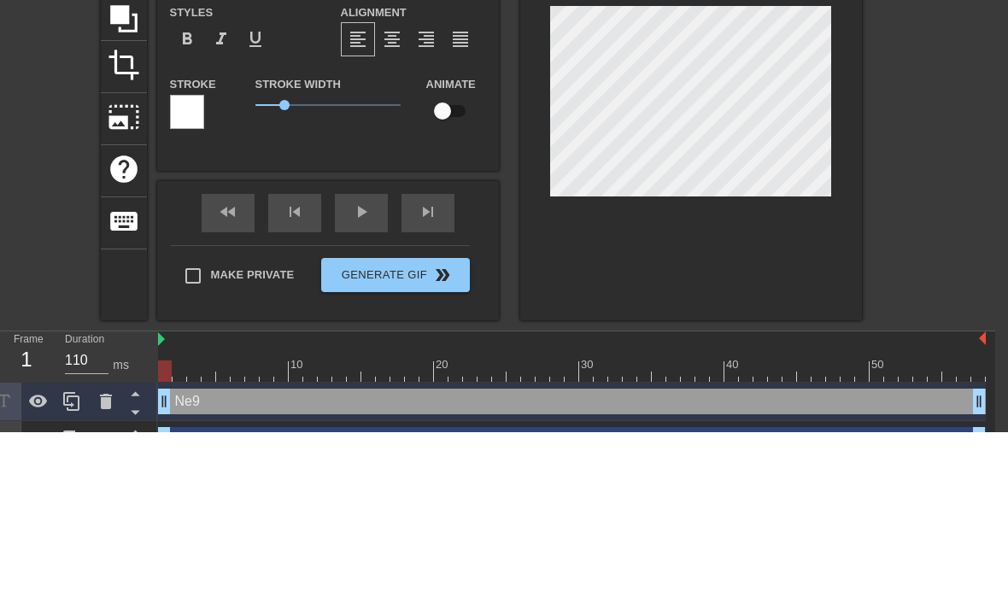
type input "9"
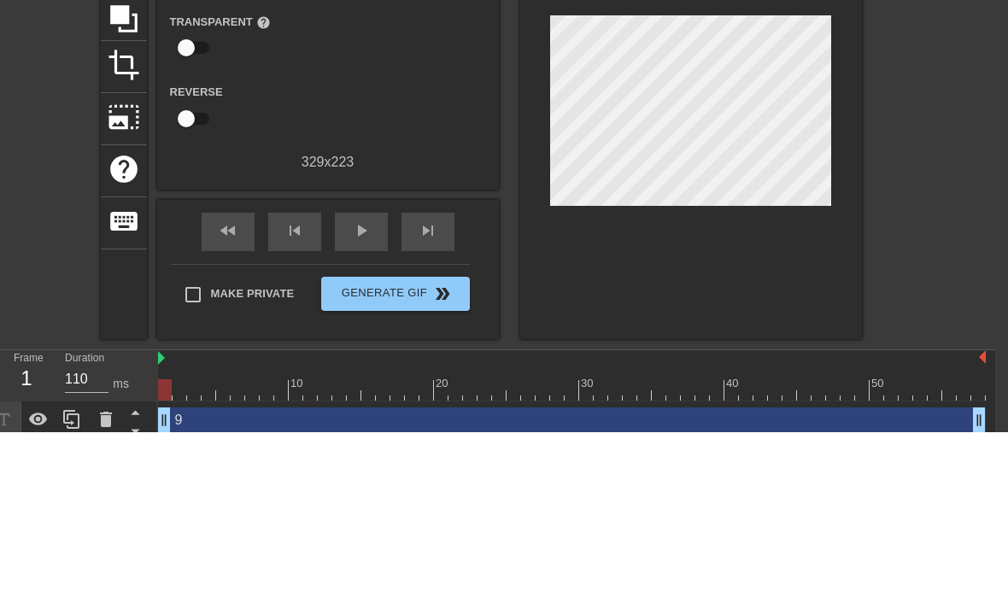
scroll to position [30, 13]
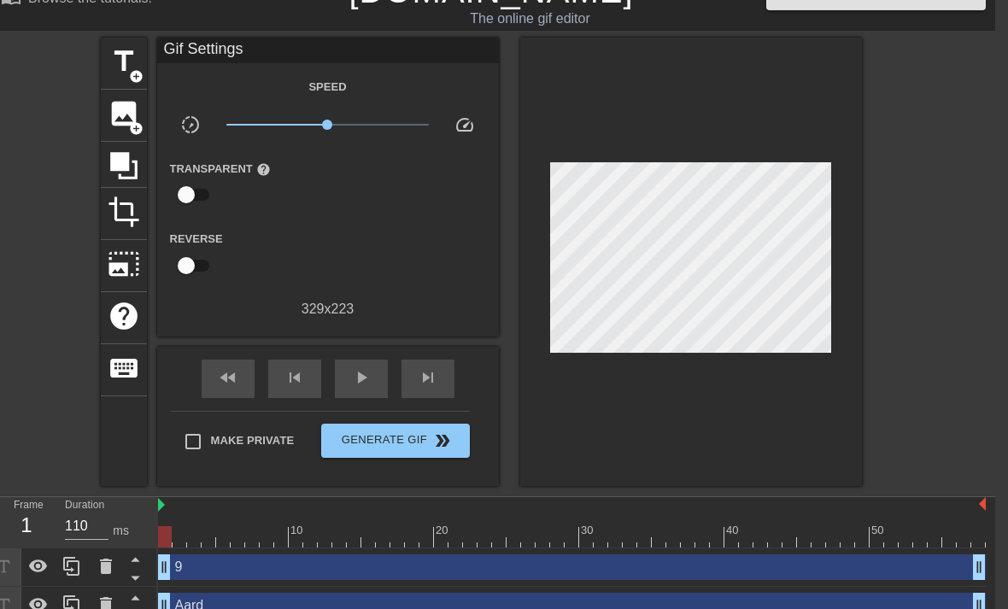
click at [707, 106] on div at bounding box center [691, 262] width 342 height 449
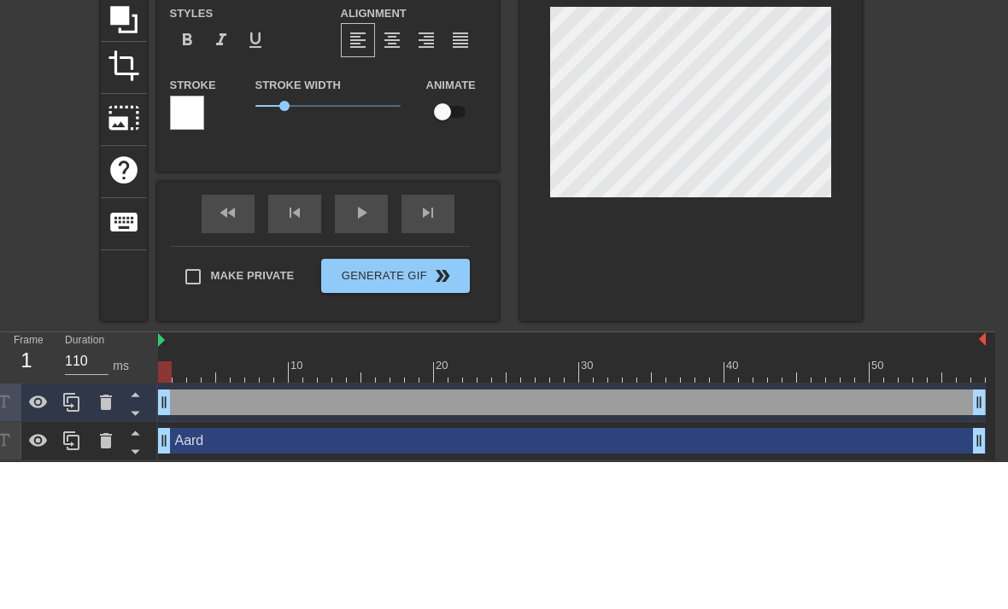
type input "P"
type textarea "Pr"
type input "Pre"
type textarea "Prem"
type input "Prem"
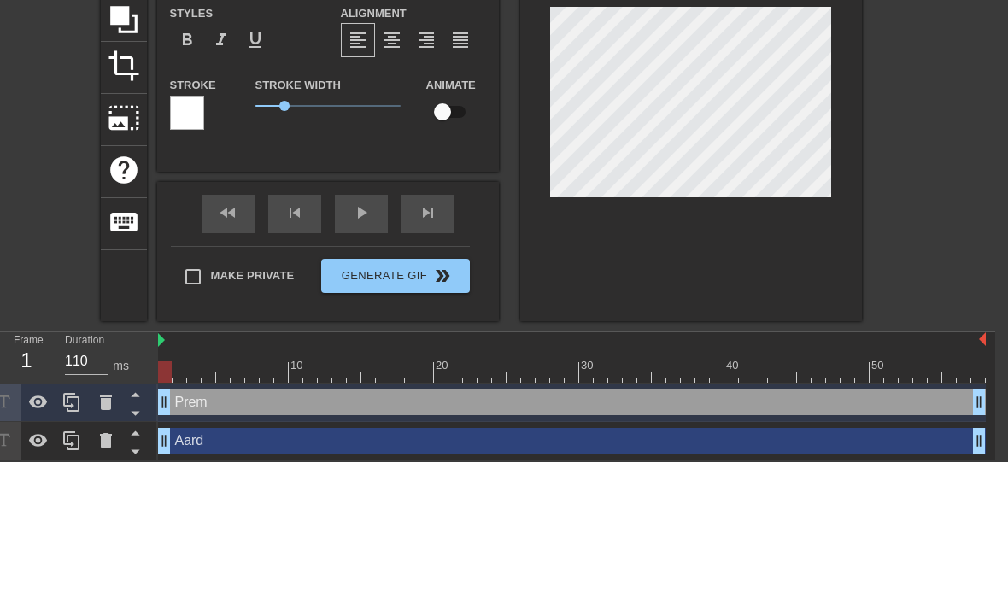
scroll to position [0, 1]
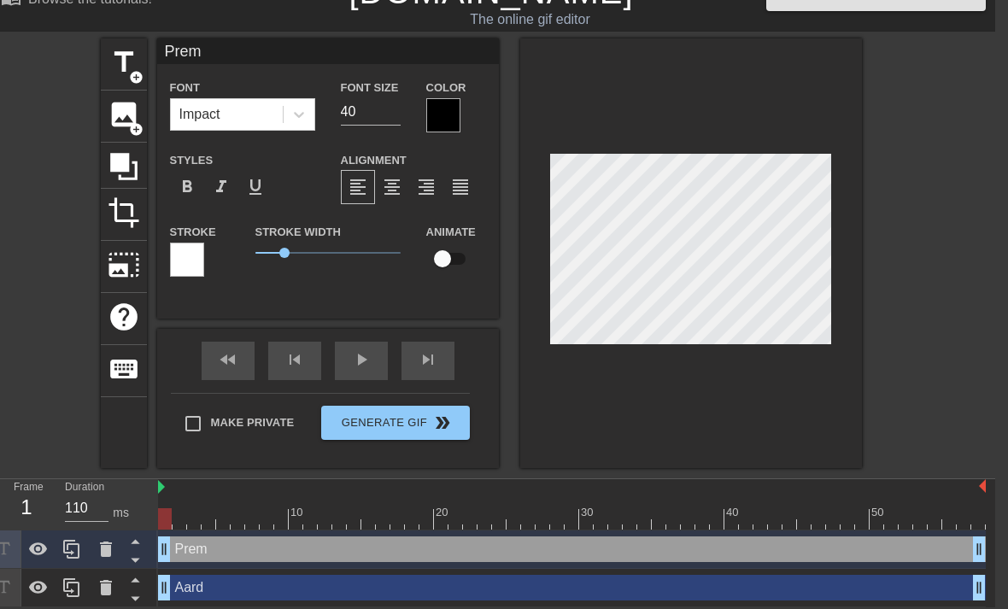
type textarea "Prem"
click at [378, 116] on input "40" at bounding box center [371, 111] width 60 height 27
type input "4"
type input "25"
click at [135, 76] on span "add_circle" at bounding box center [136, 77] width 15 height 15
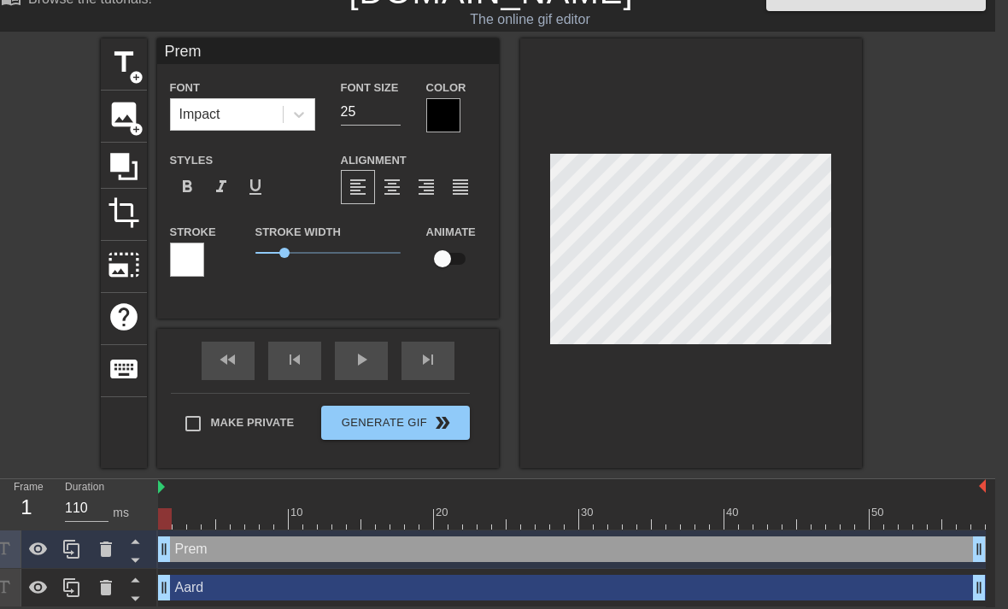
type input "New text 10"
type input "40"
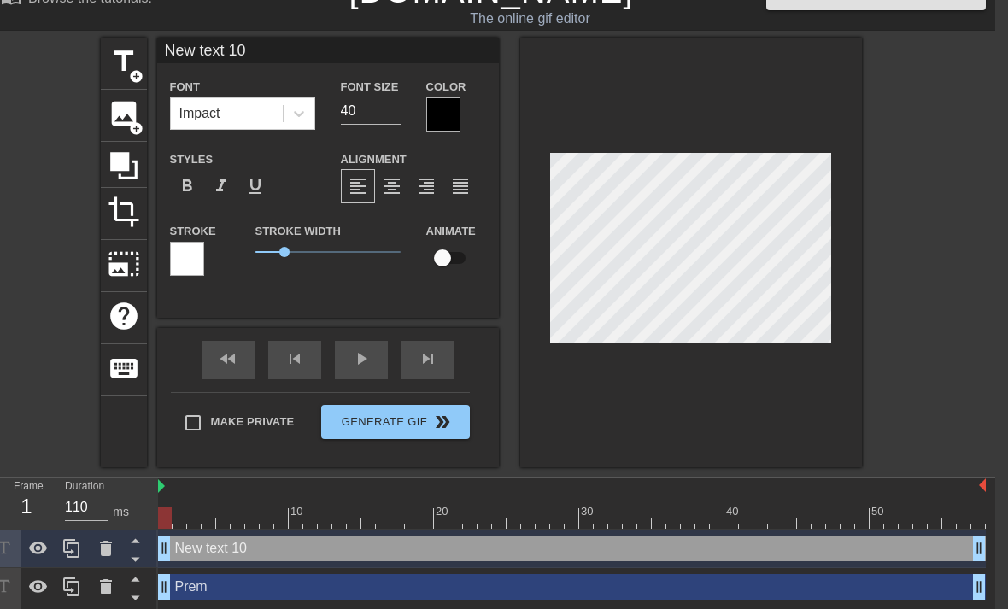
type input "New text10"
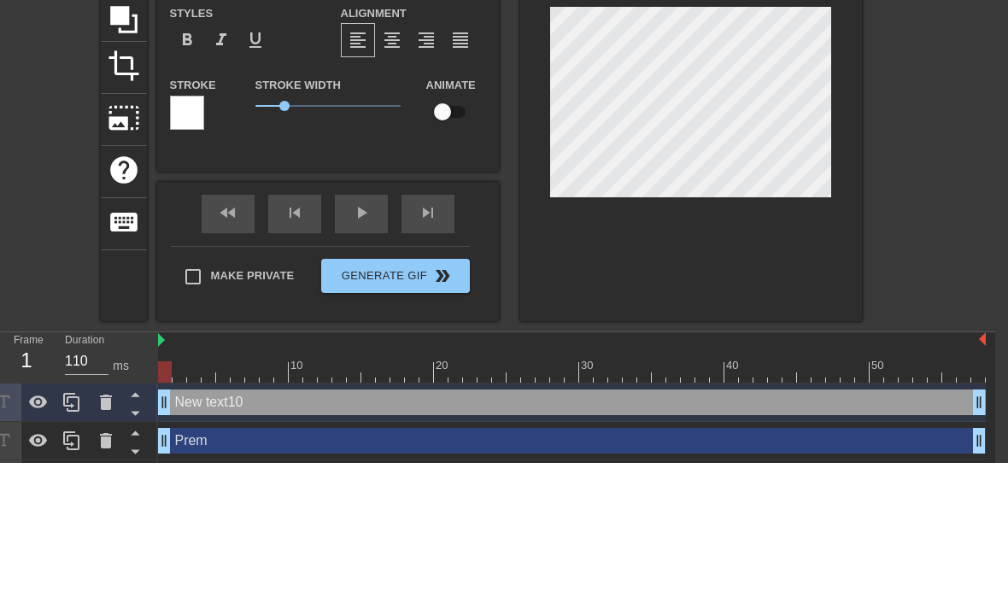
type textarea "New tex10"
type input "New te10"
type textarea "New t10"
type input "New t10"
type textarea "New 10"
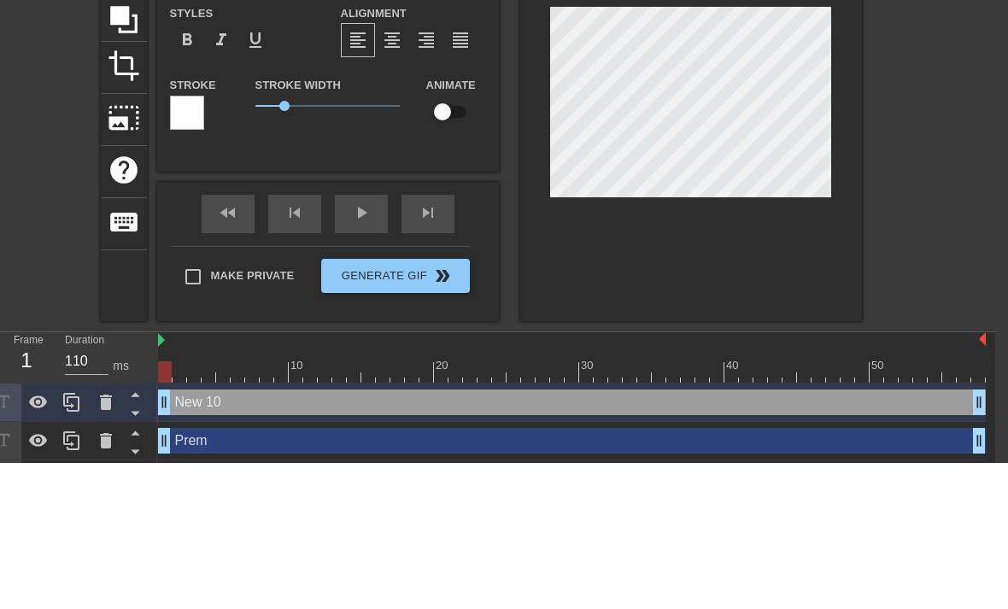
type input "New10"
type textarea "Ne10"
type input "N10"
type textarea "10"
type input "10"
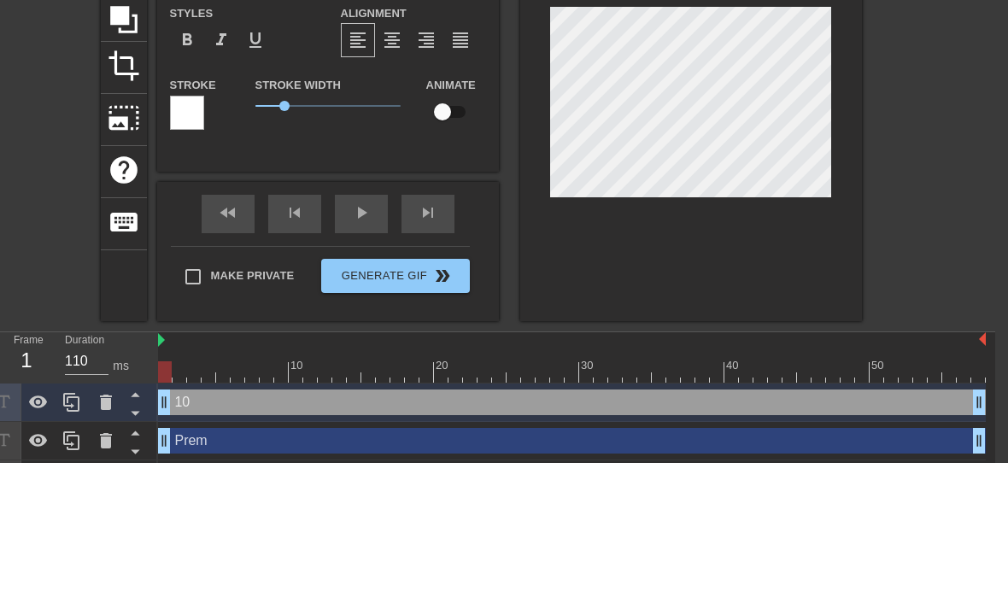
scroll to position [68, 13]
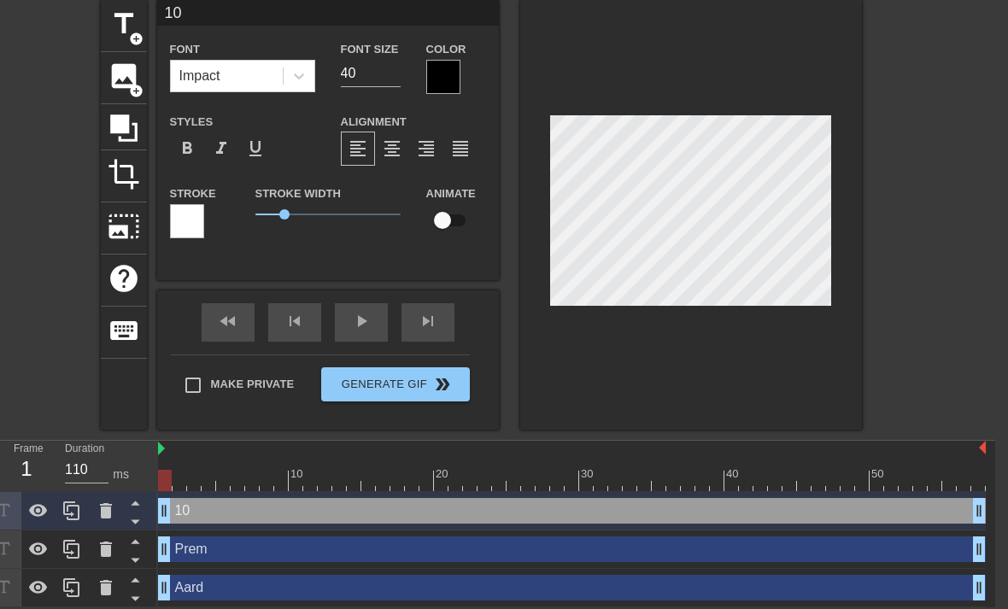
click at [711, 106] on div at bounding box center [691, 215] width 342 height 430
type input "1"
type textarea "1"
type input "B"
type textarea "B"
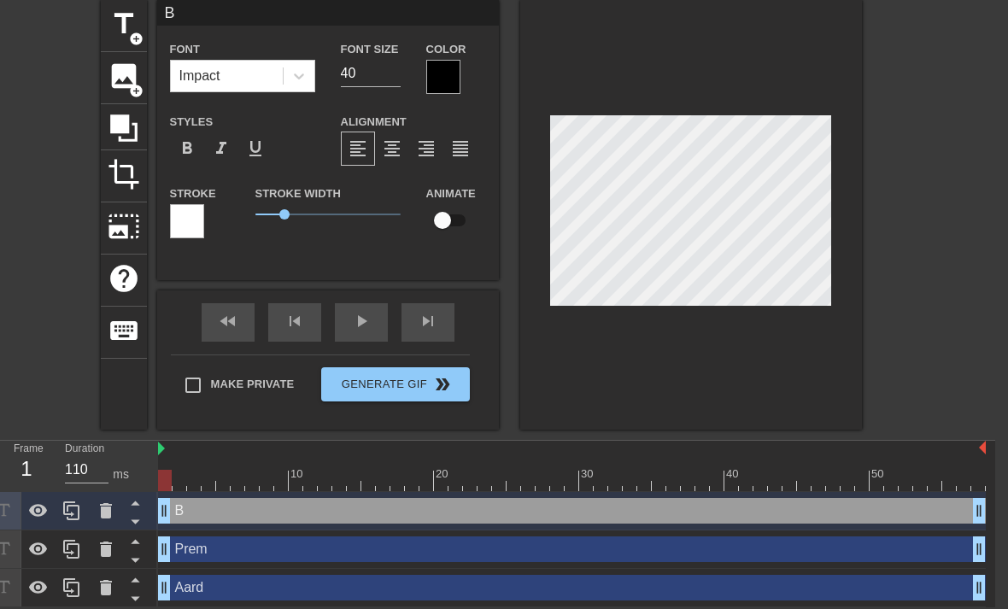
type input "BB"
type textarea "BB"
click at [376, 77] on input "40" at bounding box center [371, 73] width 60 height 27
type input "4"
type input "25"
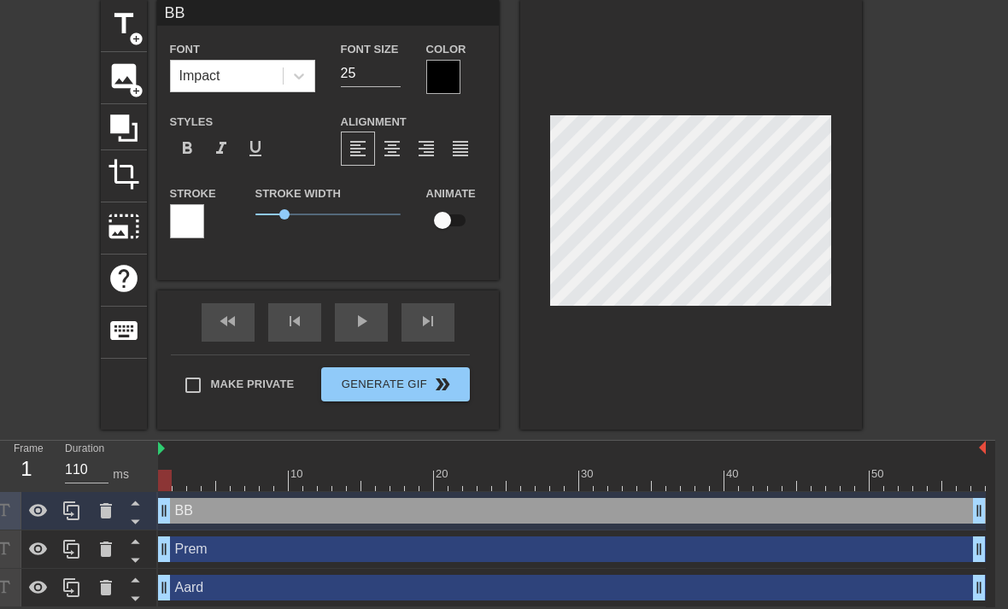
type input "Aard"
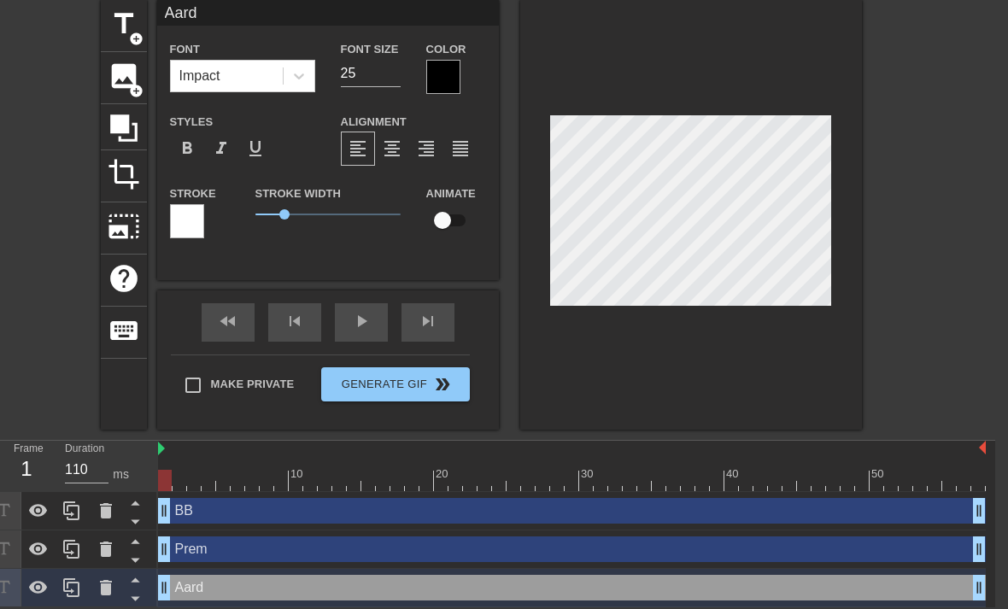
click at [449, 220] on input "checkbox" at bounding box center [442, 220] width 97 height 32
checkbox input "true"
click at [370, 326] on div "play_arrow" at bounding box center [361, 322] width 53 height 38
click at [373, 328] on div "pause" at bounding box center [361, 322] width 53 height 38
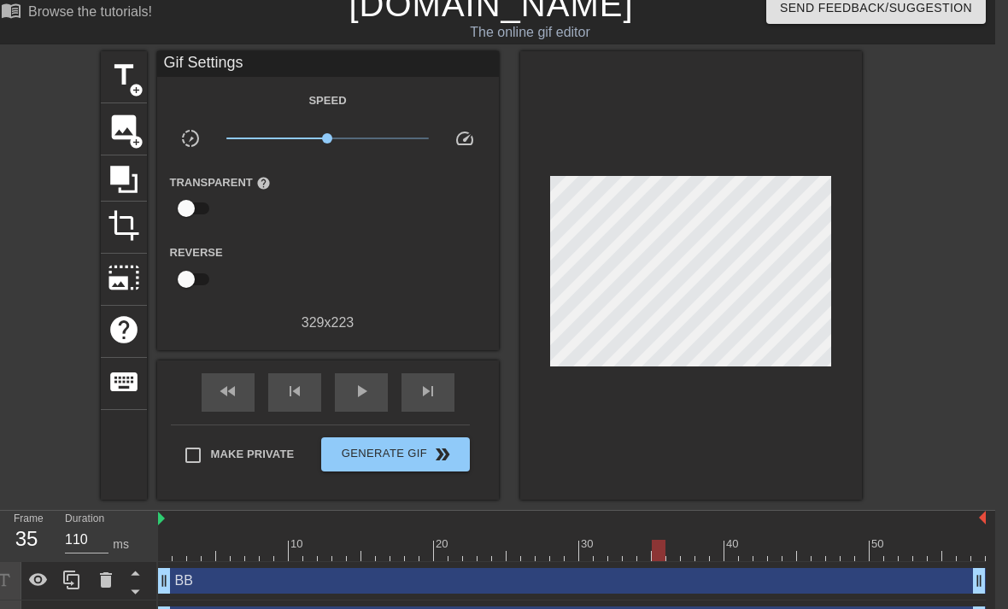
scroll to position [0, 13]
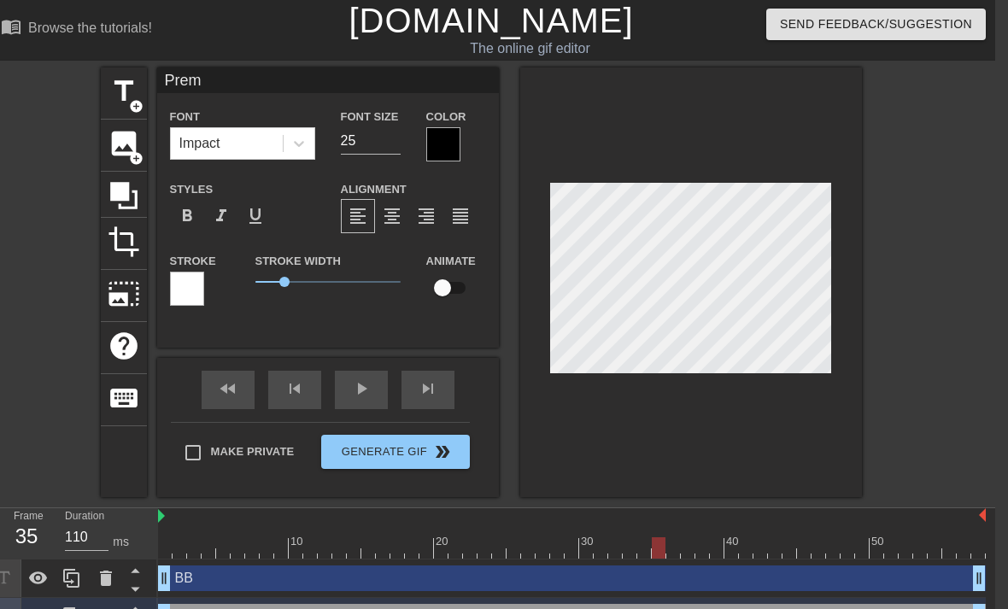
type input "BB"
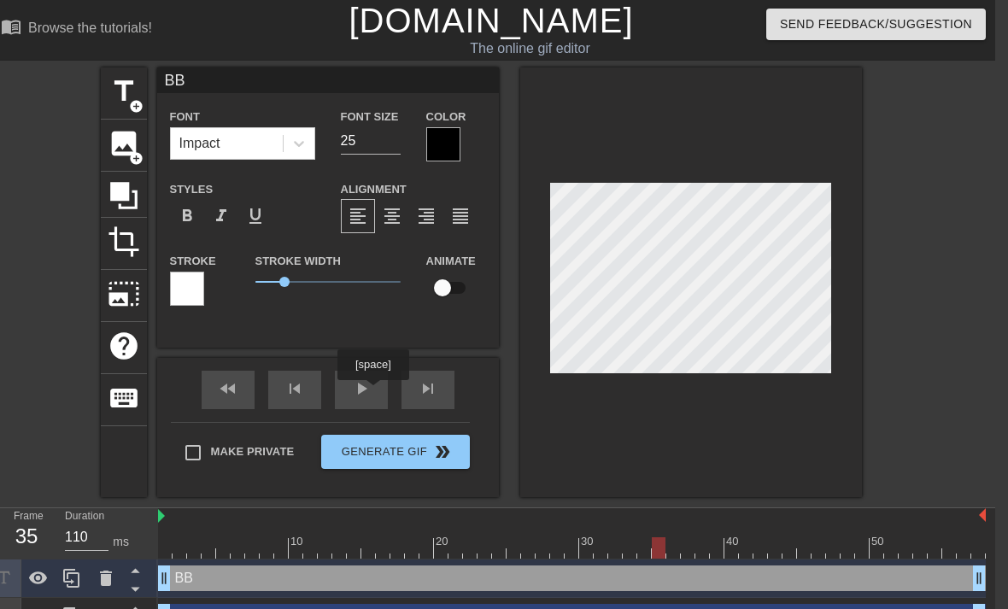
click at [375, 392] on div "play_arrow" at bounding box center [361, 390] width 53 height 38
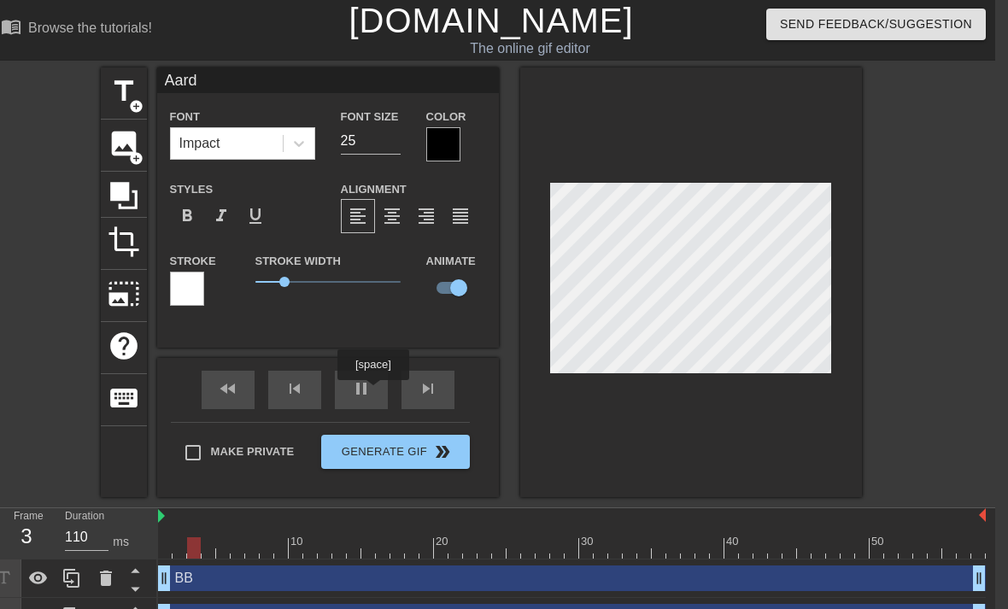
type input "BB"
checkbox input "false"
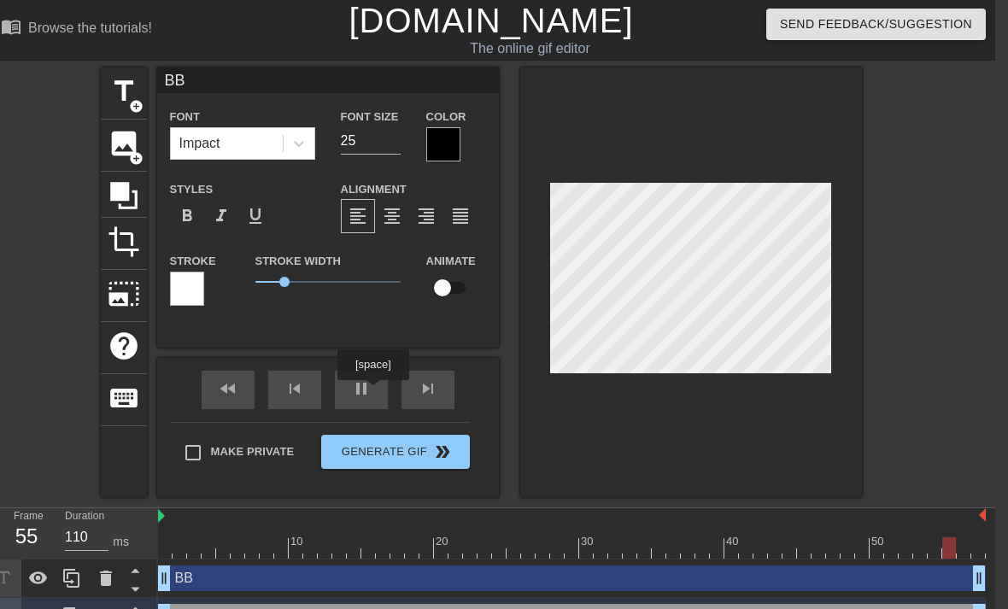
type input "Prem"
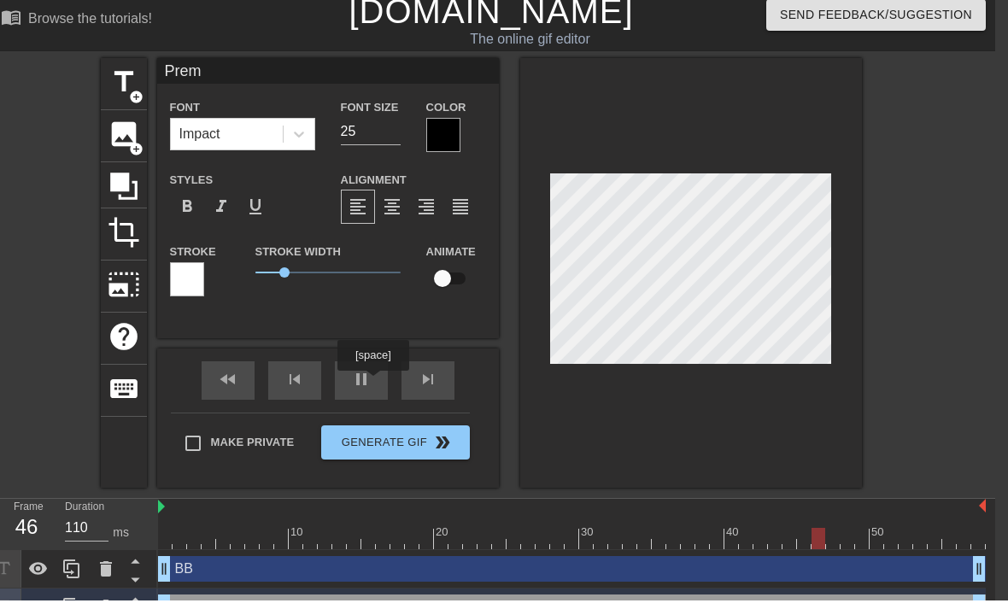
scroll to position [14, 13]
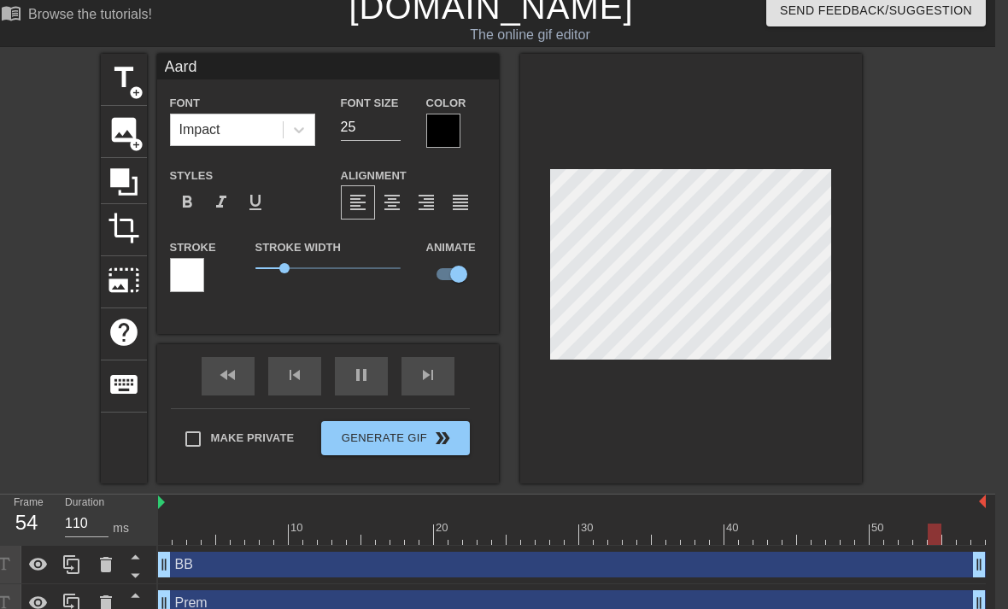
click at [367, 384] on span "pause" at bounding box center [361, 375] width 21 height 21
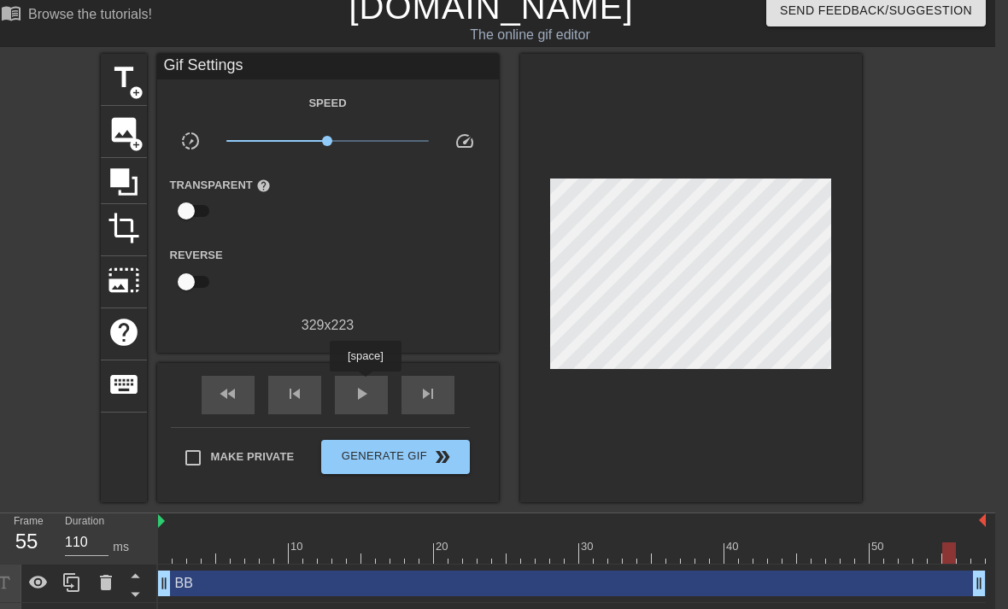
click at [362, 392] on span "play_arrow" at bounding box center [361, 394] width 21 height 21
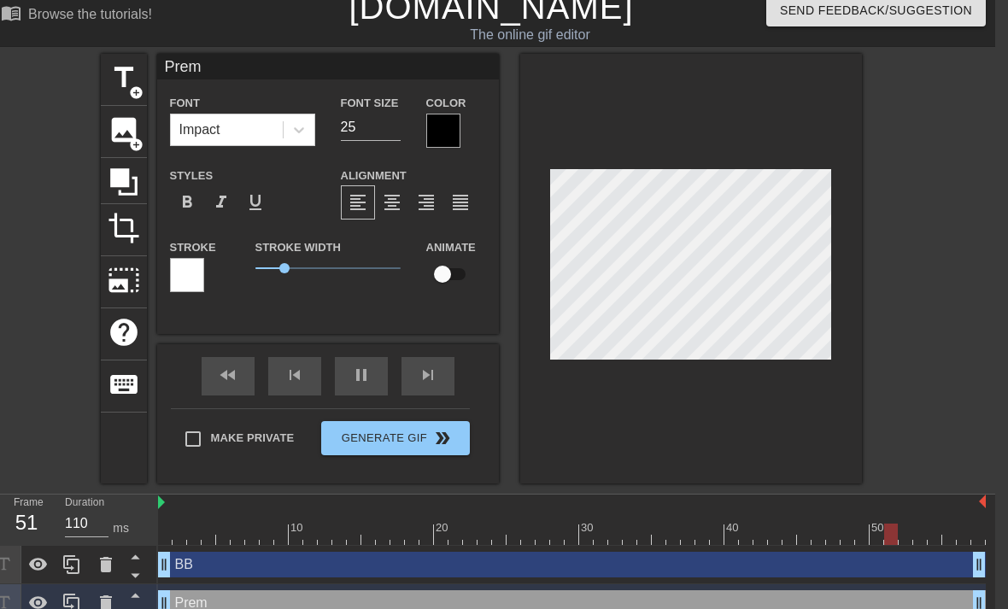
click at [448, 281] on input "checkbox" at bounding box center [442, 274] width 97 height 32
checkbox input "true"
click at [374, 376] on div "pause" at bounding box center [361, 376] width 53 height 38
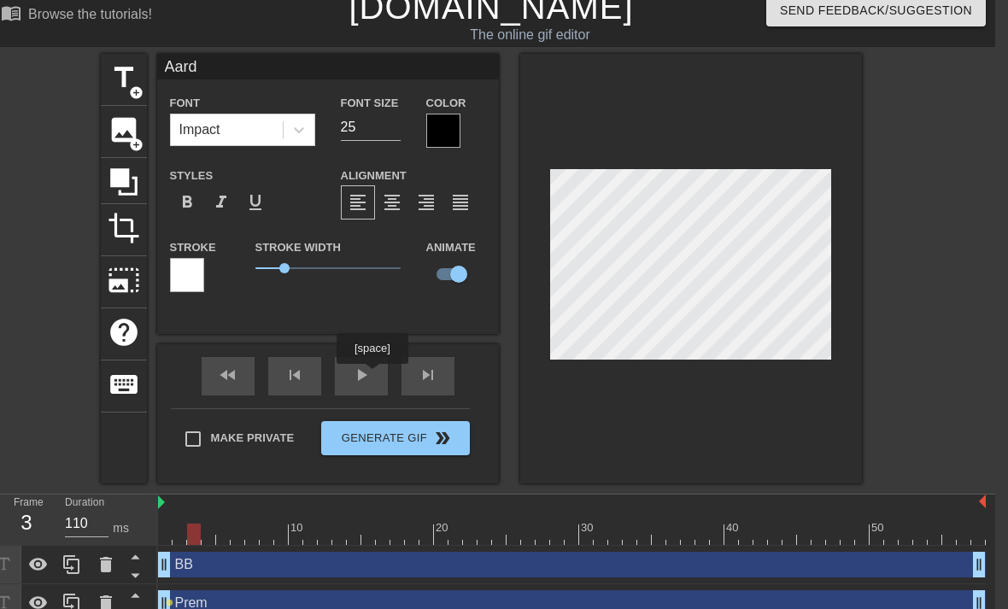
type input "BB"
checkbox input "false"
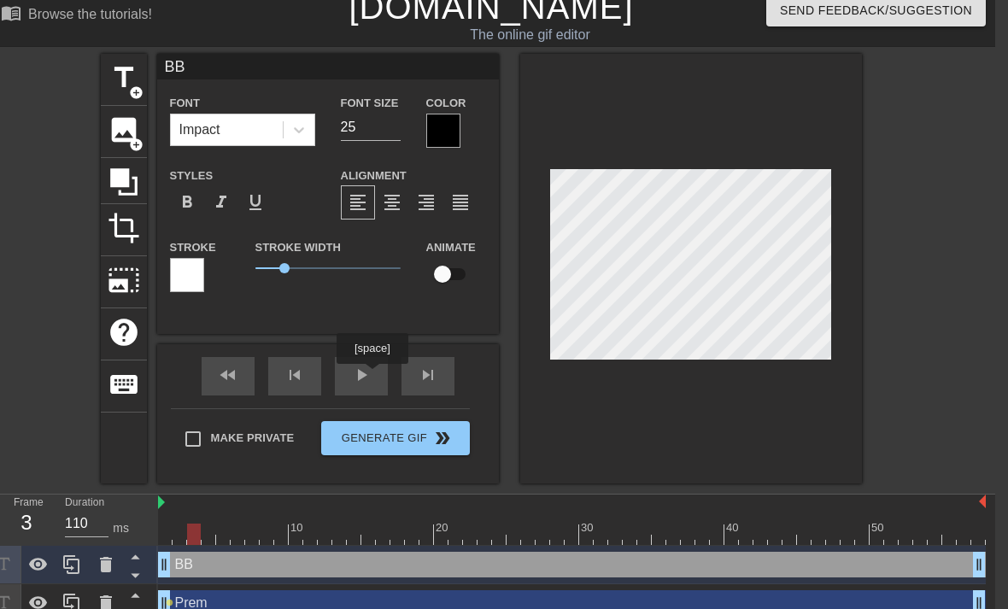
type input "Prem"
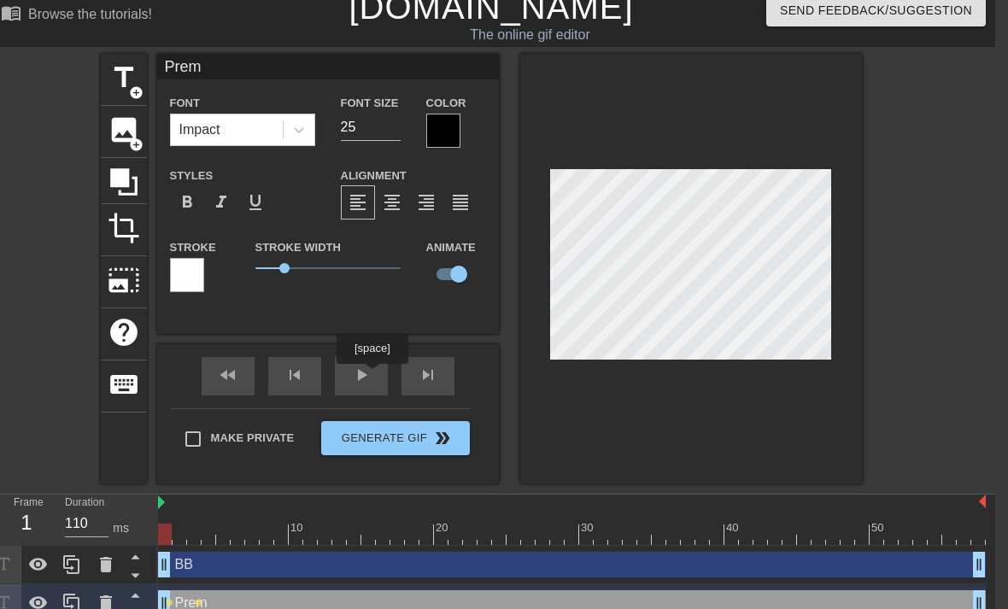
click at [198, 535] on div at bounding box center [572, 534] width 828 height 21
click at [194, 539] on div at bounding box center [572, 534] width 828 height 21
click at [165, 540] on div at bounding box center [572, 534] width 828 height 21
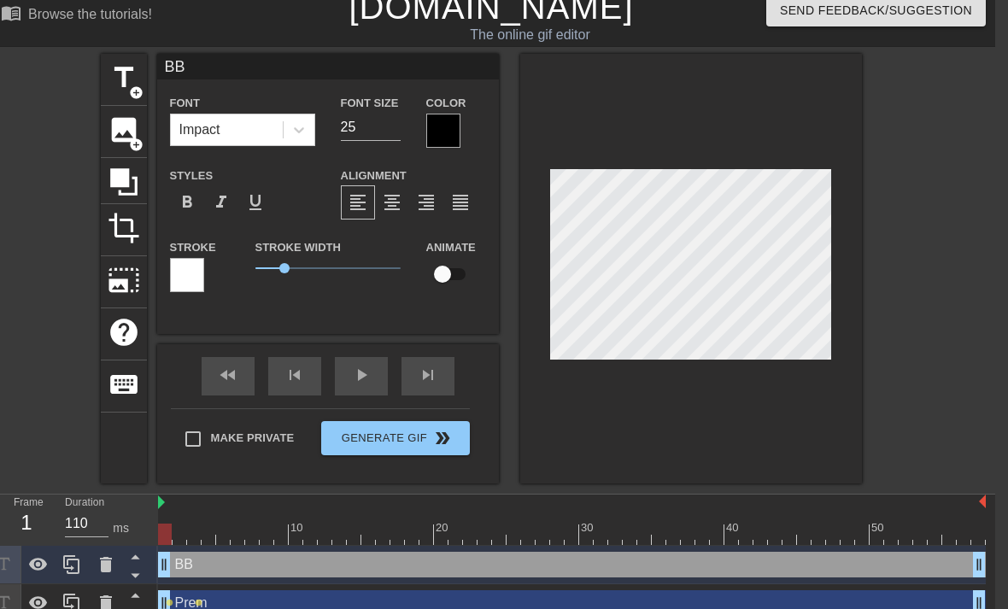
click at [452, 276] on input "checkbox" at bounding box center [442, 274] width 97 height 32
click at [356, 370] on div "fast_rewind skip_previous play_arrow skip_next" at bounding box center [328, 376] width 279 height 64
click at [358, 380] on div "play_arrow" at bounding box center [361, 376] width 53 height 38
click at [373, 607] on div "Prem drag_handle drag_handle" at bounding box center [572, 603] width 828 height 26
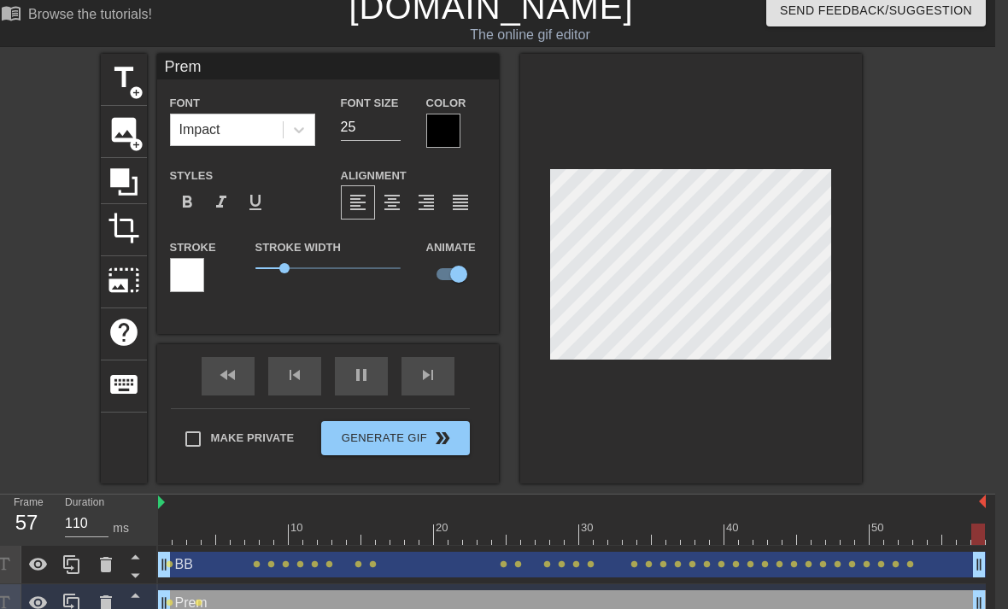
click at [371, 381] on div "pause" at bounding box center [361, 376] width 53 height 38
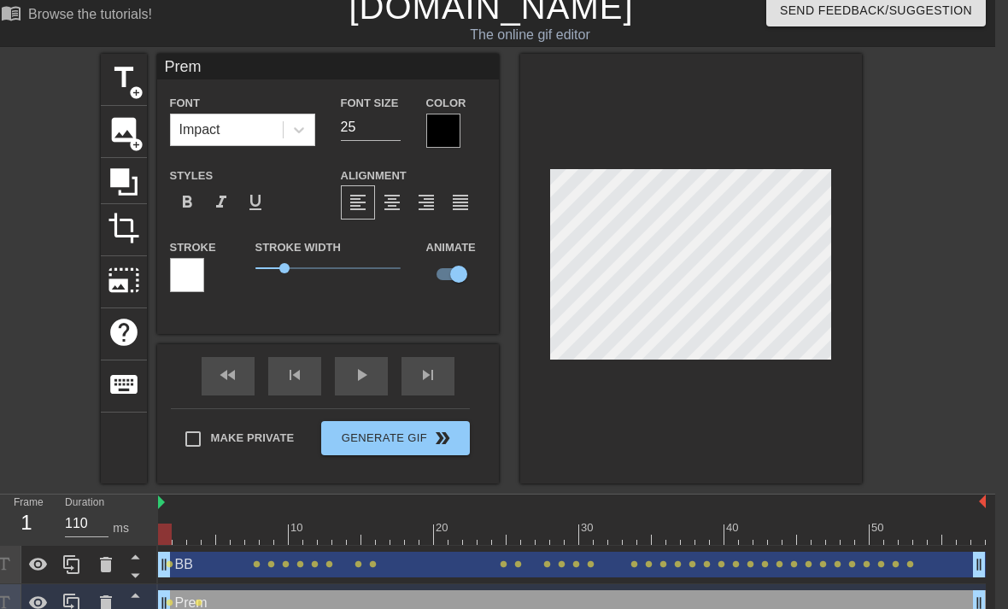
click at [357, 382] on div "play_arrow" at bounding box center [361, 376] width 53 height 38
click at [371, 379] on div "pause" at bounding box center [361, 376] width 53 height 38
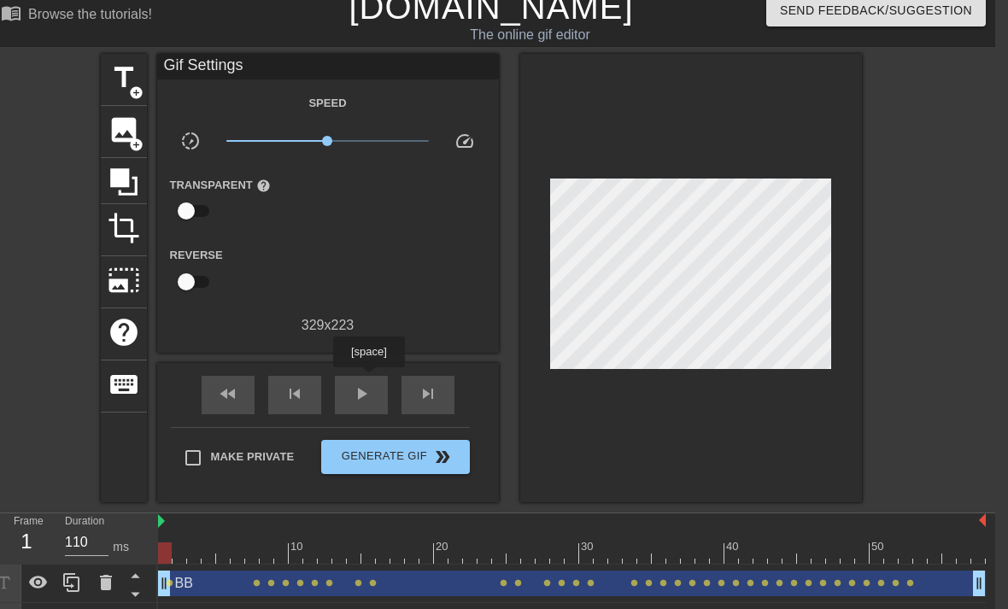
click at [359, 388] on span "play_arrow" at bounding box center [361, 394] width 21 height 21
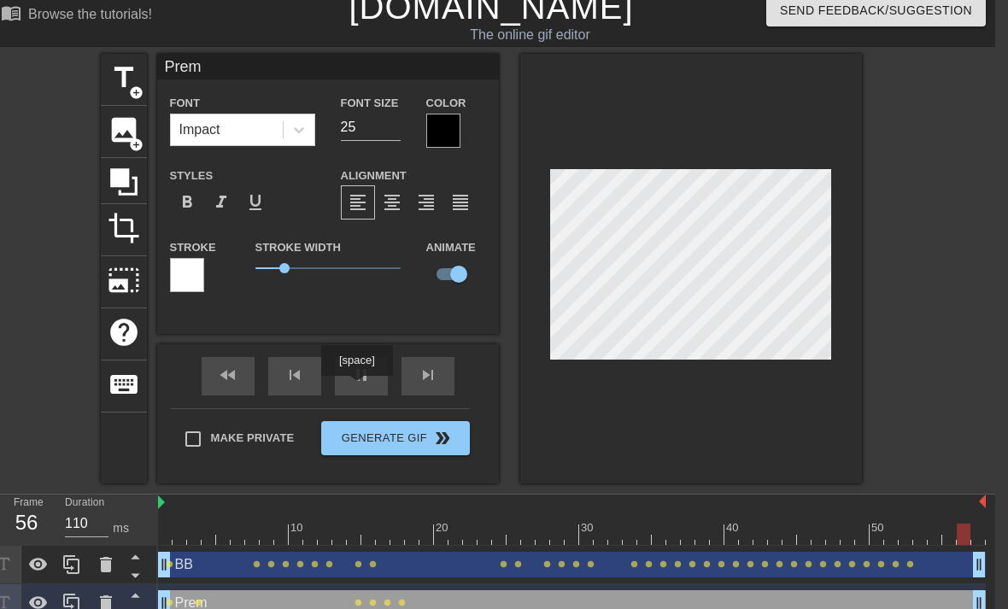
click at [383, 384] on div "pause" at bounding box center [361, 376] width 53 height 38
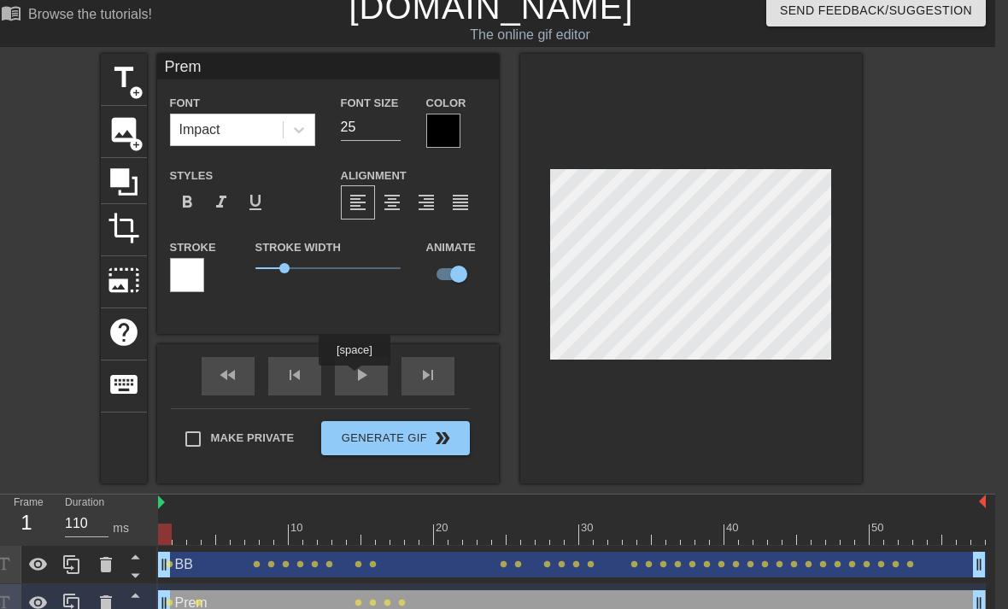
click at [355, 382] on div "play_arrow" at bounding box center [361, 376] width 53 height 38
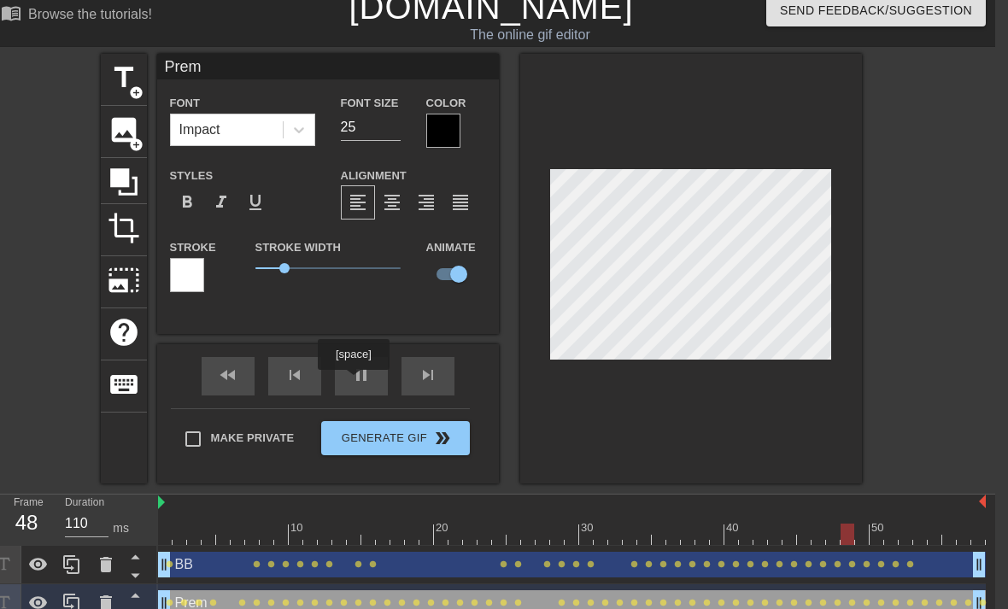
click at [371, 383] on div "pause" at bounding box center [361, 376] width 53 height 38
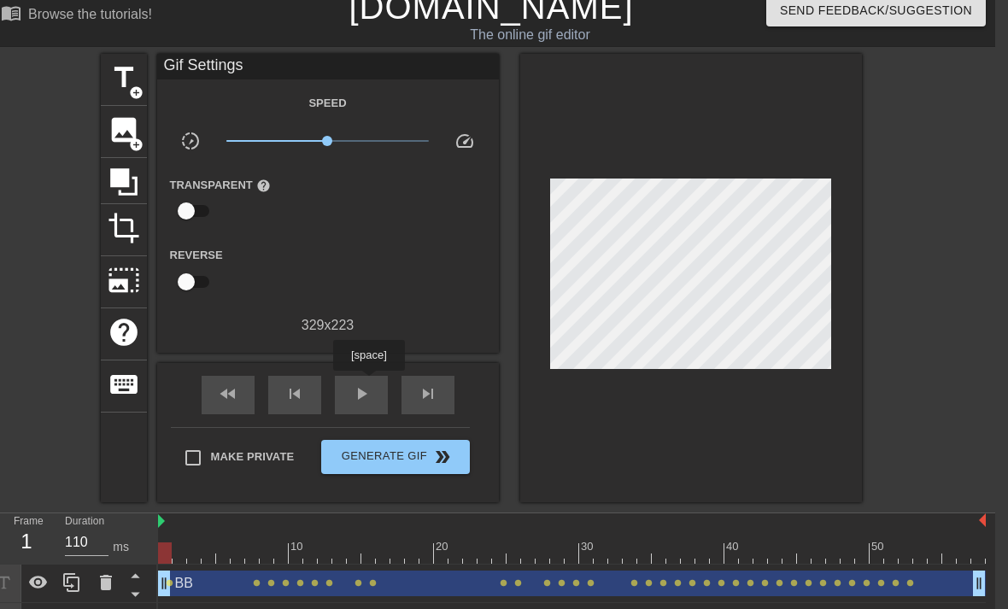
click at [492, 584] on div "BB drag_handle drag_handle" at bounding box center [572, 584] width 828 height 26
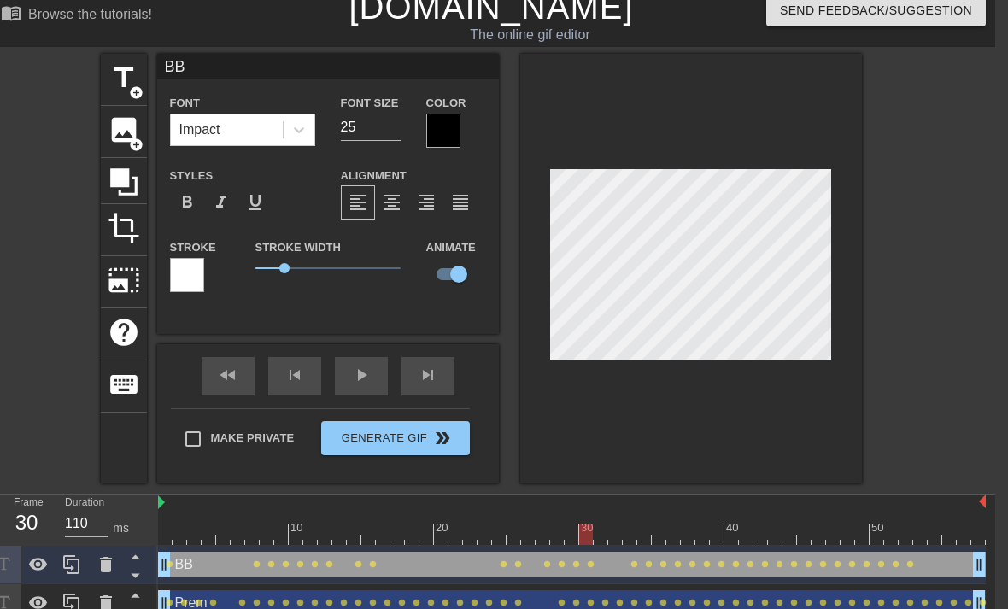
click at [575, 531] on div at bounding box center [572, 534] width 828 height 21
click at [578, 531] on div at bounding box center [572, 534] width 828 height 21
click at [574, 535] on div at bounding box center [572, 534] width 828 height 21
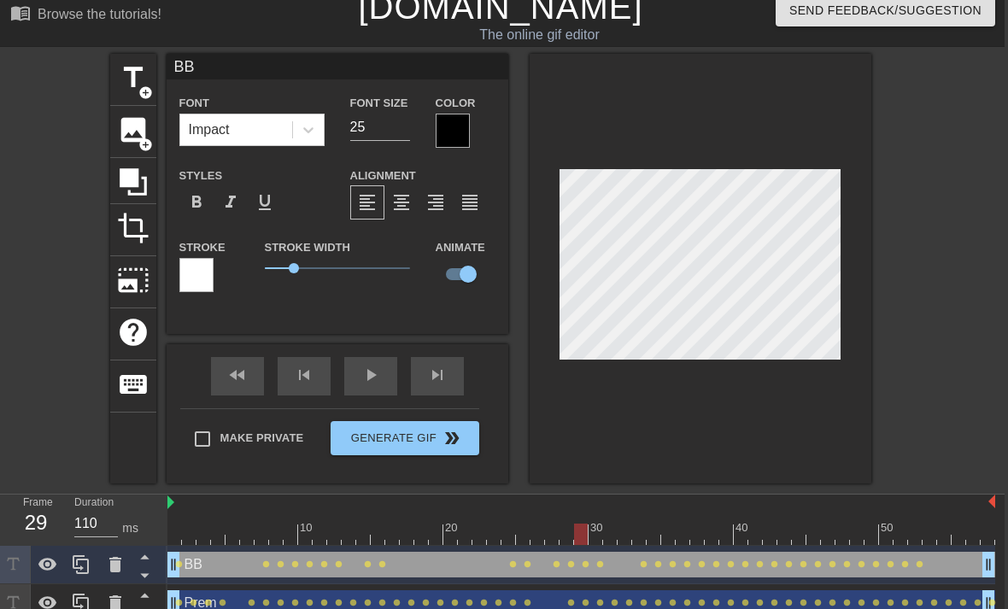
scroll to position [14, 4]
click at [582, 537] on div at bounding box center [581, 534] width 828 height 21
click at [580, 532] on div at bounding box center [581, 534] width 828 height 21
click at [817, 531] on div at bounding box center [581, 534] width 828 height 21
click at [783, 536] on div at bounding box center [581, 534] width 828 height 21
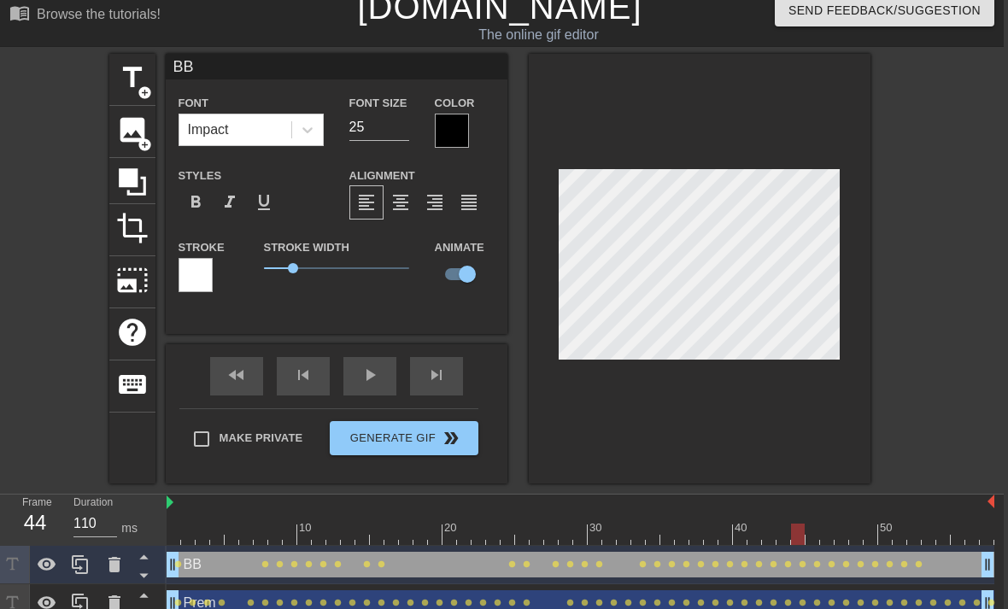
click at [787, 534] on div at bounding box center [581, 534] width 828 height 21
click at [788, 536] on div at bounding box center [581, 534] width 828 height 21
click at [379, 376] on div "play_arrow" at bounding box center [369, 376] width 53 height 38
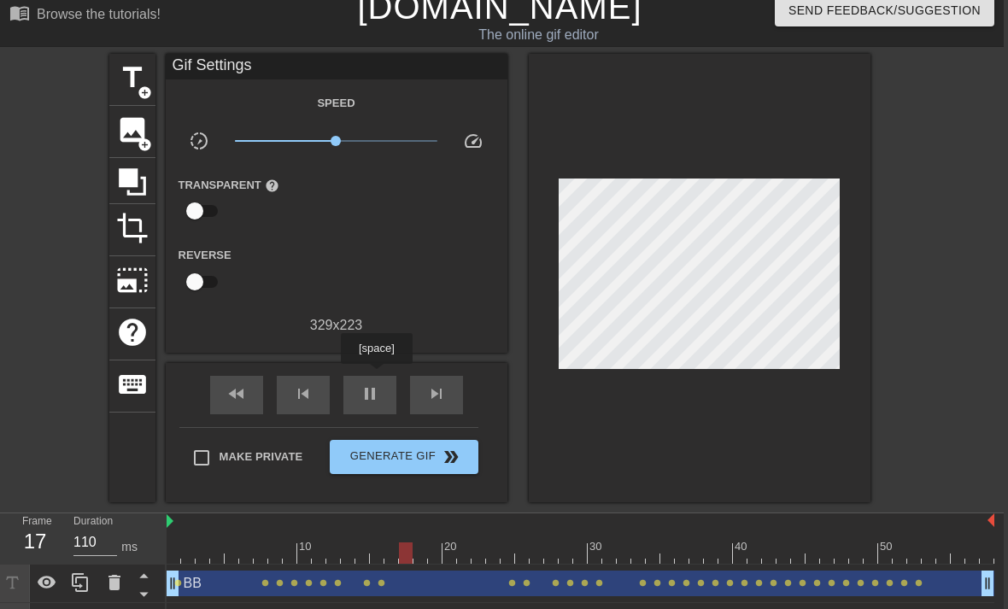
click at [379, 396] on span "pause" at bounding box center [370, 394] width 21 height 21
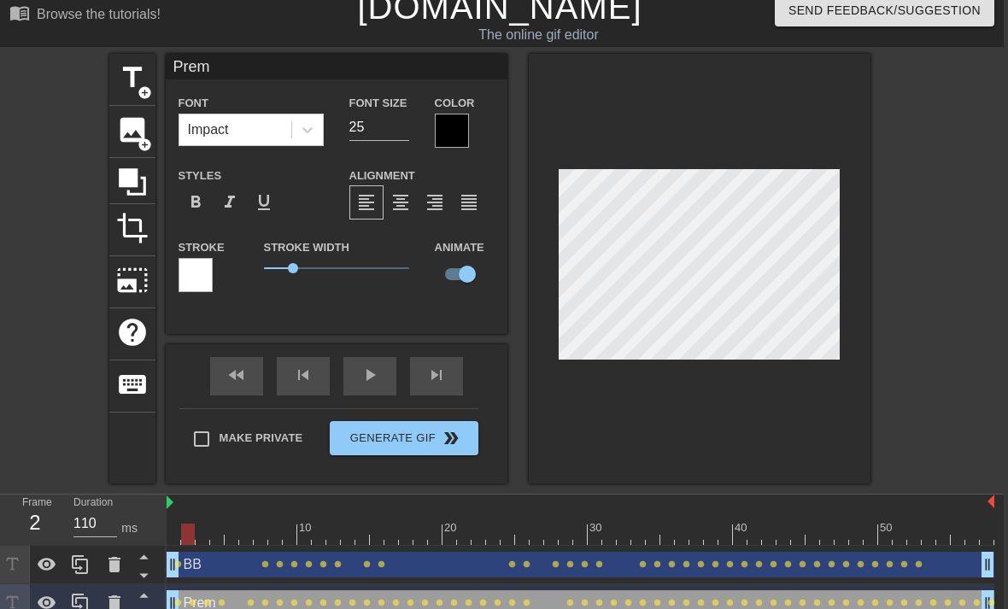
click at [179, 532] on div at bounding box center [581, 534] width 828 height 21
click at [173, 533] on div at bounding box center [581, 534] width 828 height 21
click at [177, 531] on div at bounding box center [581, 534] width 828 height 21
click at [206, 531] on div at bounding box center [581, 534] width 828 height 21
click at [205, 531] on div at bounding box center [581, 534] width 828 height 21
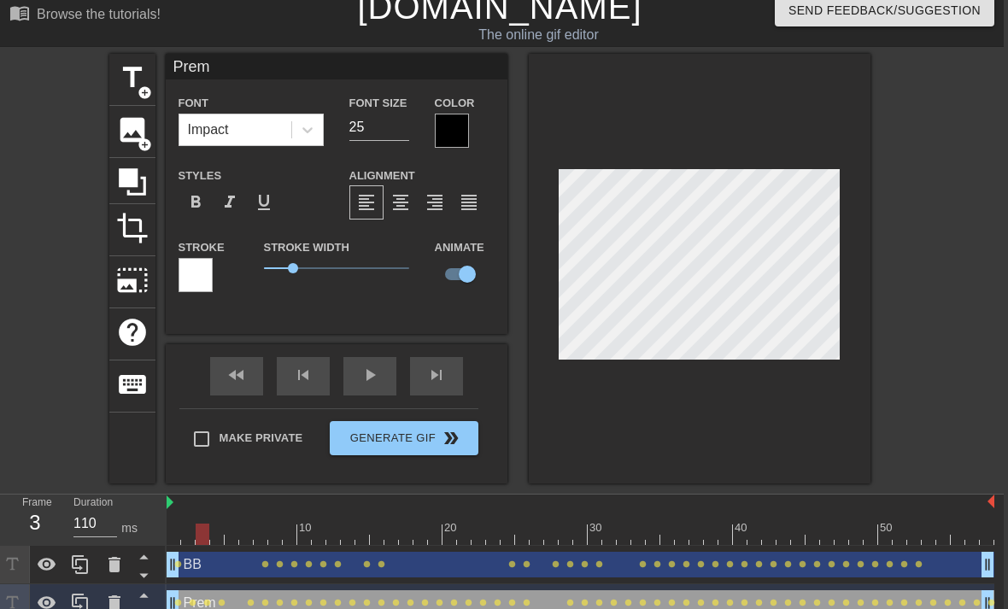
click at [222, 545] on div "10 20 30 40 50" at bounding box center [581, 520] width 828 height 51
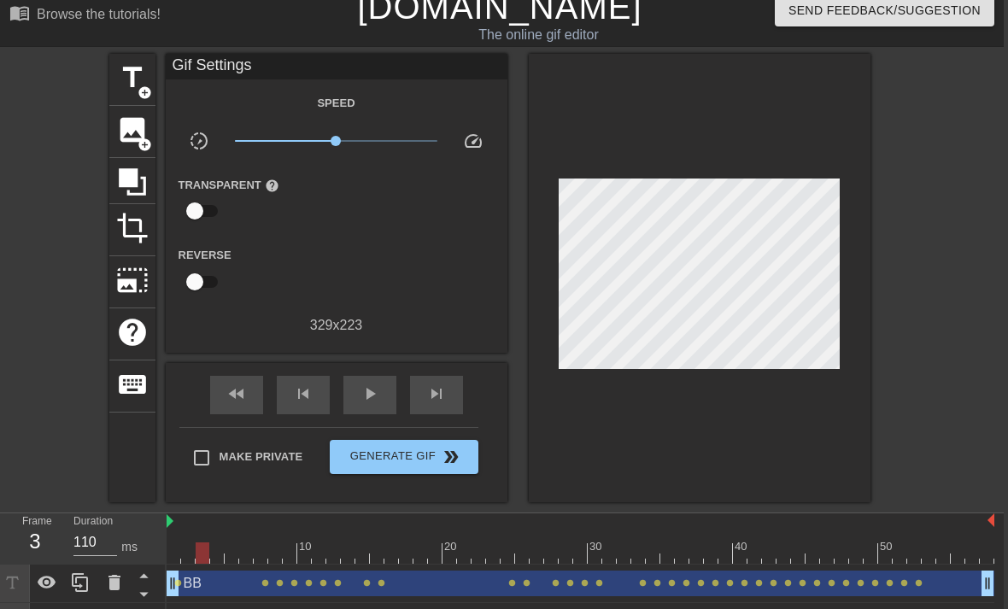
click at [225, 556] on div at bounding box center [581, 553] width 828 height 21
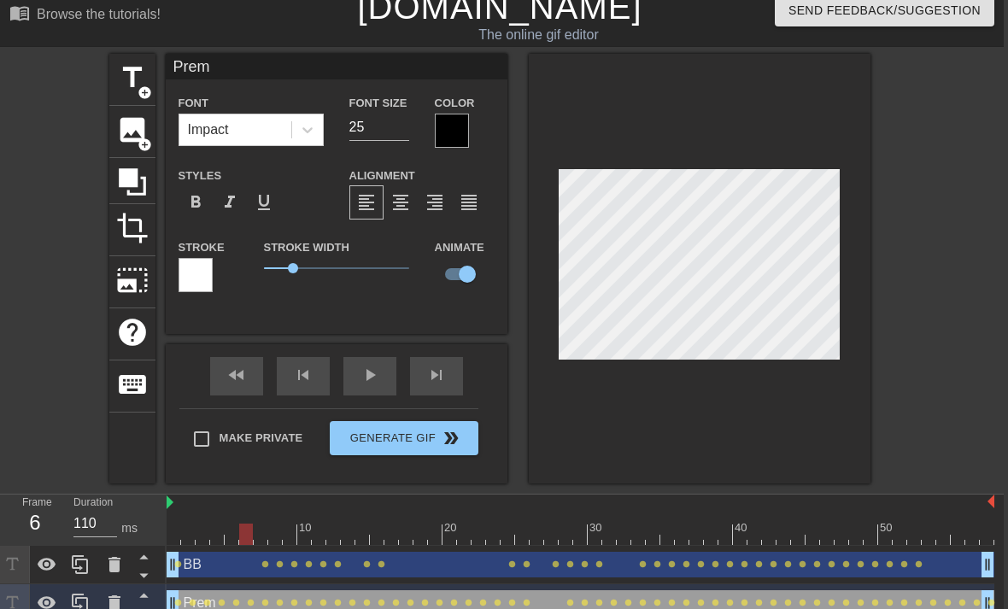
click at [236, 531] on div at bounding box center [581, 534] width 828 height 21
click at [366, 374] on div "fast_rewind skip_previous play_arrow skip_next" at bounding box center [336, 376] width 279 height 64
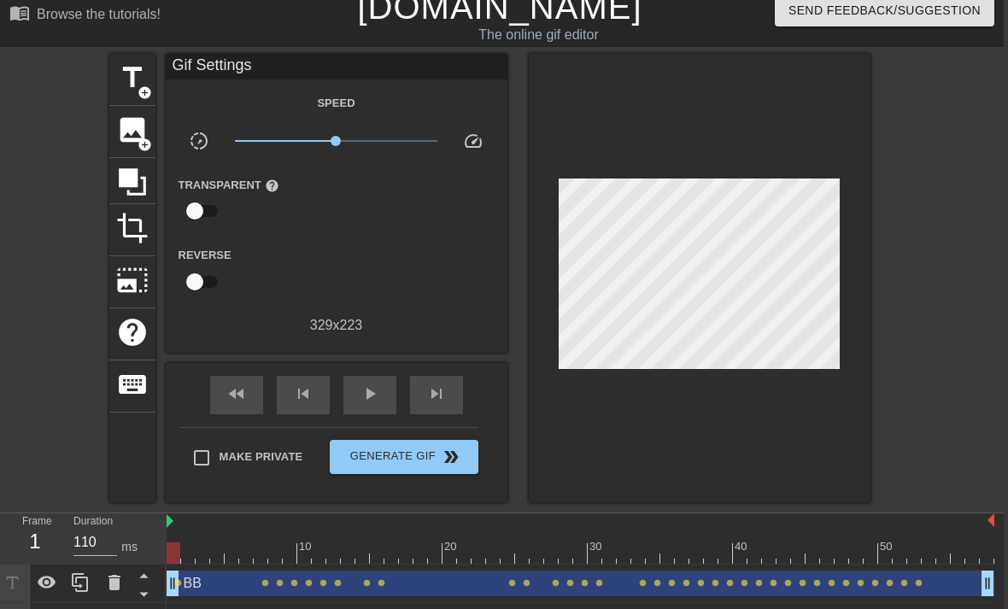
click at [390, 406] on div "play_arrow" at bounding box center [369, 395] width 53 height 38
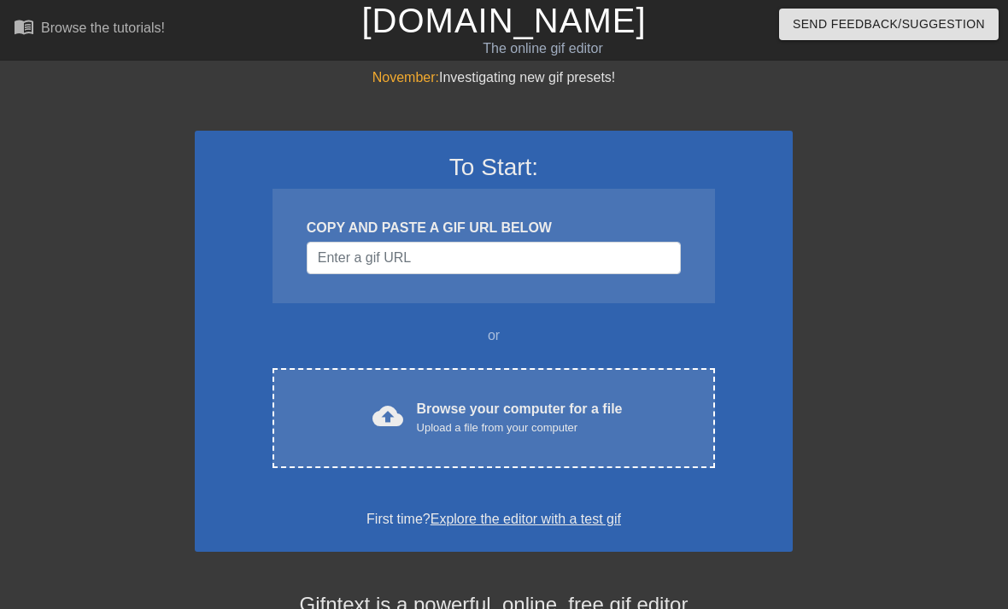
click at [519, 414] on div "Browse your computer for a file Upload a file from your computer" at bounding box center [520, 418] width 206 height 38
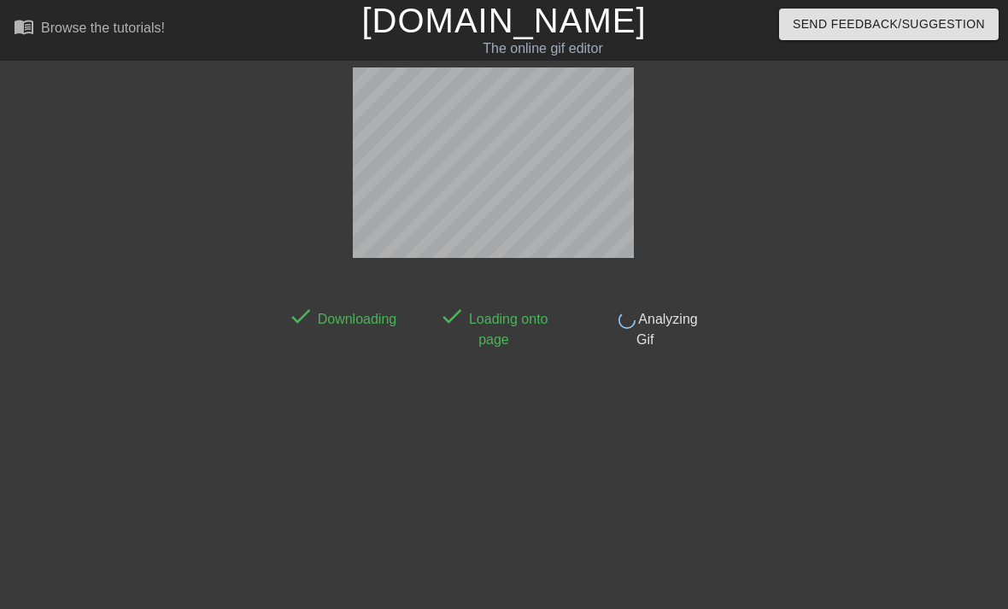
scroll to position [42, 0]
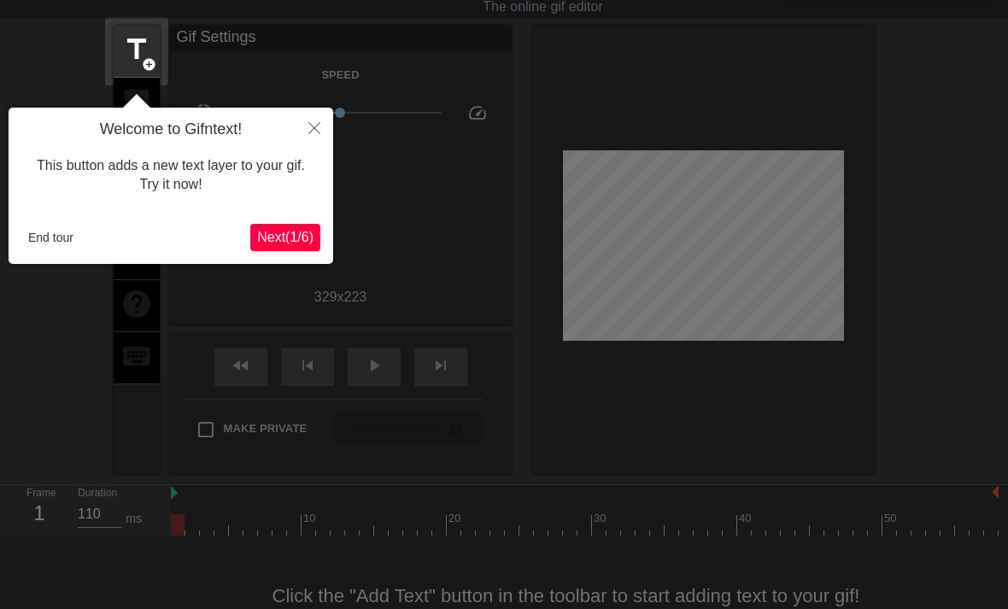
click at [296, 235] on span "Next ( 1 / 6 )" at bounding box center [285, 237] width 56 height 15
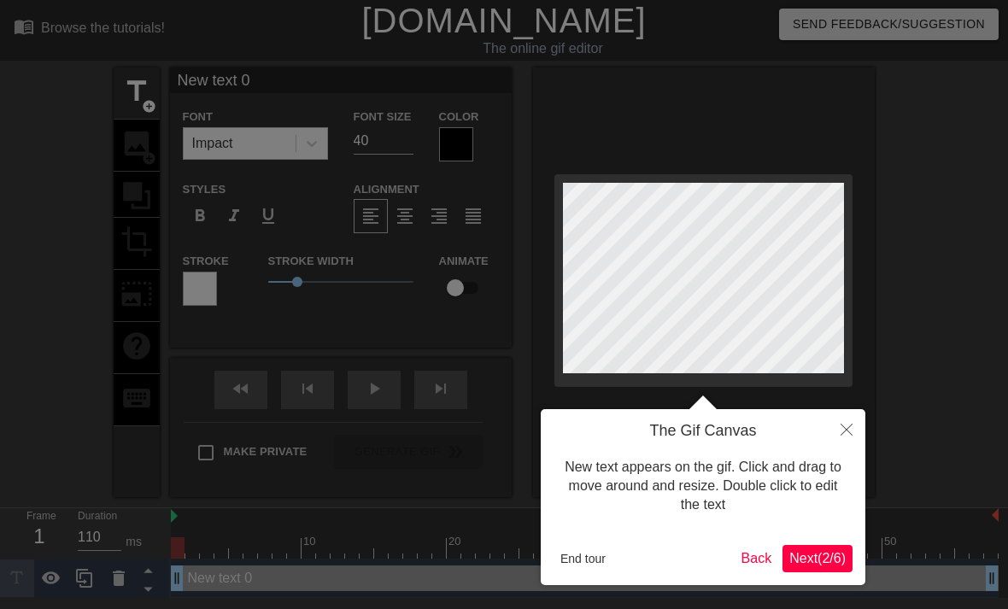
click at [596, 557] on button "End tour" at bounding box center [583, 559] width 59 height 26
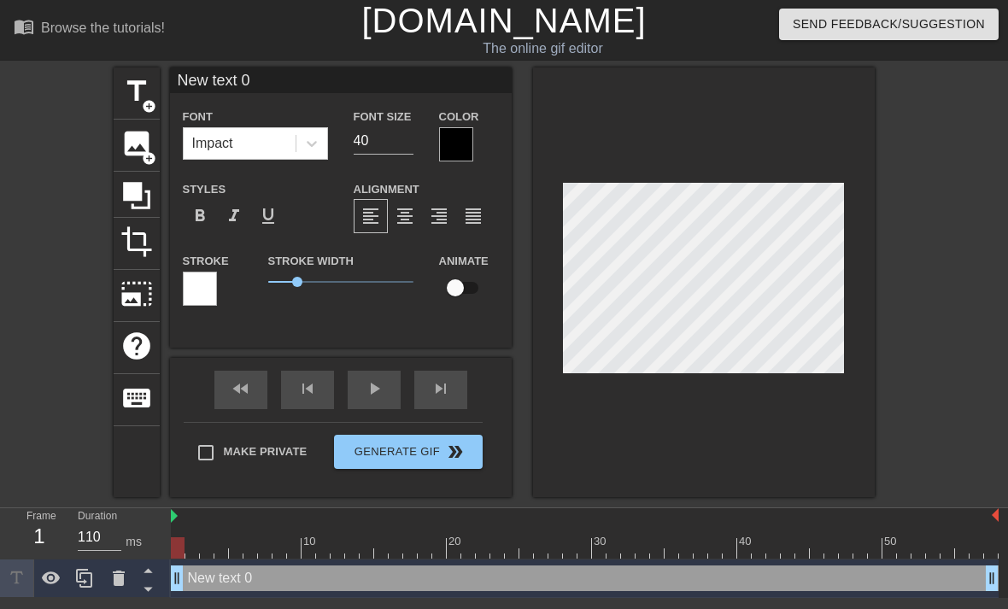
scroll to position [0, 4]
type input "New text0"
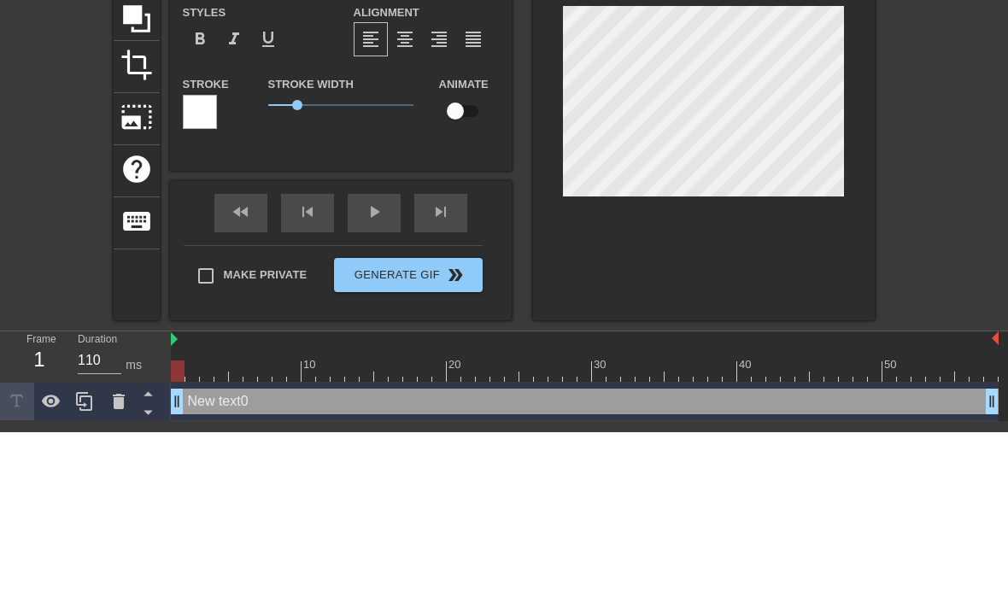
type textarea "New tex0"
type input "New tex0"
type textarea "New te0"
type input "New te0"
type textarea "New t0"
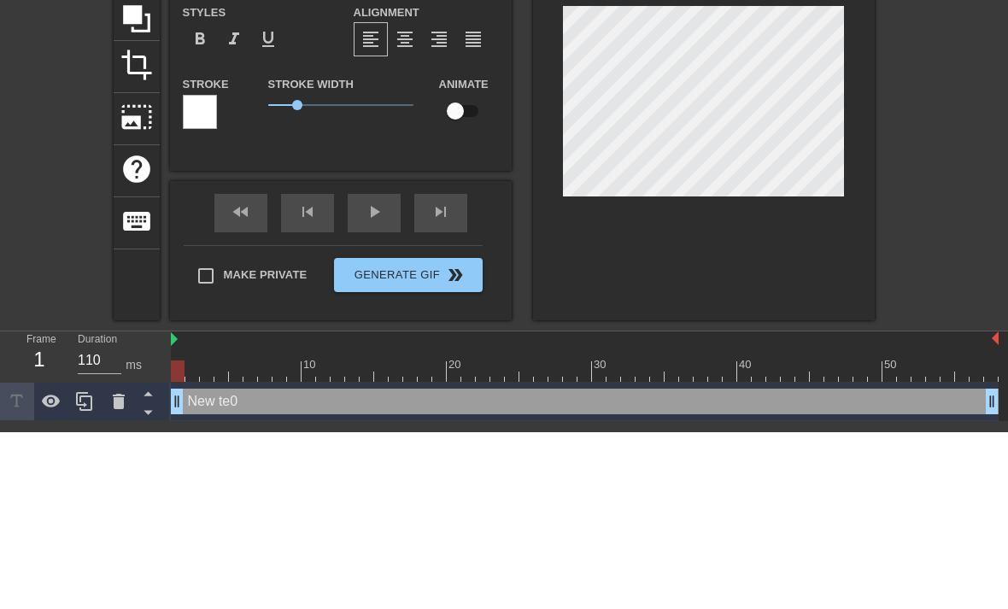
type input "New t0"
type textarea "New 0"
type input "New0"
type textarea "Ne0"
type input "N0"
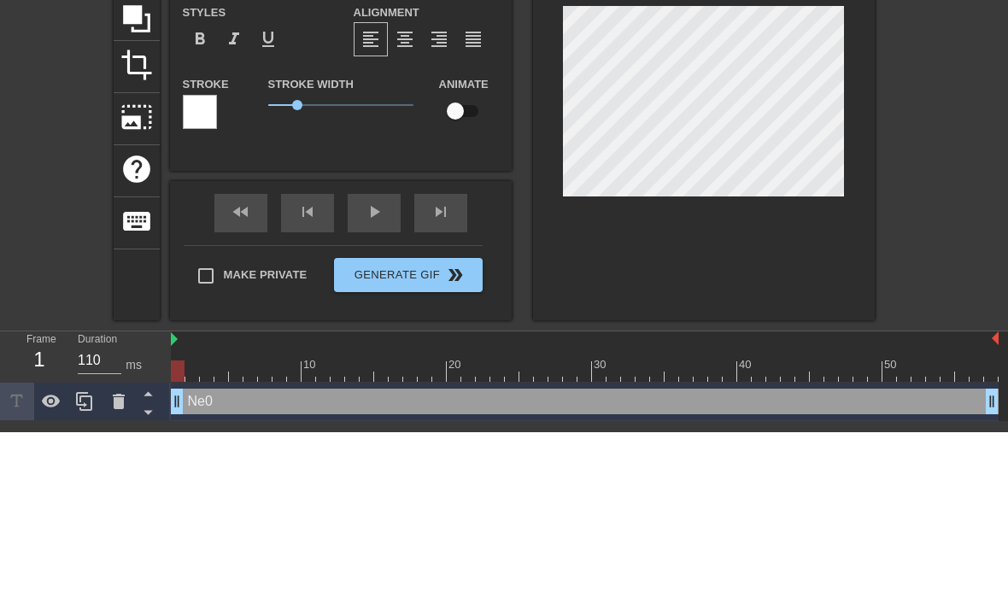
scroll to position [0, 1]
type textarea "0"
type input "0"
type textarea "0"
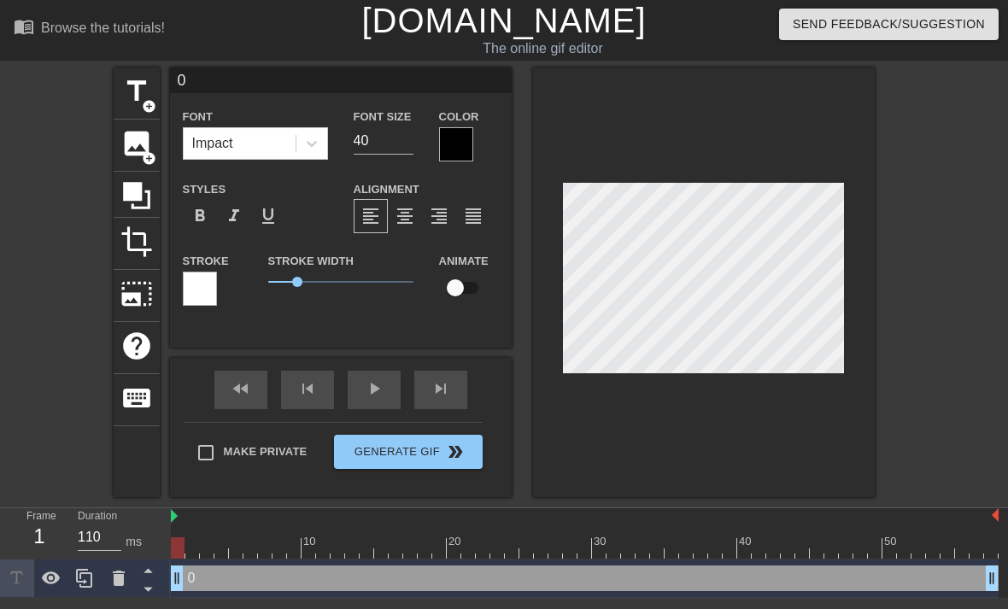
click at [748, 93] on div at bounding box center [704, 282] width 342 height 430
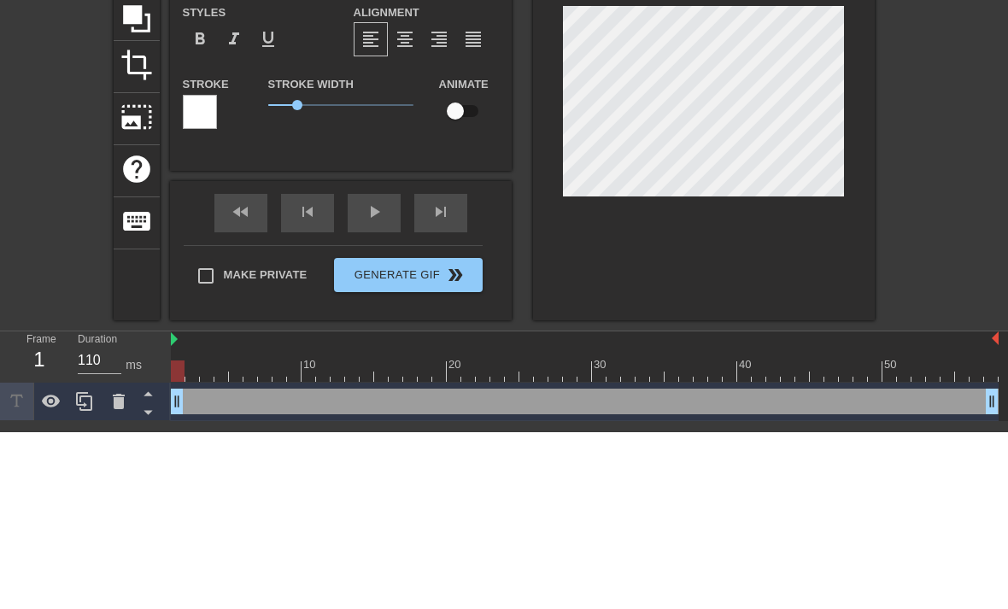
type input "B"
type textarea "B"
type input "BB"
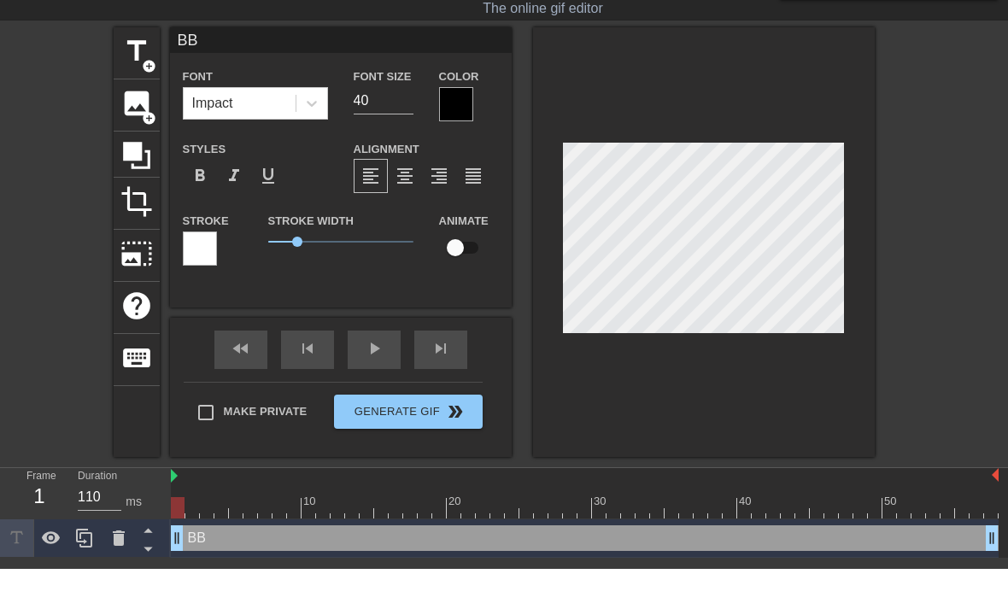
type textarea "BB"
click at [390, 127] on input "40" at bounding box center [384, 140] width 60 height 27
type input "4"
type input "25"
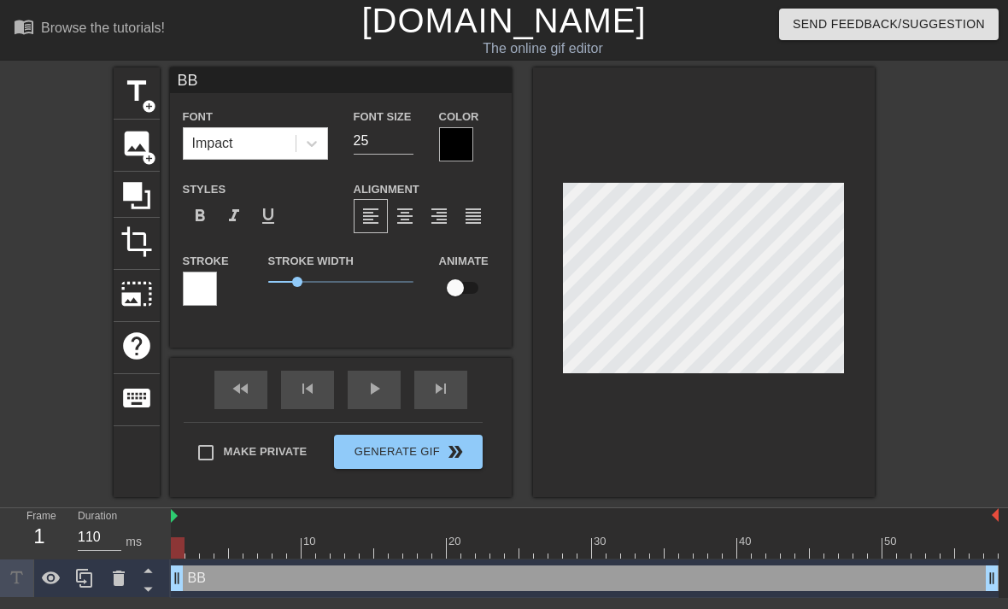
click at [459, 295] on input "checkbox" at bounding box center [455, 288] width 97 height 32
checkbox input "true"
click at [183, 543] on div at bounding box center [585, 547] width 828 height 21
click at [311, 549] on div at bounding box center [585, 547] width 828 height 21
click at [312, 543] on div at bounding box center [585, 547] width 828 height 21
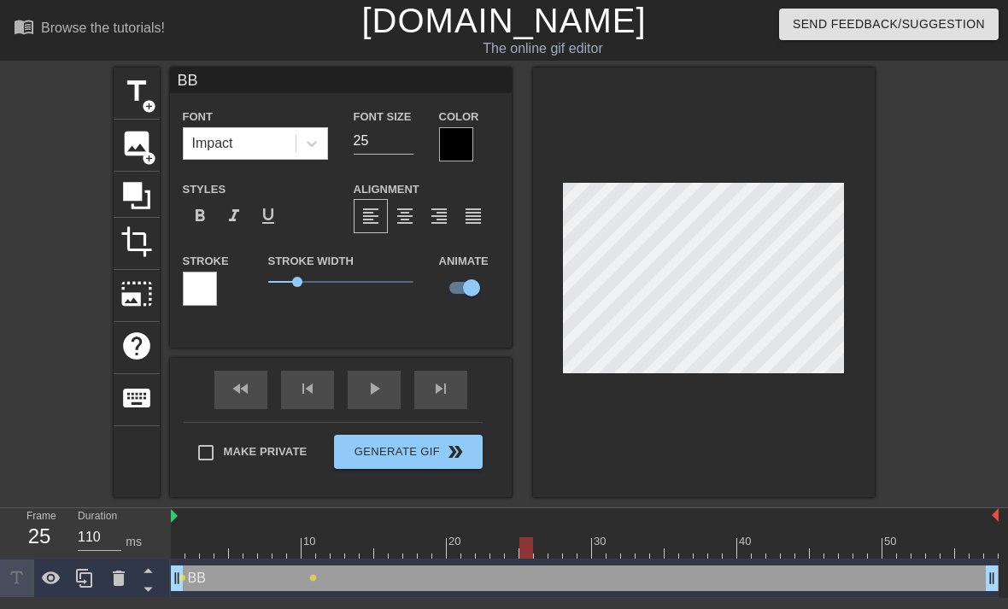
click at [515, 549] on div at bounding box center [585, 547] width 828 height 21
click at [518, 546] on div at bounding box center [585, 547] width 828 height 21
click at [830, 555] on div at bounding box center [832, 547] width 14 height 21
click at [863, 549] on div at bounding box center [585, 547] width 828 height 21
click at [866, 549] on div at bounding box center [585, 547] width 828 height 21
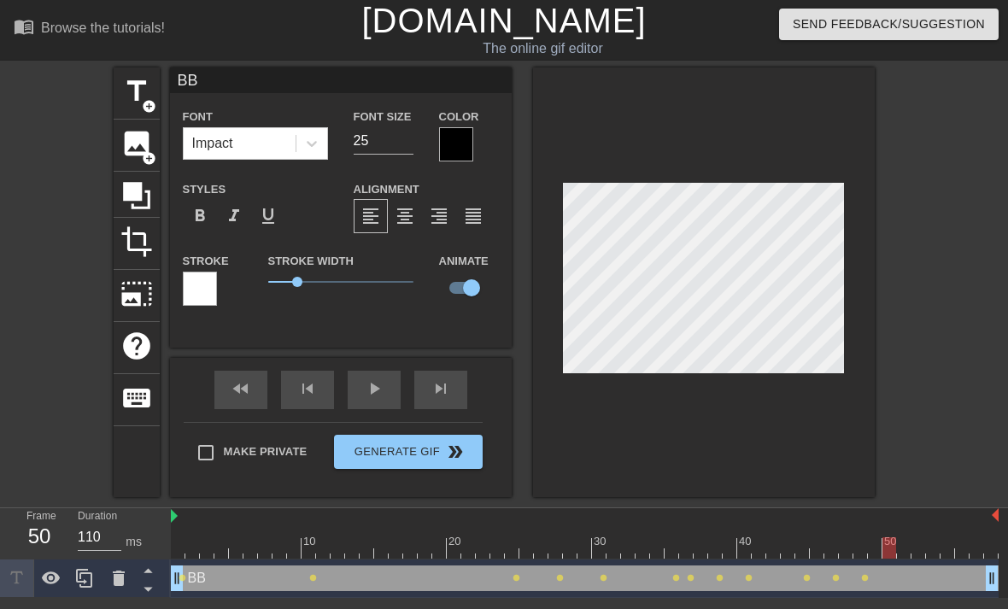
click at [861, 550] on div at bounding box center [585, 547] width 828 height 21
click at [865, 544] on div at bounding box center [585, 547] width 828 height 21
click at [866, 546] on div at bounding box center [585, 547] width 828 height 21
click at [872, 550] on div at bounding box center [585, 547] width 828 height 21
click at [379, 393] on div "play_arrow" at bounding box center [374, 390] width 53 height 38
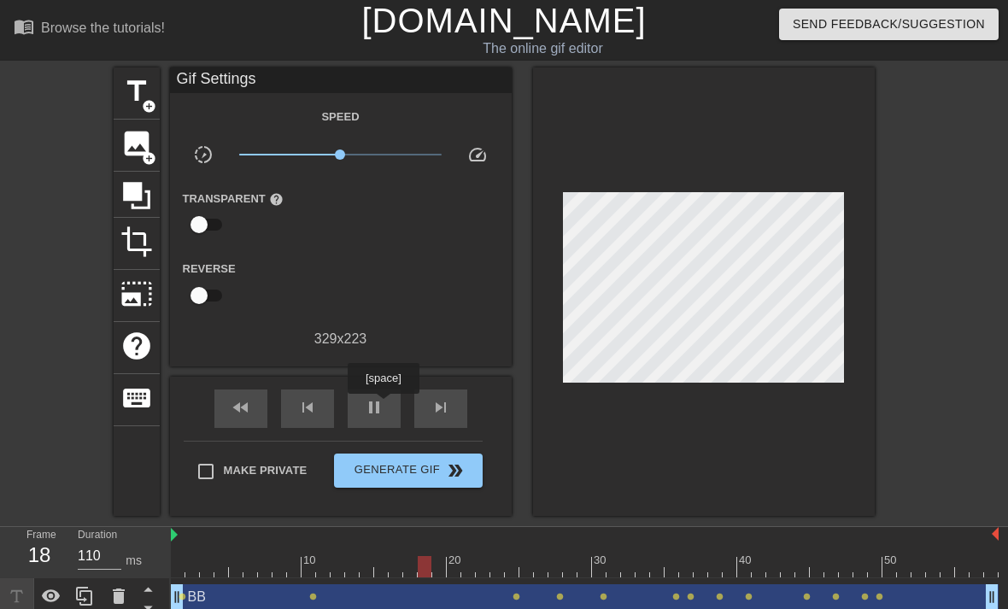
click at [385, 406] on div "pause" at bounding box center [374, 409] width 53 height 38
click at [144, 97] on span "title" at bounding box center [136, 91] width 32 height 32
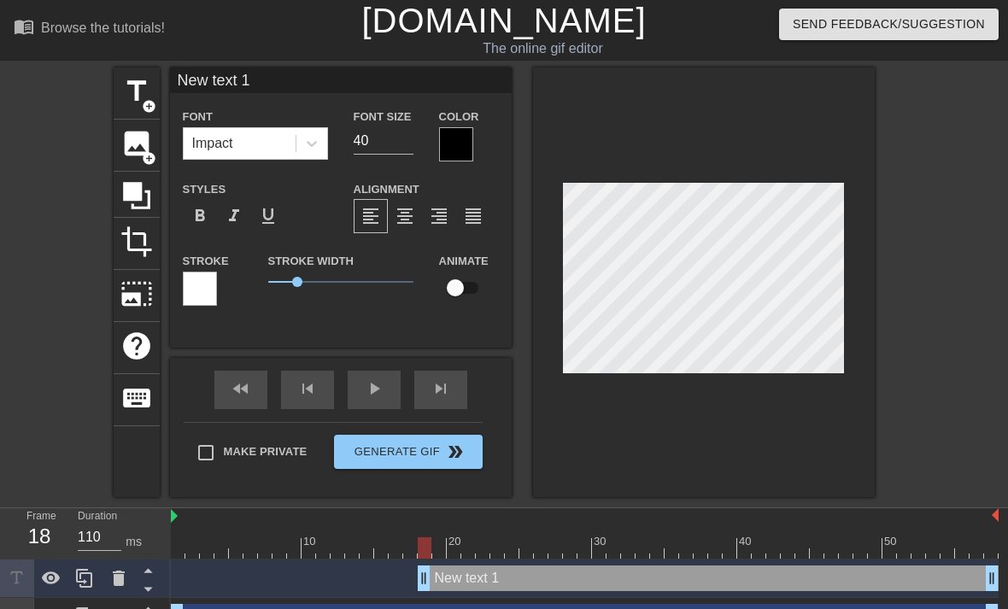
scroll to position [0, 4]
click at [375, 581] on div "New text 1 drag_handle drag_handle" at bounding box center [585, 579] width 828 height 38
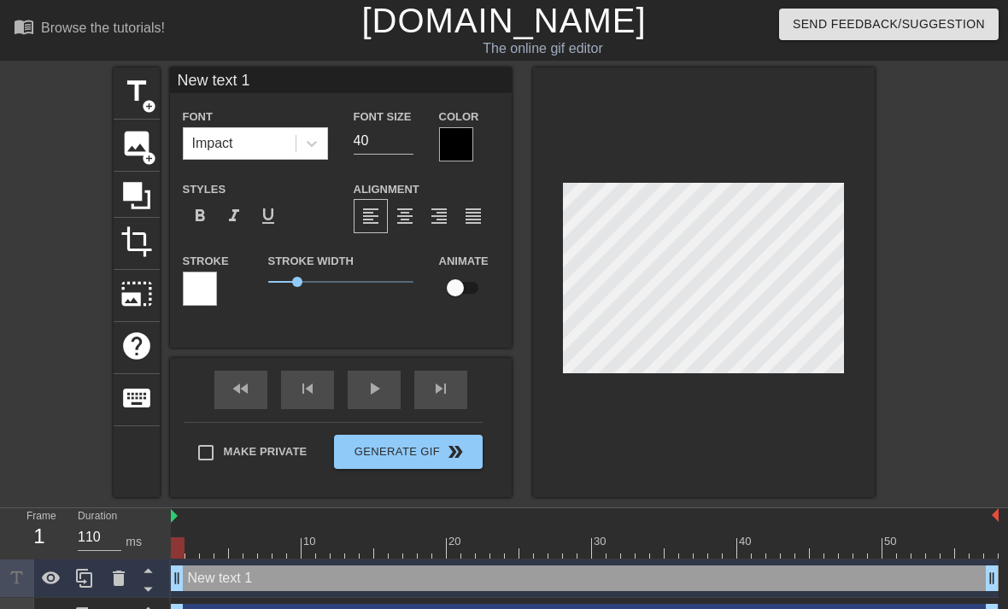
type textarea "New tet 1"
type input "New tet 1"
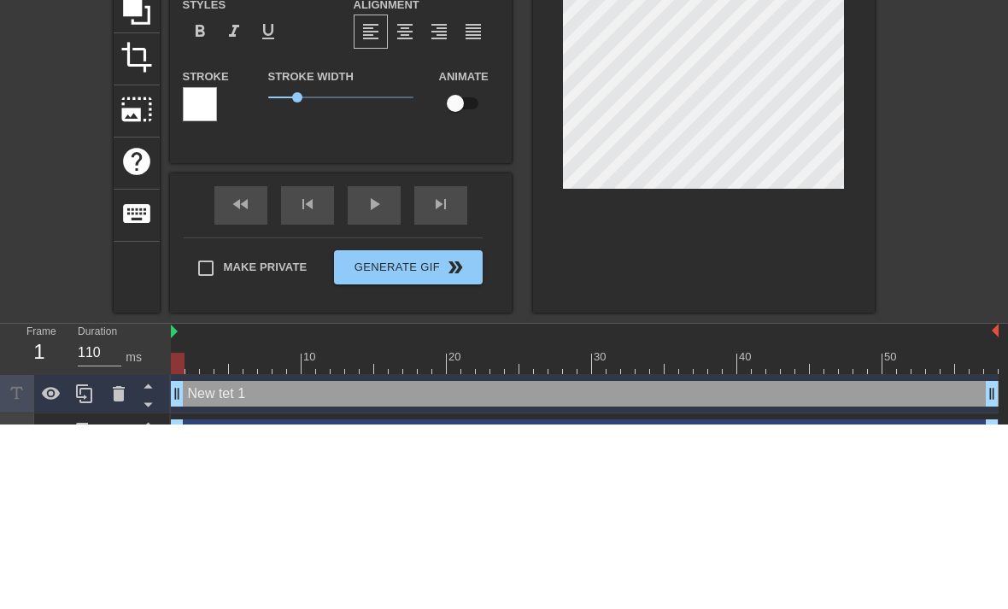
type textarea "New tt 1"
type input "New tt 1"
type textarea "New t 1"
type input "Newt 1"
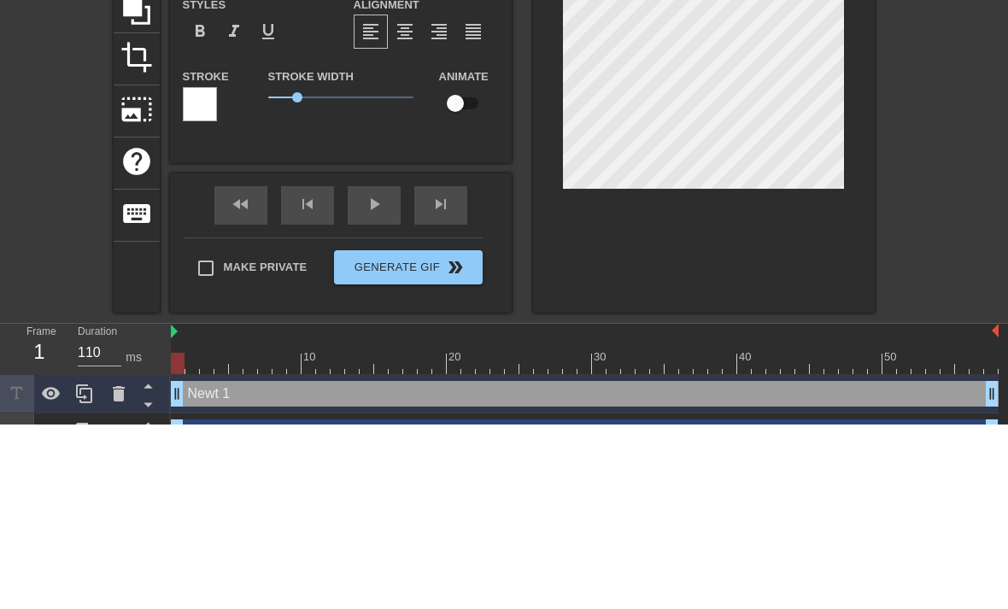
type textarea "Net 1"
type input "Net 1"
type textarea "Nt 1"
type input "Nt 1"
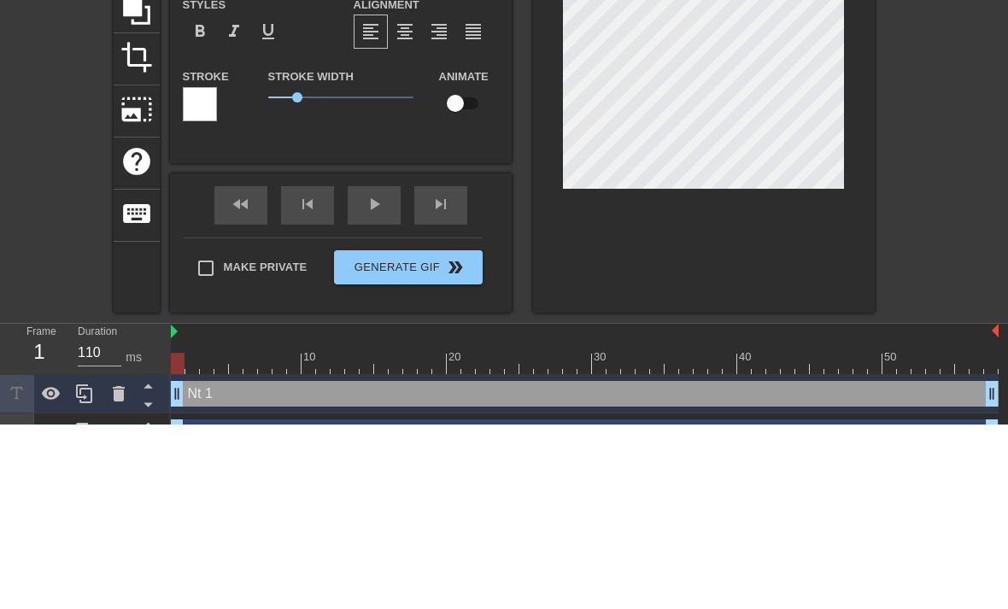
type textarea "t 1"
type input "t 1"
type textarea "t 1"
type input "t"
type textarea "t"
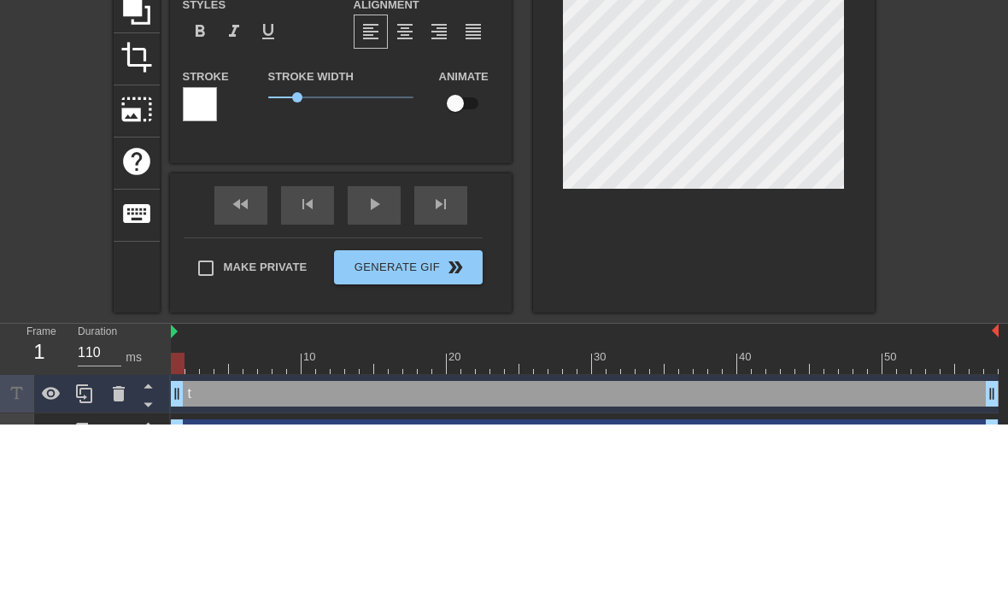
type input "t"
type textarea "t"
type input "A"
type textarea "Aa"
type input "Aar"
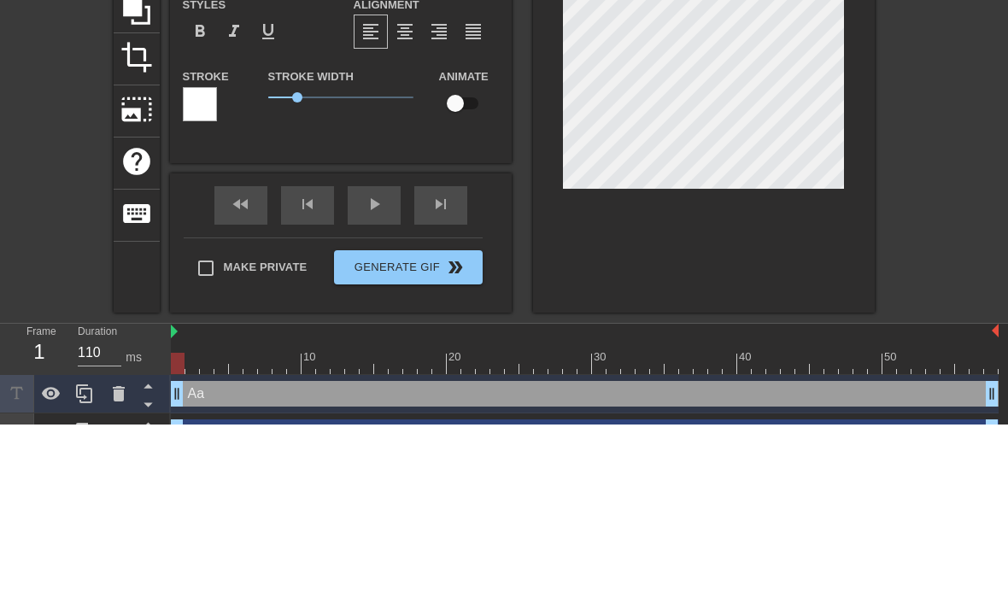
type textarea "Aard"
type input "Aard"
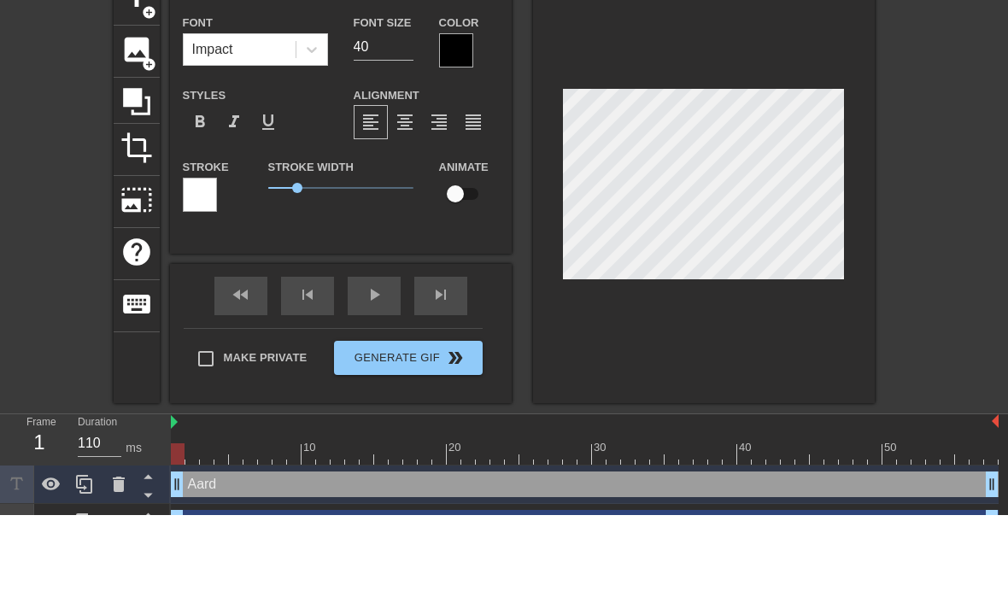
type textarea "Aard"
click at [405, 127] on input "40" at bounding box center [384, 140] width 60 height 27
type input "4"
type input "25"
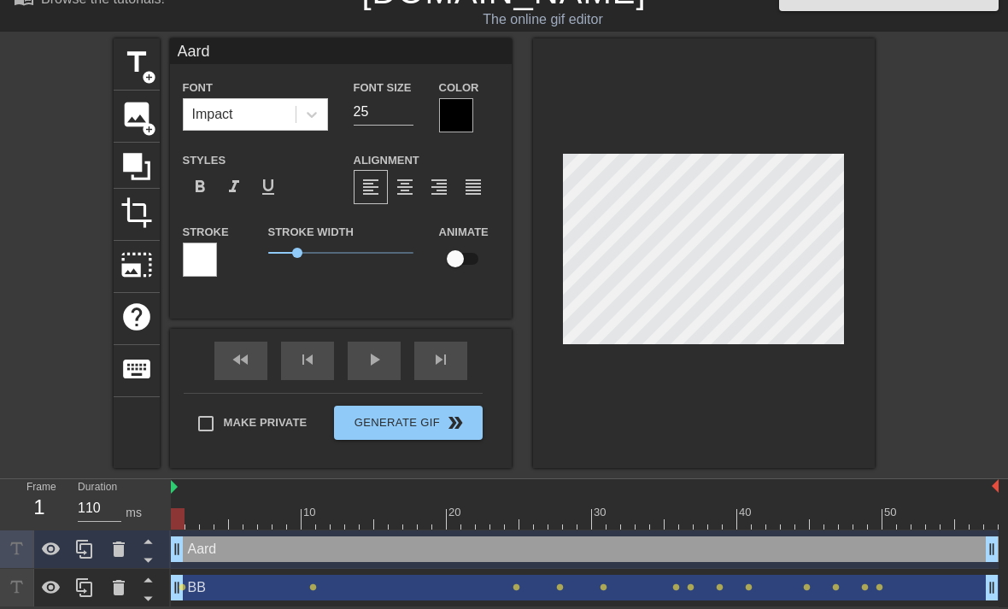
click at [462, 256] on input "checkbox" at bounding box center [455, 259] width 97 height 32
checkbox input "true"
click at [790, 515] on div at bounding box center [585, 518] width 828 height 21
click at [789, 515] on div at bounding box center [585, 518] width 828 height 21
click at [790, 514] on div at bounding box center [585, 518] width 828 height 21
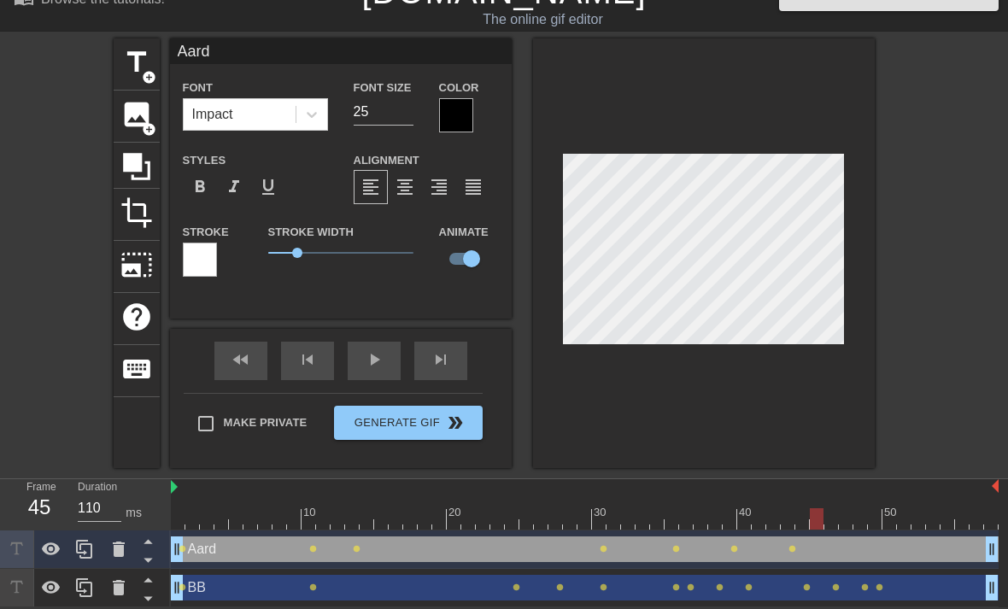
click at [792, 517] on div at bounding box center [585, 518] width 828 height 21
click at [387, 352] on div "fast_rewind skip_previous play_arrow skip_next" at bounding box center [341, 361] width 279 height 64
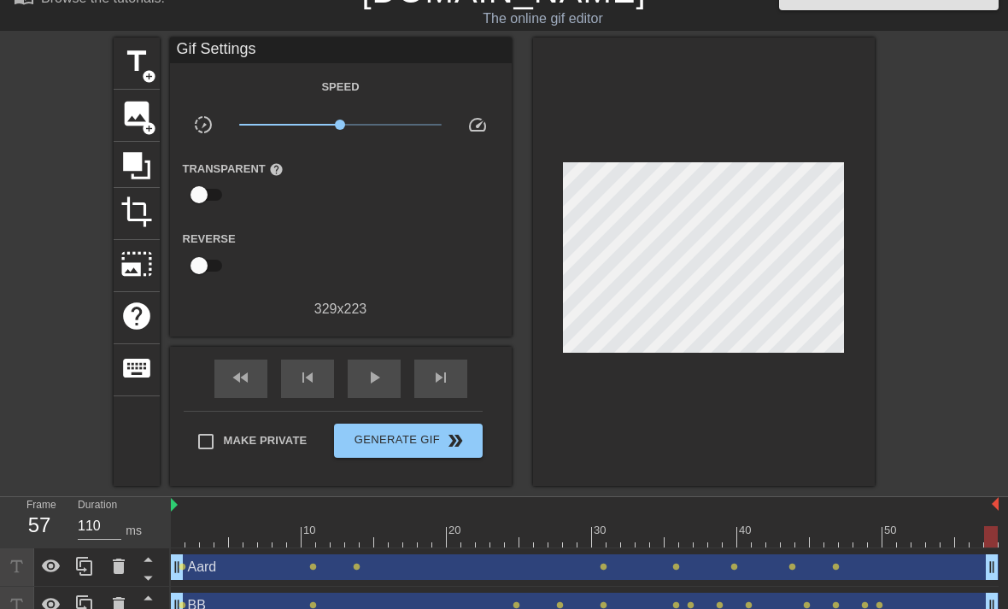
click at [384, 380] on div "play_arrow" at bounding box center [374, 379] width 53 height 38
click at [375, 386] on span "pause" at bounding box center [374, 377] width 21 height 21
click at [142, 69] on span "add_circle" at bounding box center [149, 76] width 15 height 15
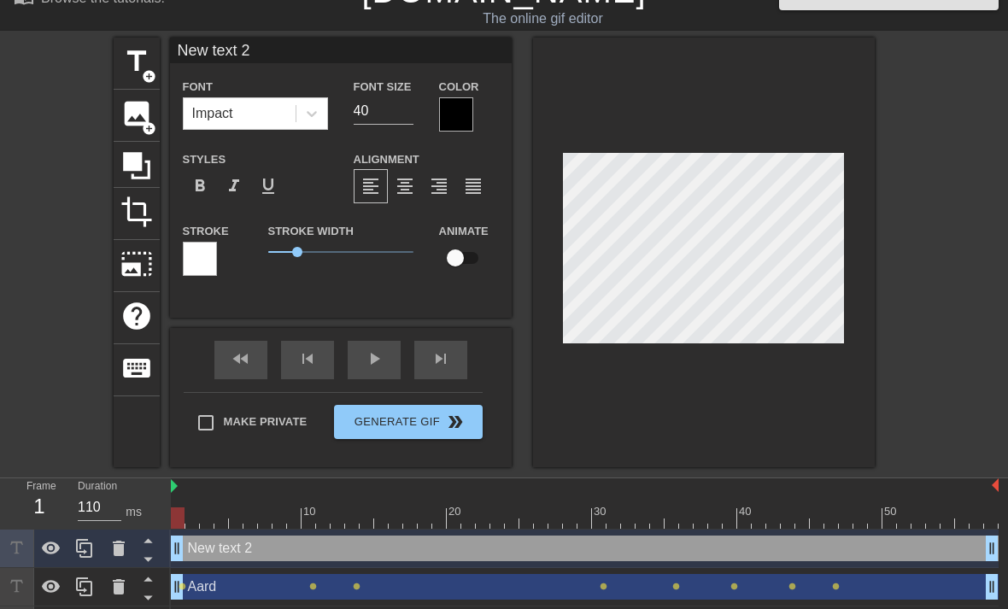
type input "New tex 2"
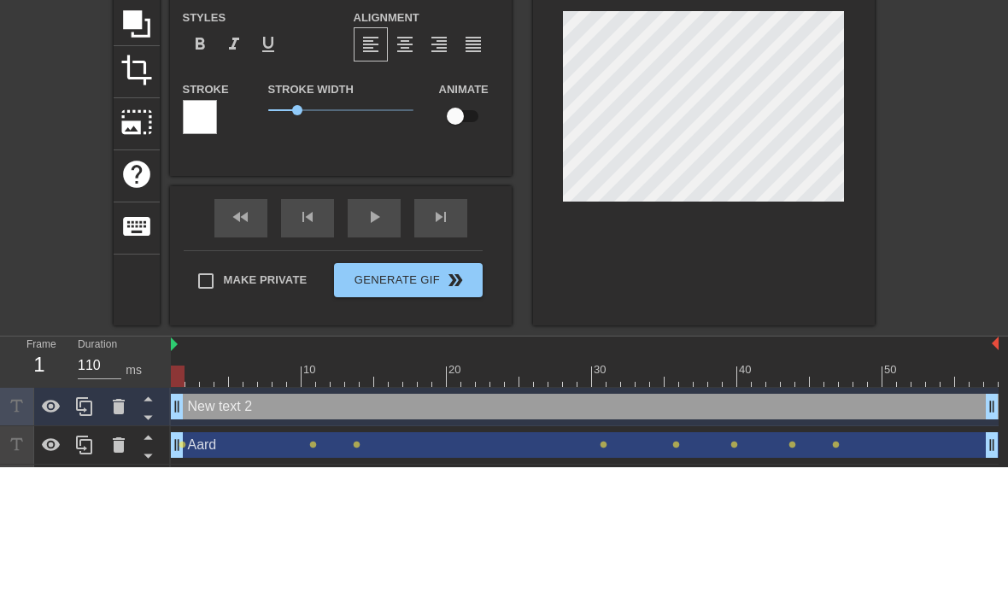
type textarea "New te 2"
type input "New te 2"
type textarea "New t 2"
type input "New t 2"
type textarea "New 2"
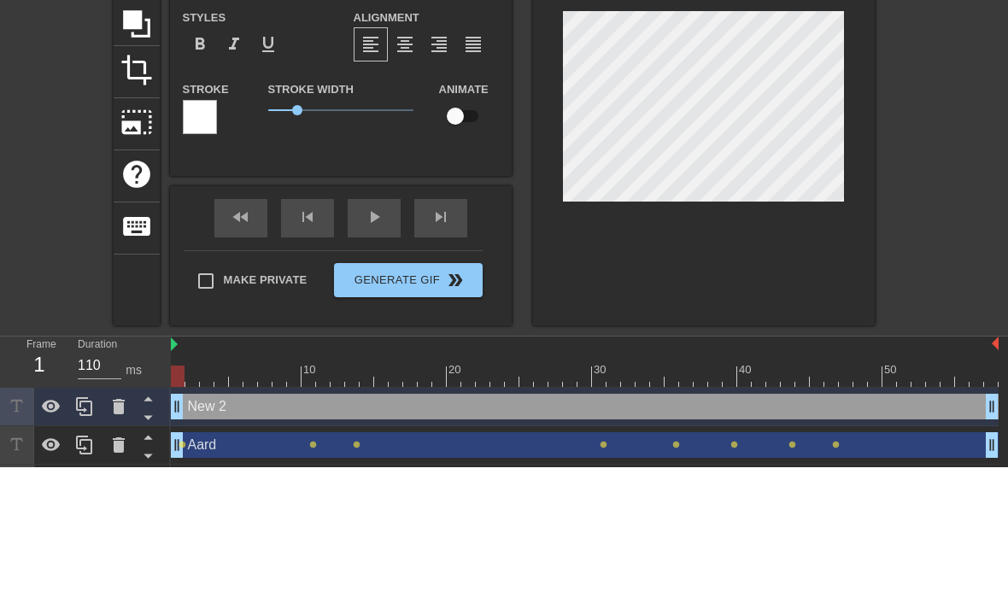
type input "New 2"
type textarea "Ne 2"
type input "N 2"
type textarea "2"
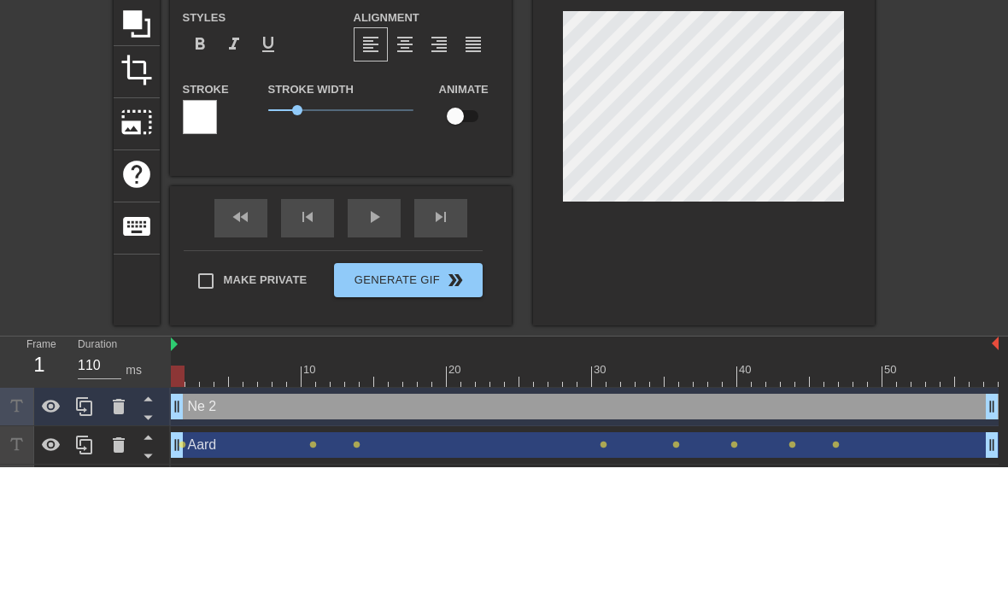
type input "2"
type textarea "2"
type input "P"
type textarea "P"
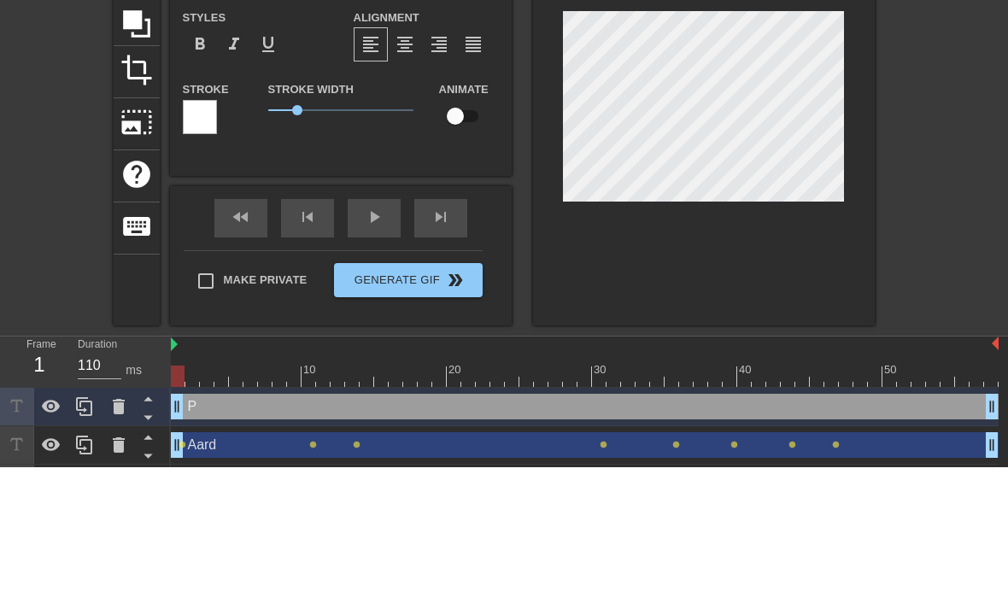
type input "Pr"
type textarea "Pre"
type input "Pre"
type textarea "Prem"
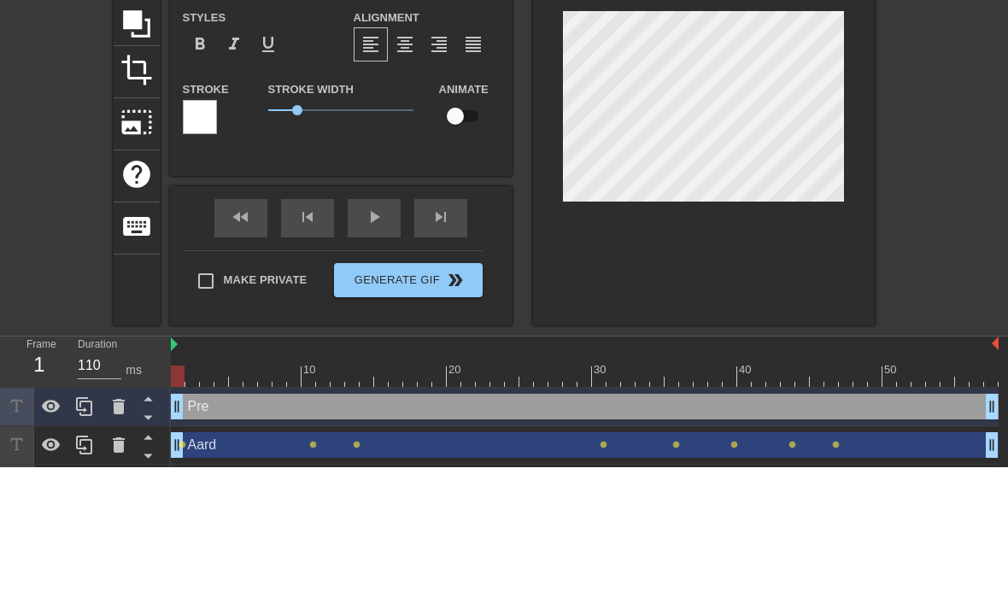
type input "Prem"
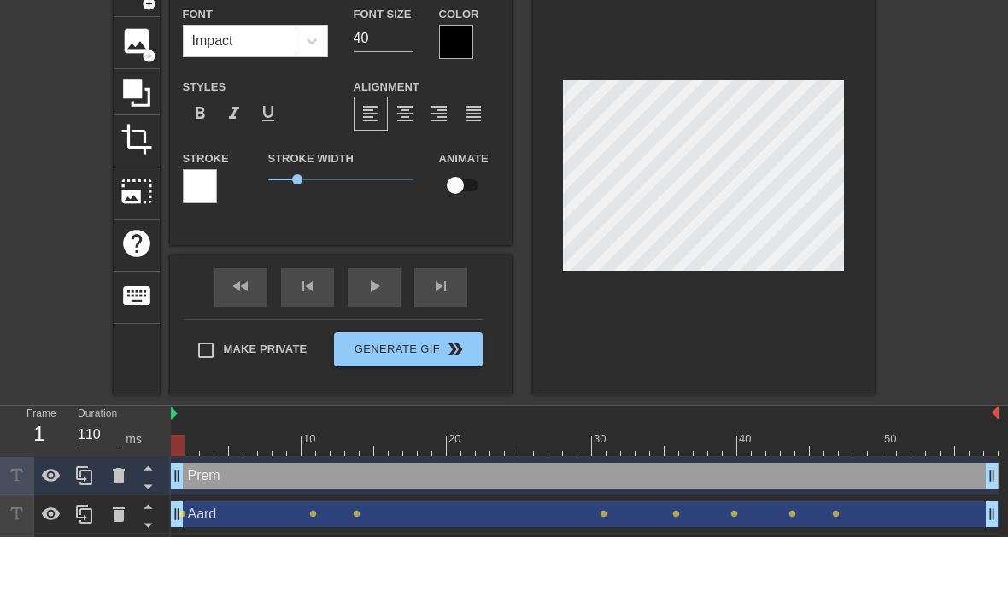
type textarea "Prem"
click at [391, 97] on input "40" at bounding box center [384, 110] width 60 height 27
type input "4"
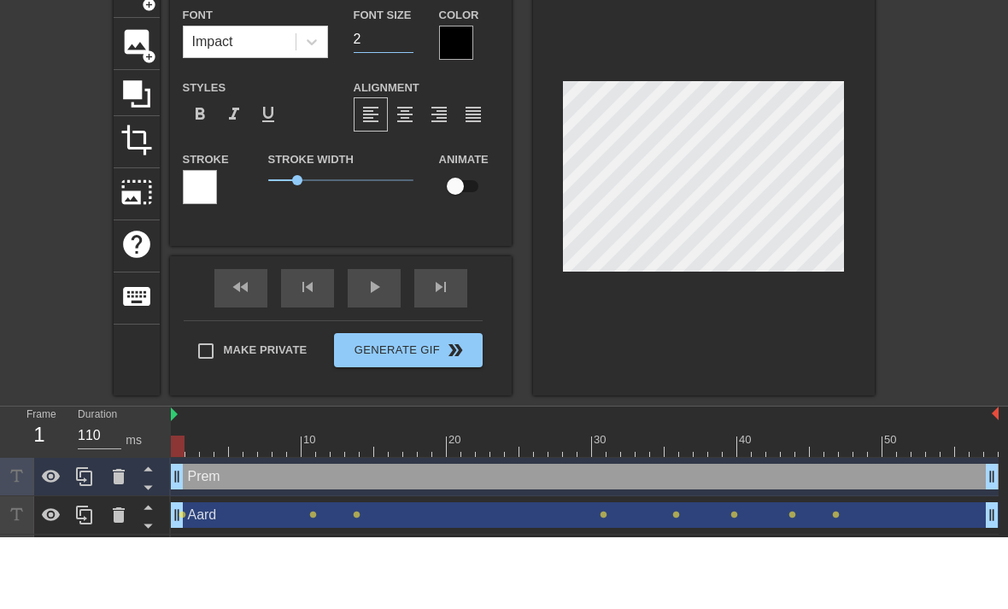
type input "25"
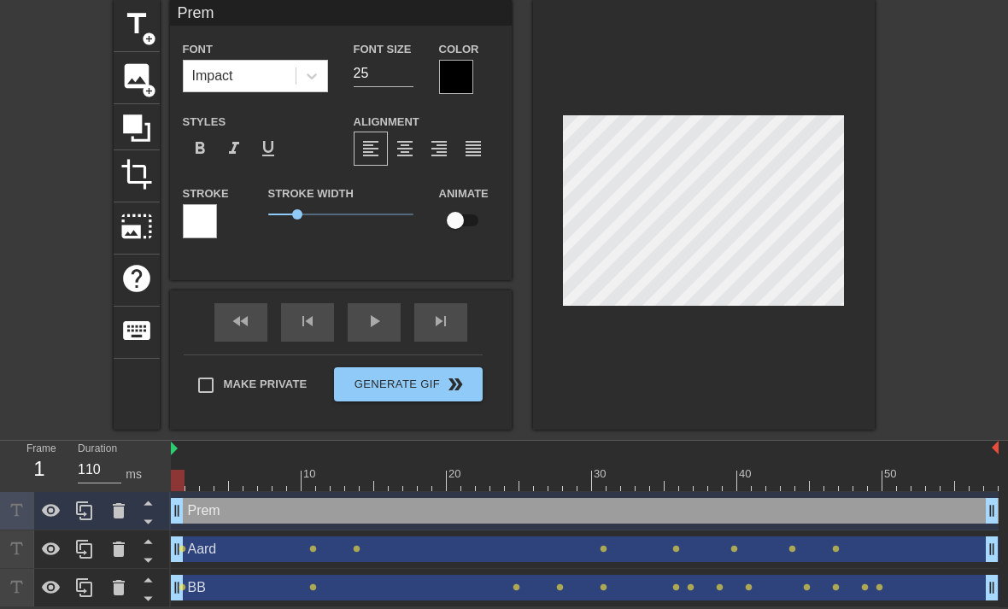
click at [455, 222] on input "checkbox" at bounding box center [455, 220] width 97 height 32
checkbox input "true"
click at [195, 476] on div at bounding box center [585, 480] width 828 height 21
click at [180, 476] on div at bounding box center [585, 480] width 828 height 21
click at [398, 478] on div at bounding box center [585, 480] width 828 height 21
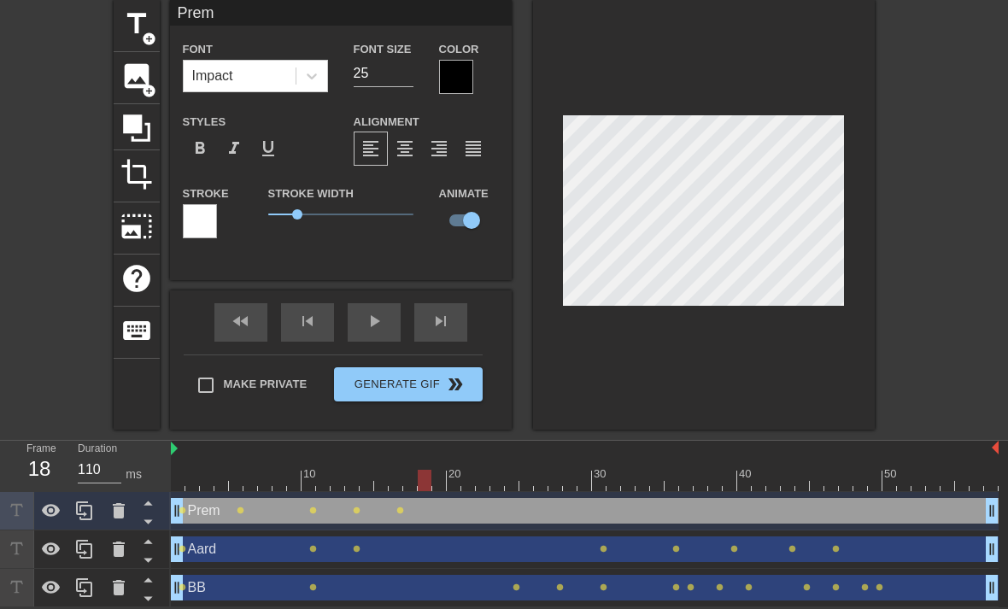
click at [397, 481] on div at bounding box center [585, 480] width 828 height 21
click at [573, 472] on div at bounding box center [585, 480] width 828 height 21
click at [575, 476] on div at bounding box center [585, 480] width 828 height 21
click at [830, 480] on div at bounding box center [585, 480] width 828 height 21
click at [387, 320] on div "fast_rewind skip_previous play_arrow skip_next" at bounding box center [341, 322] width 279 height 64
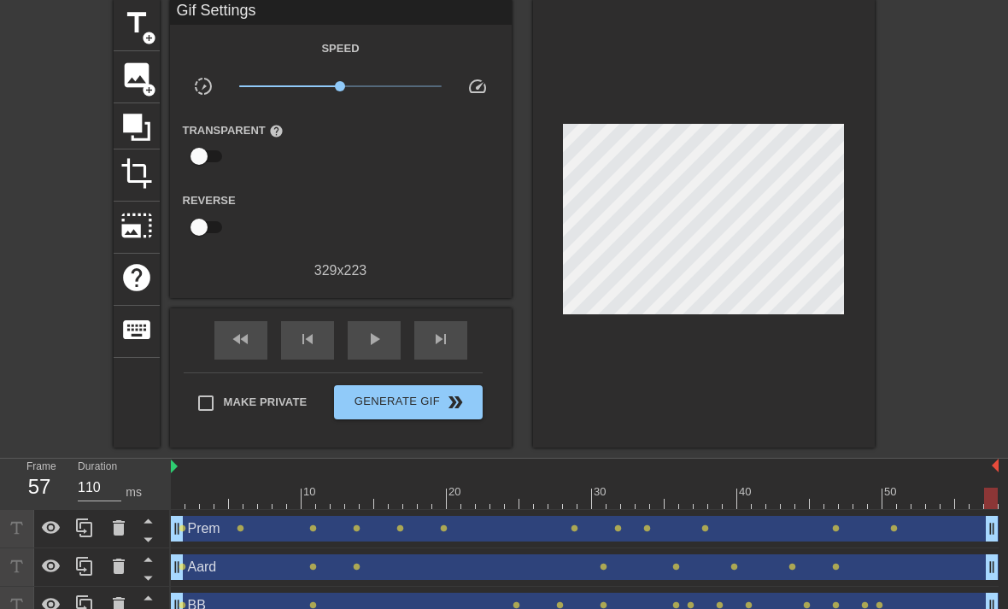
click at [374, 340] on span "play_arrow" at bounding box center [374, 339] width 21 height 21
click at [418, 408] on span "Generate Gif double_arrow" at bounding box center [408, 402] width 134 height 21
